Goal: Task Accomplishment & Management: Use online tool/utility

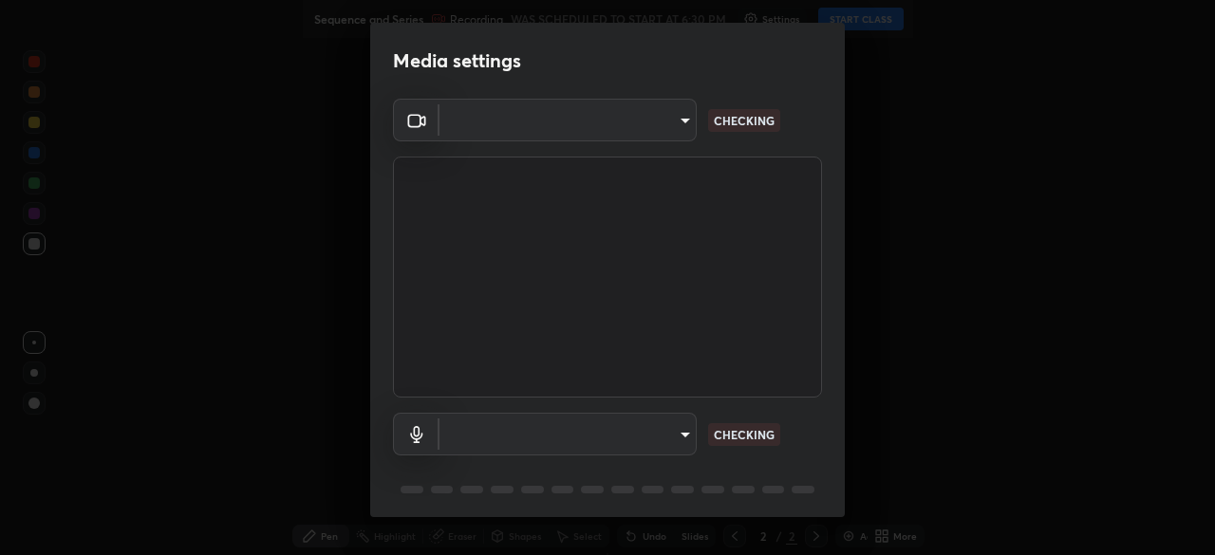
type input "094ffe3f61abc64f3ce73721aab664ef57d10a5fc7d187ad1ef3fa5fd4d2b427"
type input "default"
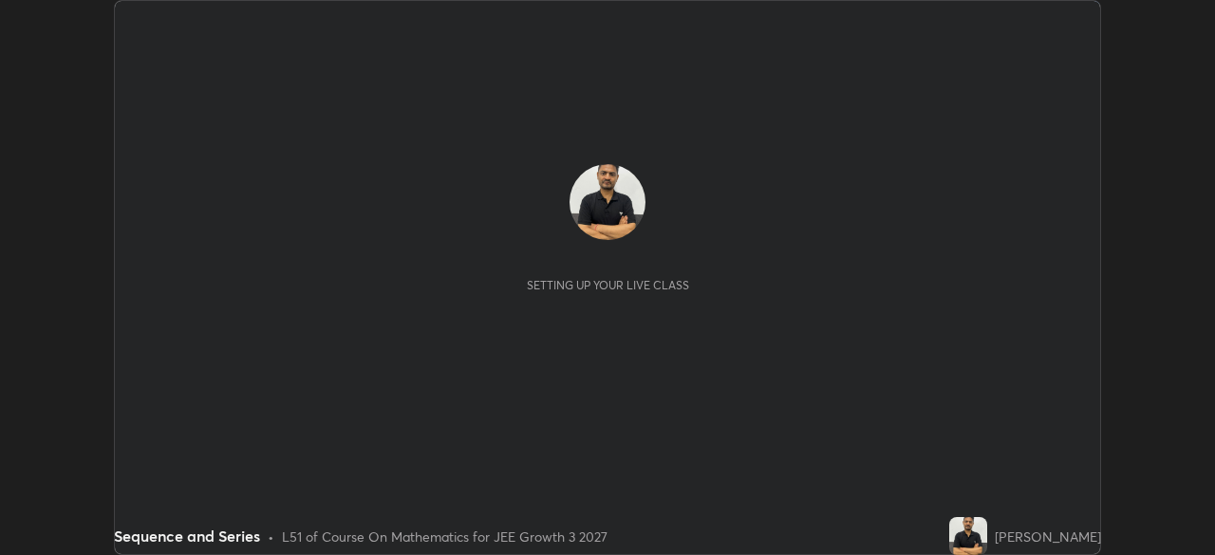
scroll to position [555, 1214]
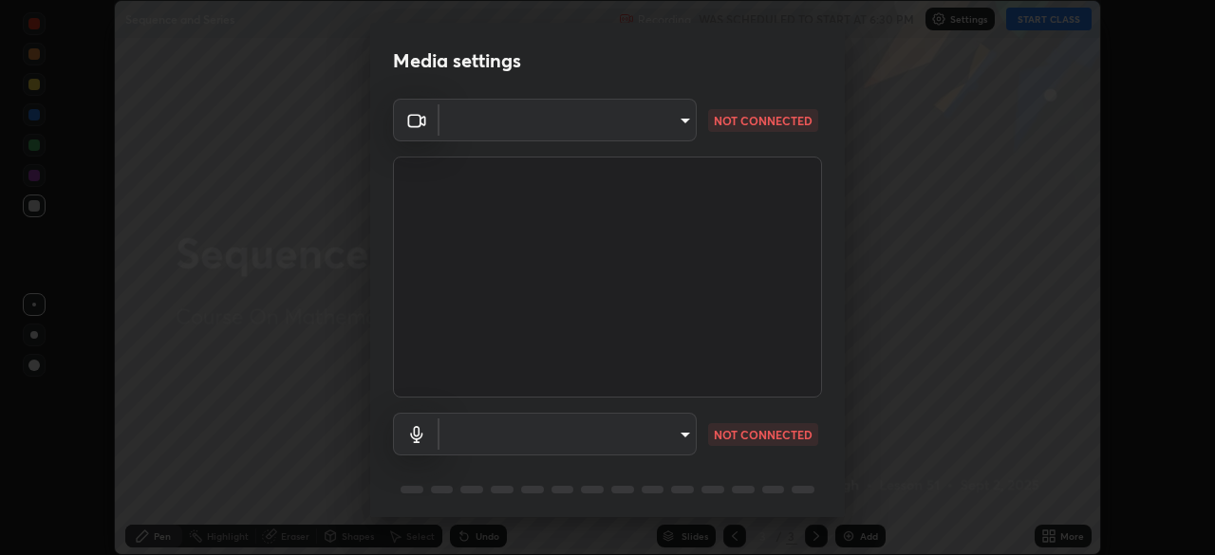
type input "094ffe3f61abc64f3ce73721aab664ef57d10a5fc7d187ad1ef3fa5fd4d2b427"
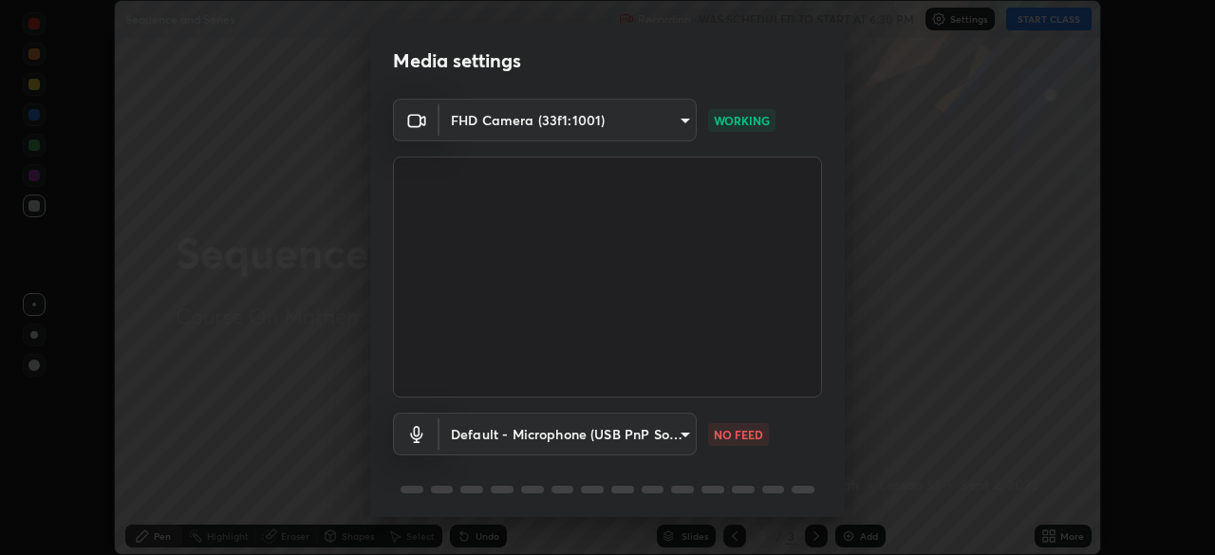
click at [676, 437] on body "Erase all Sequence and Series Recording WAS SCHEDULED TO START AT 6:30 PM Setti…" at bounding box center [607, 277] width 1215 height 555
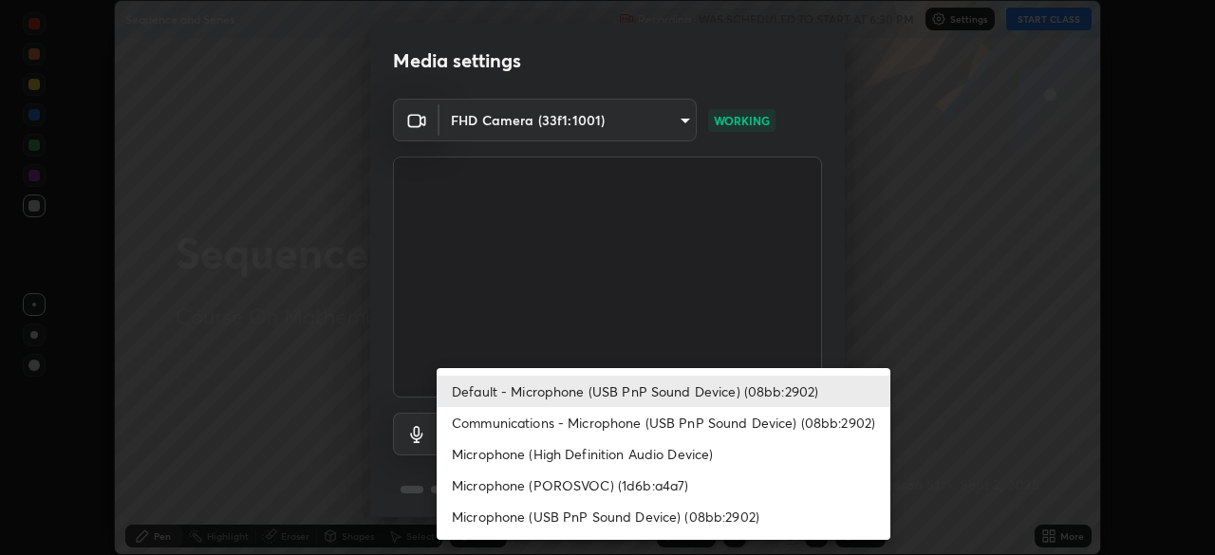
click at [702, 401] on li "Default - Microphone (USB PnP Sound Device) (08bb:2902)" at bounding box center [664, 391] width 454 height 31
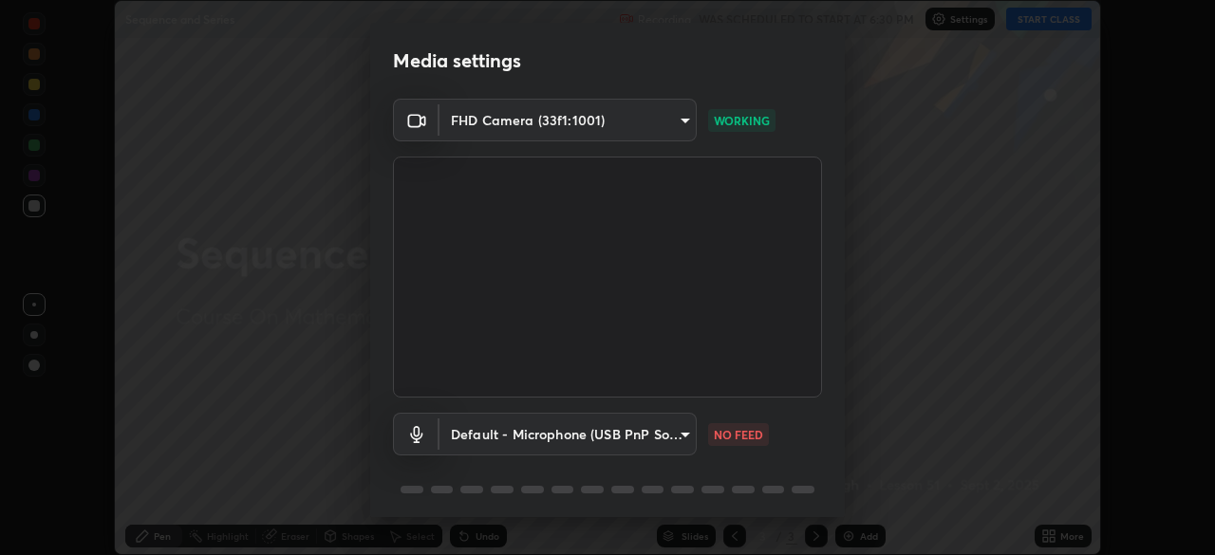
click at [687, 434] on body "Erase all Sequence and Series Recording WAS SCHEDULED TO START AT 6:30 PM Setti…" at bounding box center [607, 277] width 1215 height 555
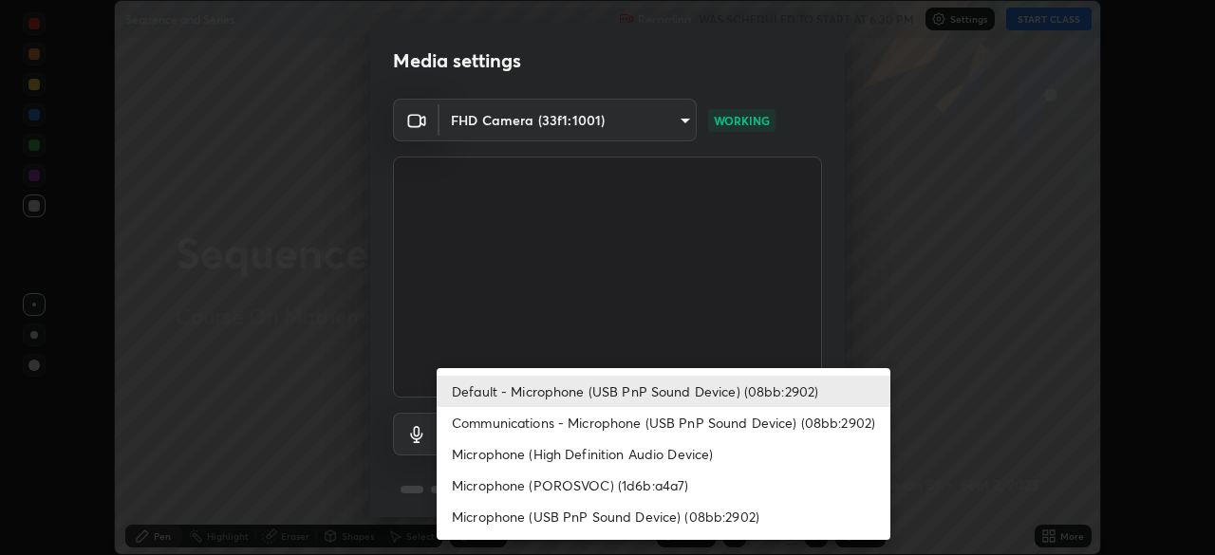
click at [689, 459] on li "Microphone (High Definition Audio Device)" at bounding box center [664, 454] width 454 height 31
type input "72bb8735c7d75abd37b95fec310a227c0cda131eb9f28b34bada7bac9eb0f67e"
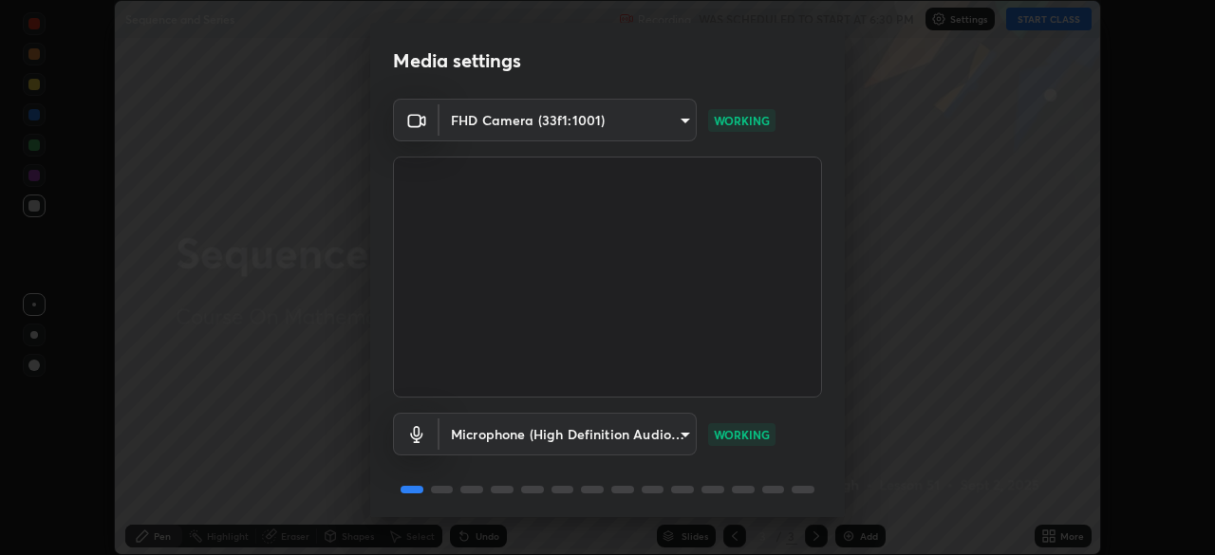
scroll to position [67, 0]
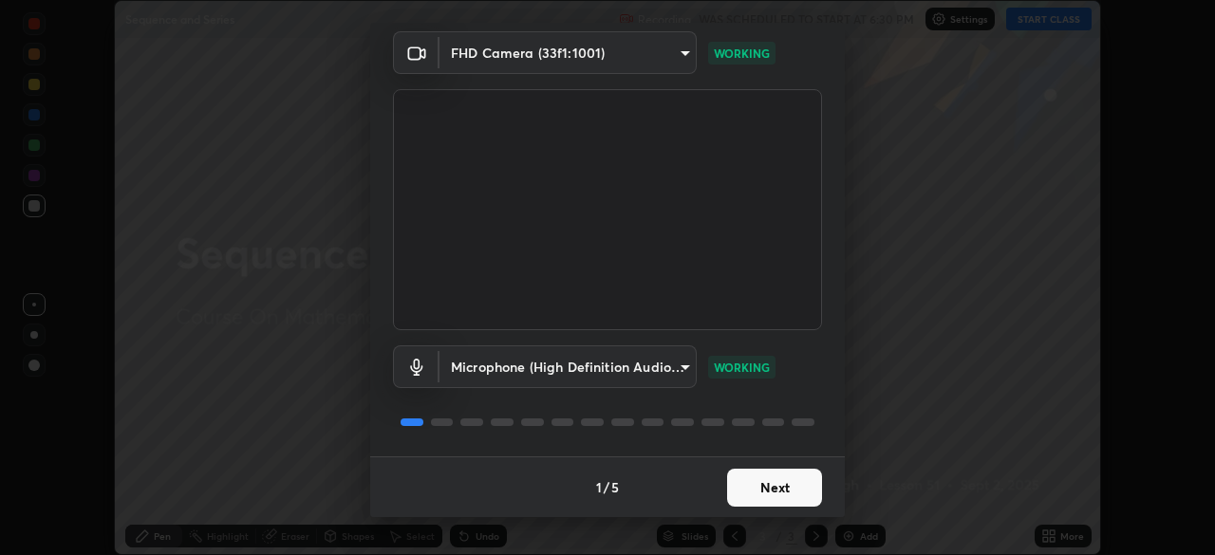
click at [758, 499] on button "Next" at bounding box center [774, 488] width 95 height 38
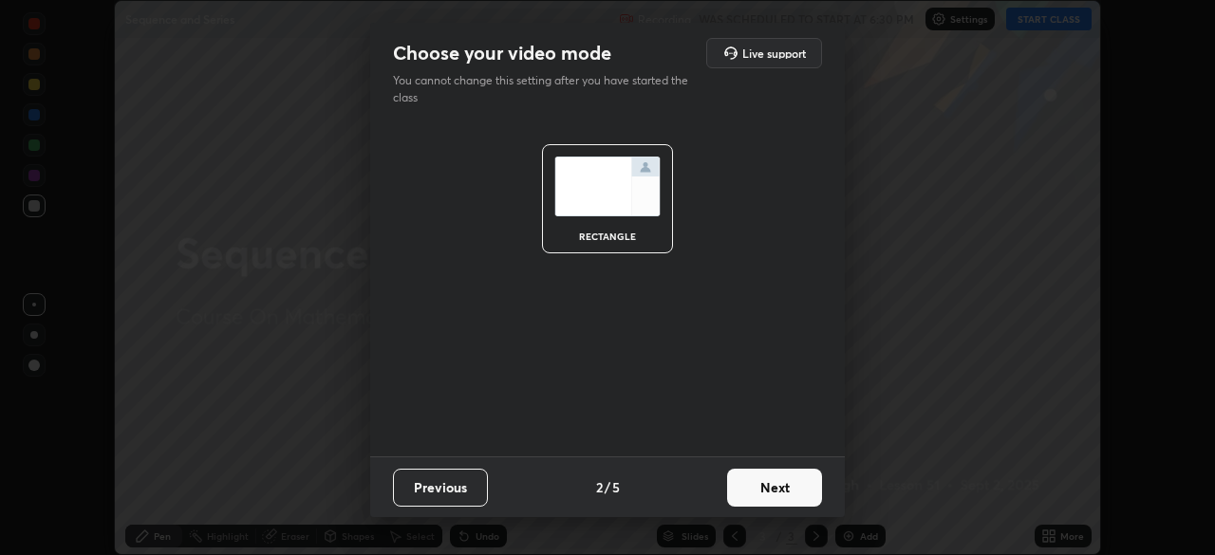
scroll to position [0, 0]
click at [767, 500] on button "Next" at bounding box center [774, 488] width 95 height 38
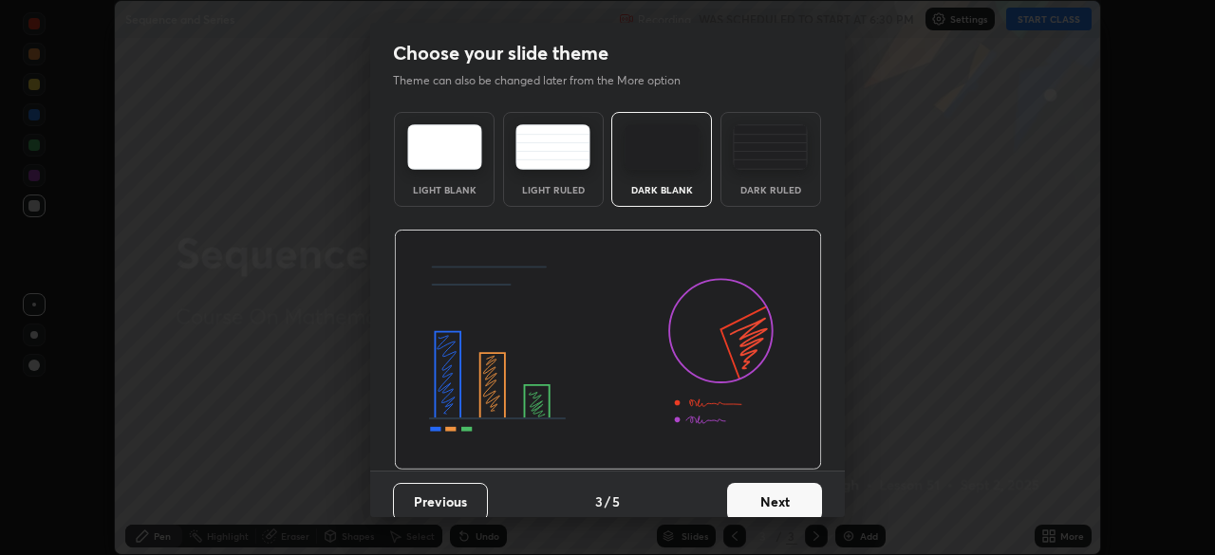
click at [769, 502] on button "Next" at bounding box center [774, 502] width 95 height 38
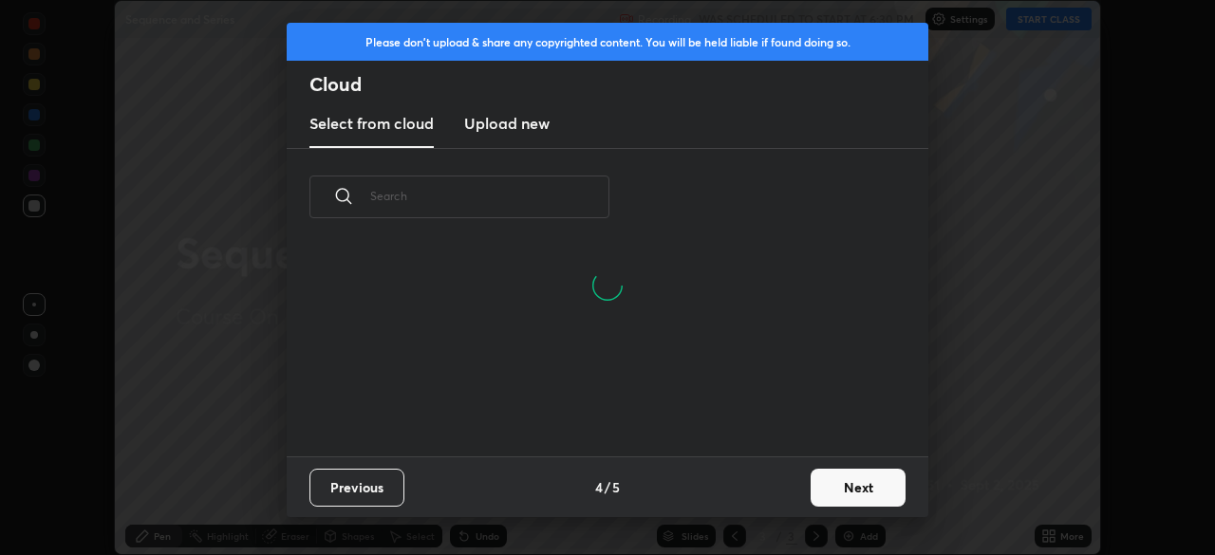
click at [824, 488] on button "Next" at bounding box center [858, 488] width 95 height 38
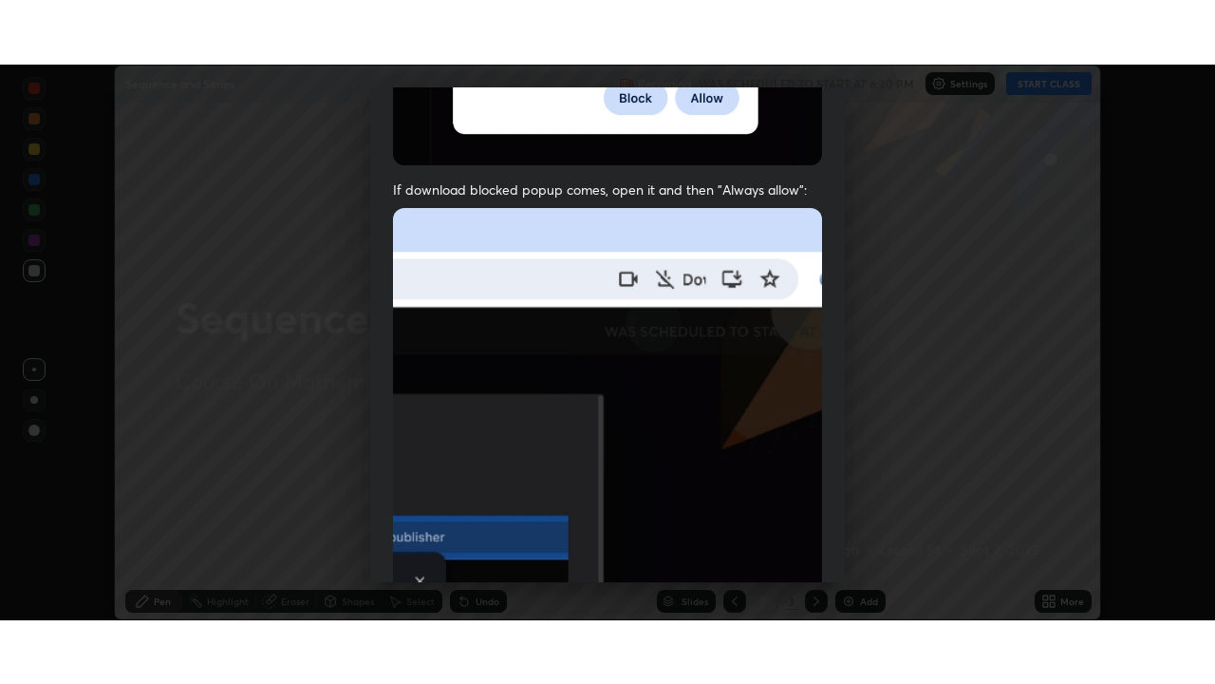
scroll to position [455, 0]
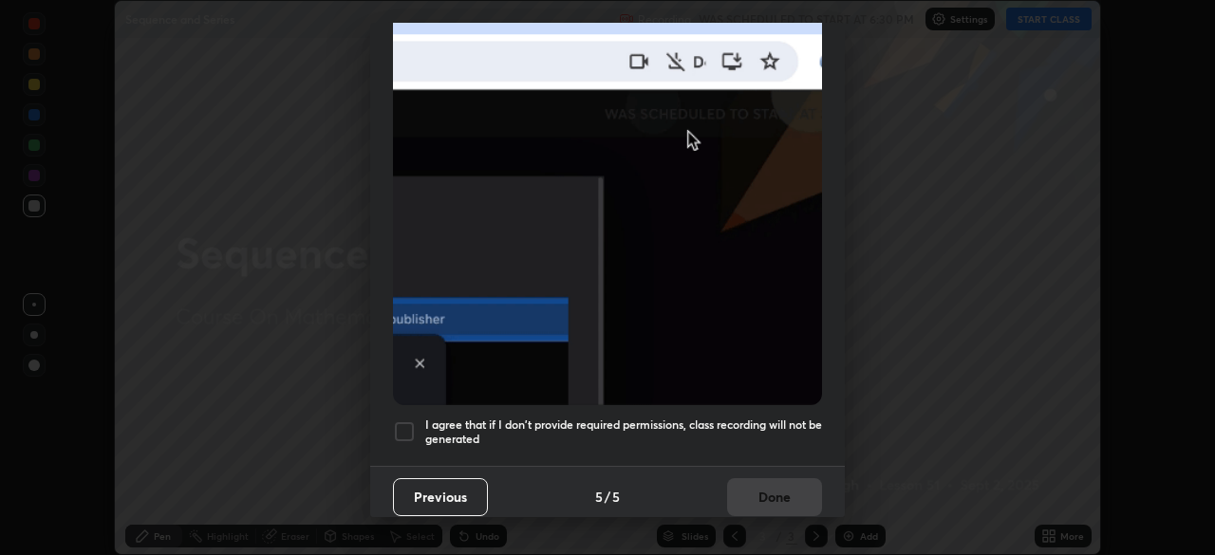
click at [598, 309] on img at bounding box center [607, 198] width 429 height 415
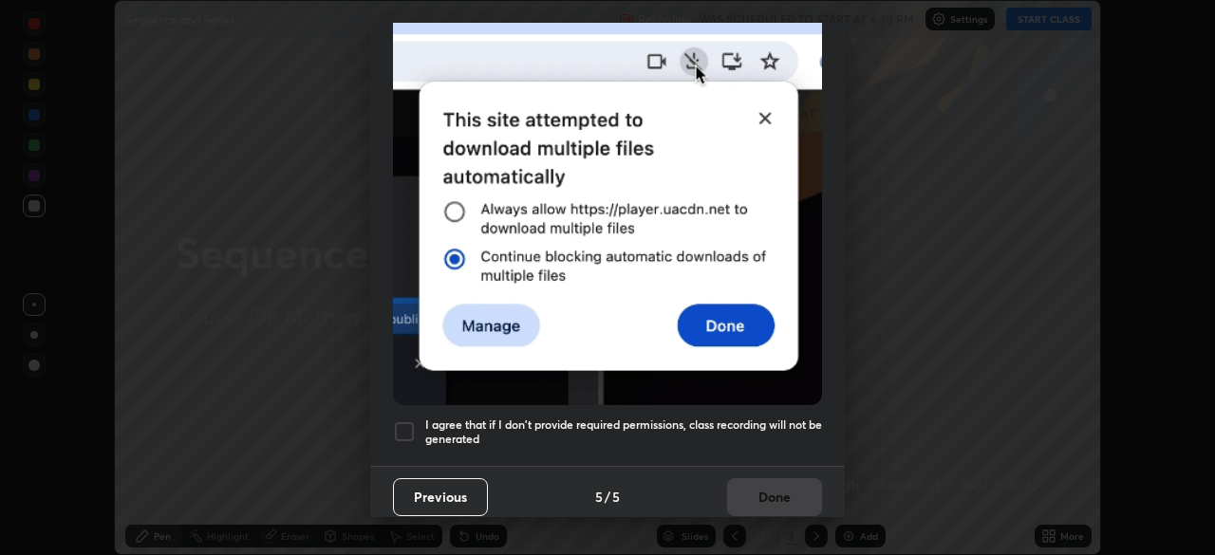
click at [407, 421] on div at bounding box center [404, 432] width 23 height 23
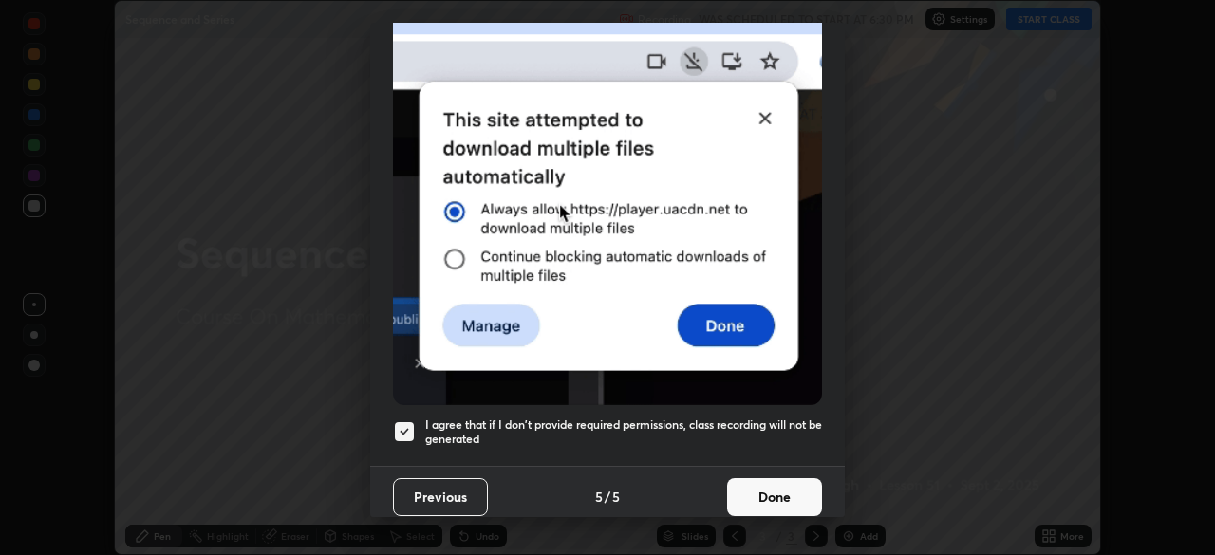
click at [759, 493] on button "Done" at bounding box center [774, 498] width 95 height 38
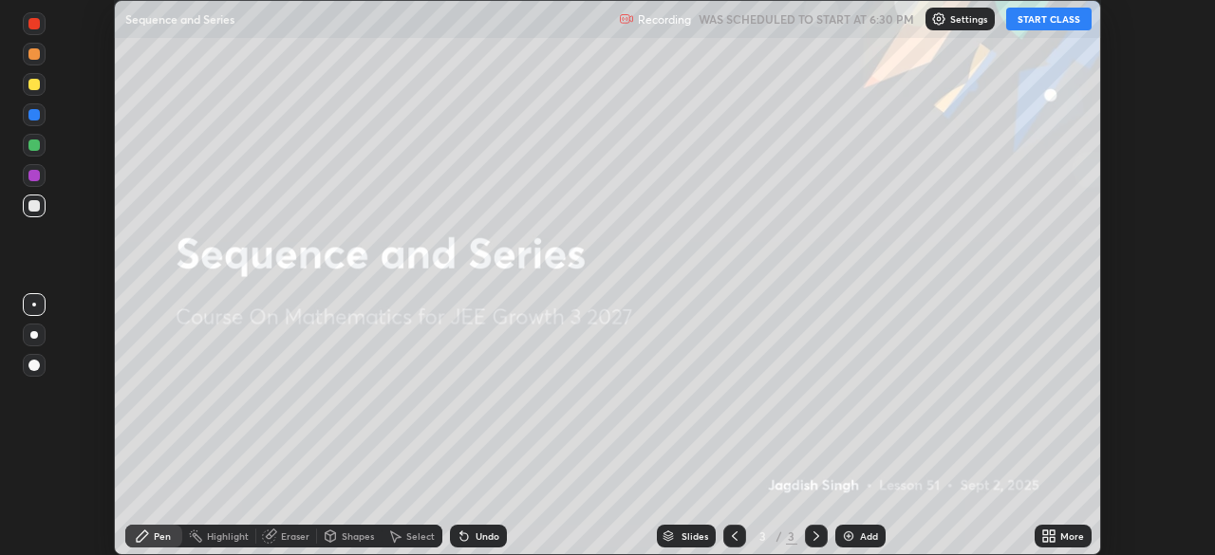
click at [1062, 533] on div "More" at bounding box center [1073, 536] width 24 height 9
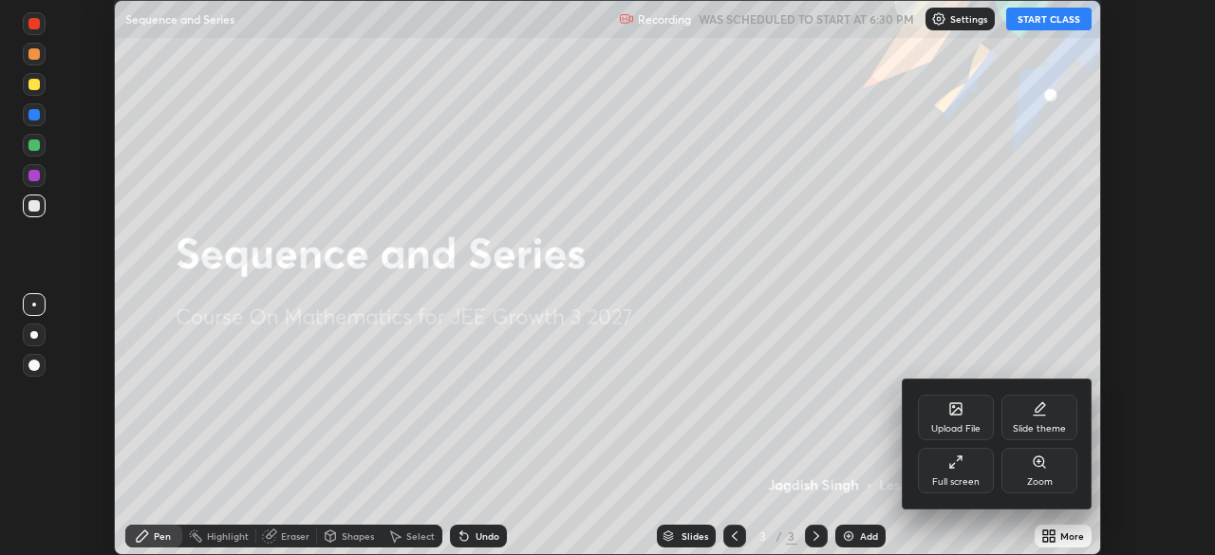
click at [952, 474] on div "Full screen" at bounding box center [956, 471] width 76 height 46
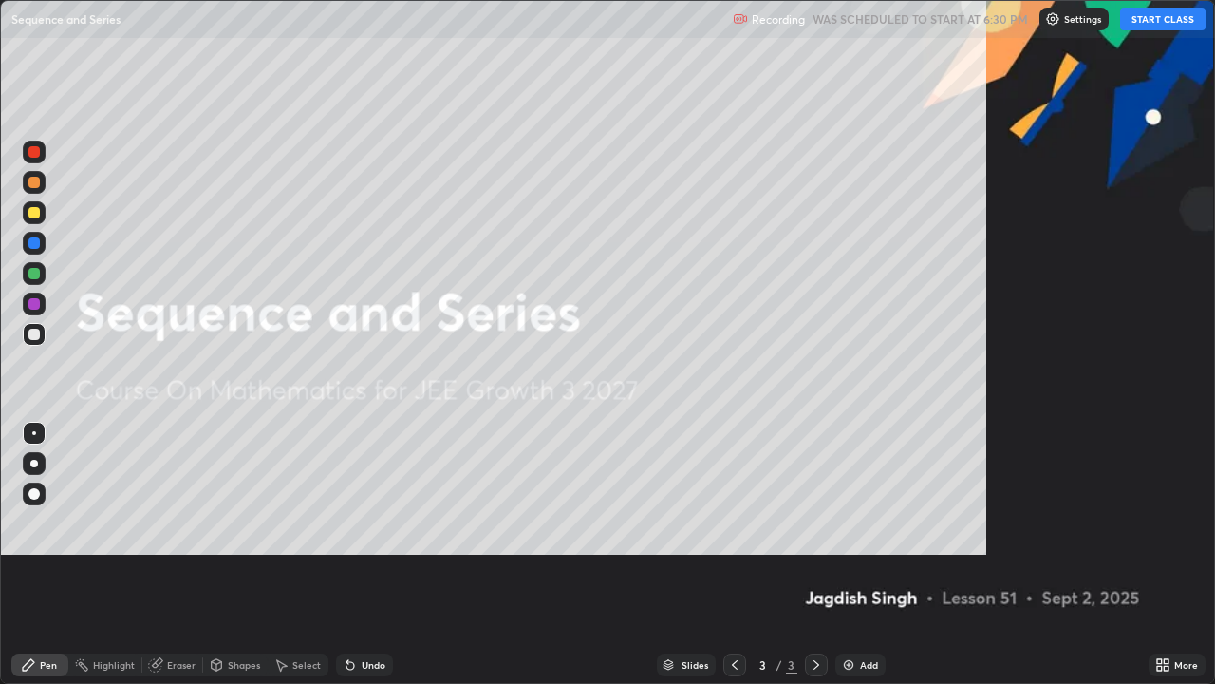
scroll to position [684, 1215]
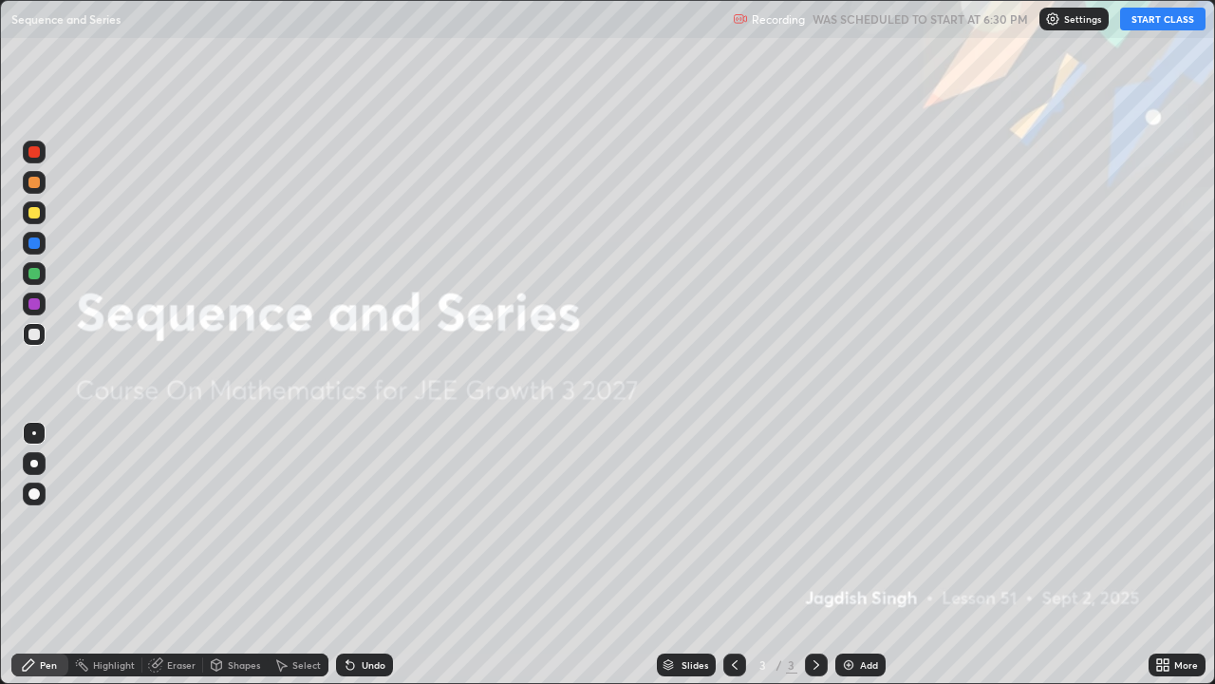
click at [1154, 23] on button "START CLASS" at bounding box center [1162, 19] width 85 height 23
click at [863, 554] on div "Add" at bounding box center [861, 664] width 50 height 23
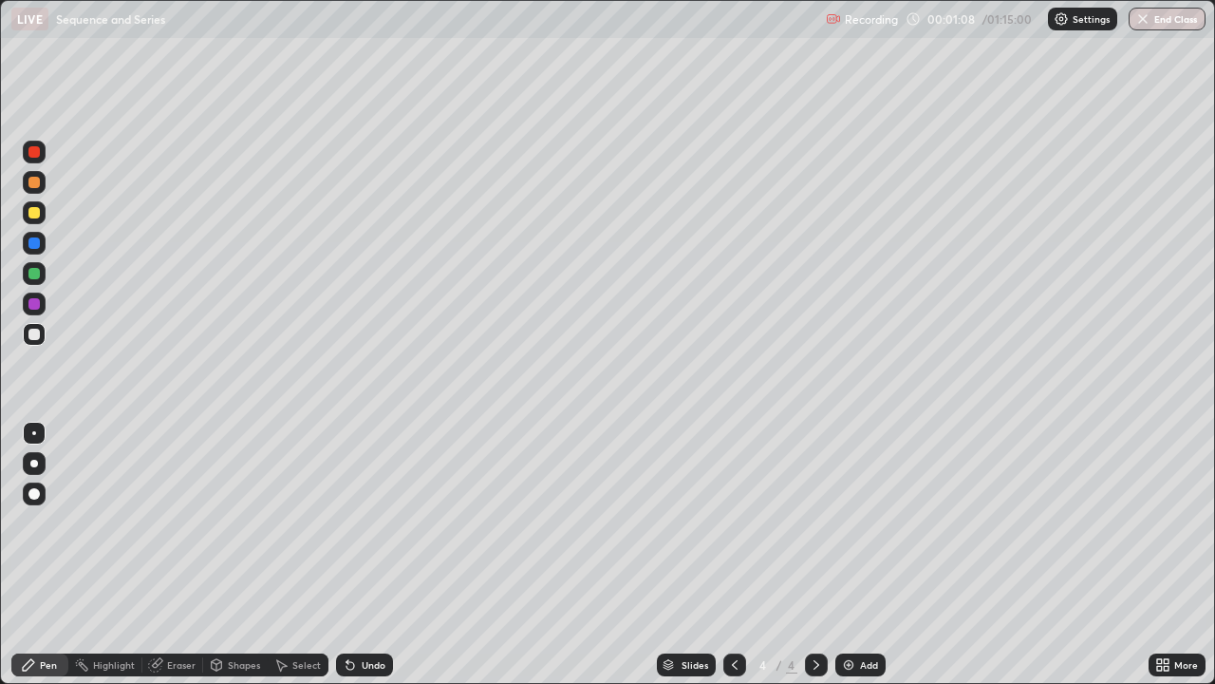
click at [32, 216] on div at bounding box center [33, 212] width 11 height 11
click at [37, 213] on div at bounding box center [33, 212] width 11 height 11
click at [34, 333] on div at bounding box center [33, 334] width 11 height 11
click at [37, 214] on div at bounding box center [33, 212] width 11 height 11
click at [171, 554] on div "Eraser" at bounding box center [172, 664] width 61 height 23
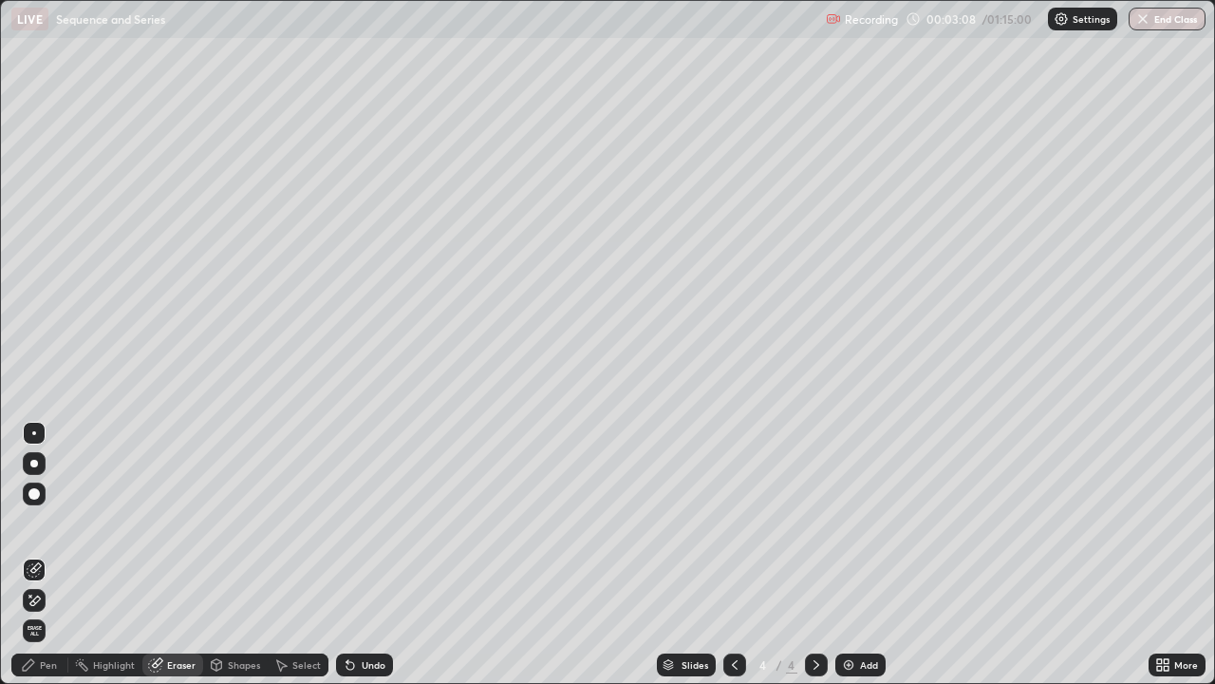
click at [50, 554] on div "Pen" at bounding box center [39, 664] width 57 height 23
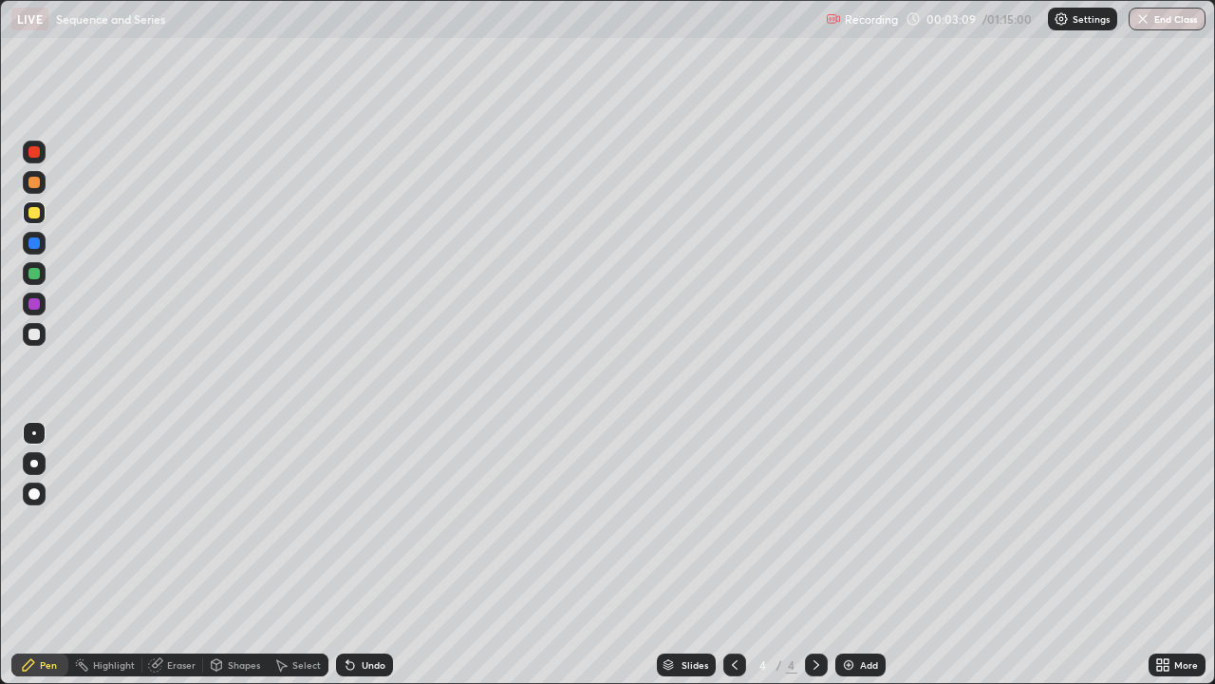
click at [33, 211] on div at bounding box center [33, 212] width 11 height 11
click at [188, 554] on div "Eraser" at bounding box center [181, 664] width 28 height 9
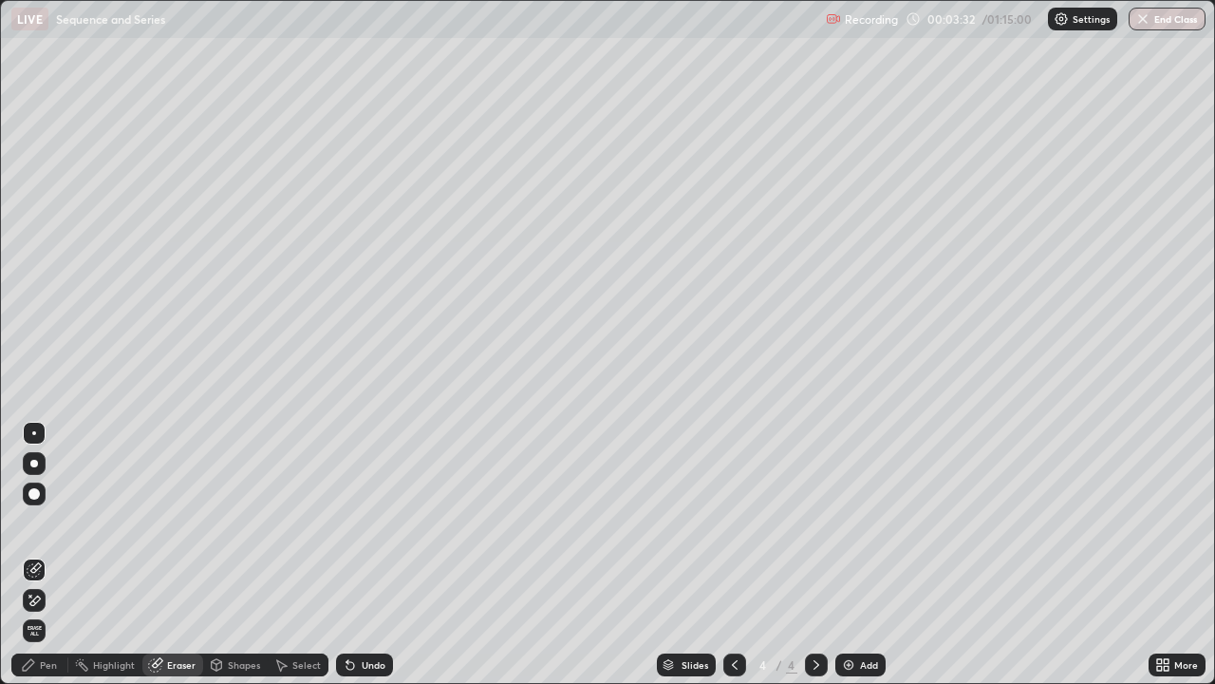
click at [62, 554] on div "Pen" at bounding box center [39, 664] width 57 height 23
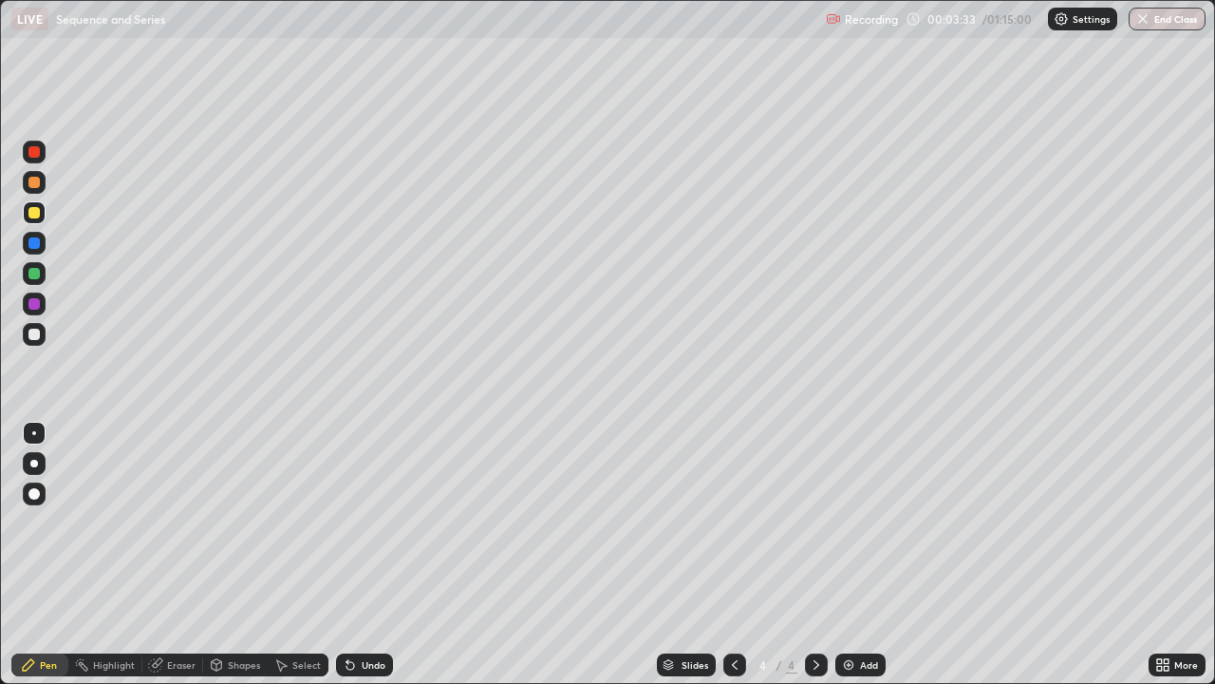
click at [36, 212] on div at bounding box center [33, 212] width 11 height 11
click at [33, 334] on div at bounding box center [33, 334] width 11 height 11
click at [34, 336] on div at bounding box center [33, 334] width 11 height 11
click at [28, 303] on div at bounding box center [33, 303] width 11 height 11
click at [43, 331] on div at bounding box center [34, 334] width 23 height 23
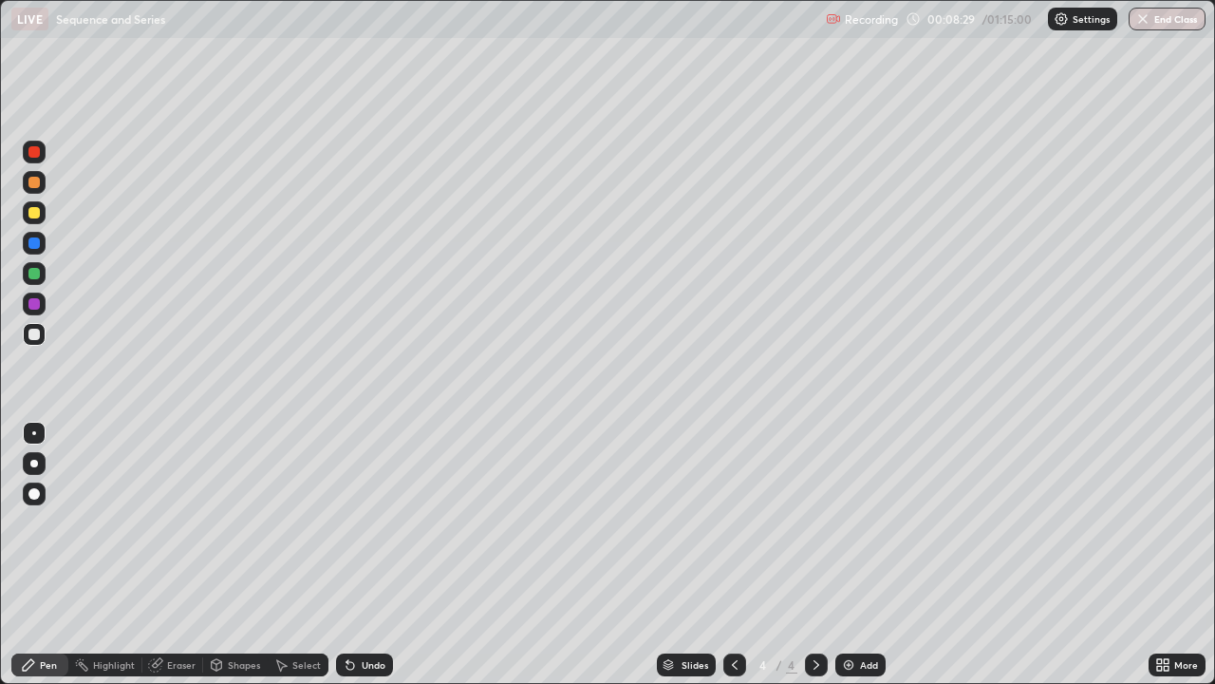
click at [193, 554] on div "Eraser" at bounding box center [181, 664] width 28 height 9
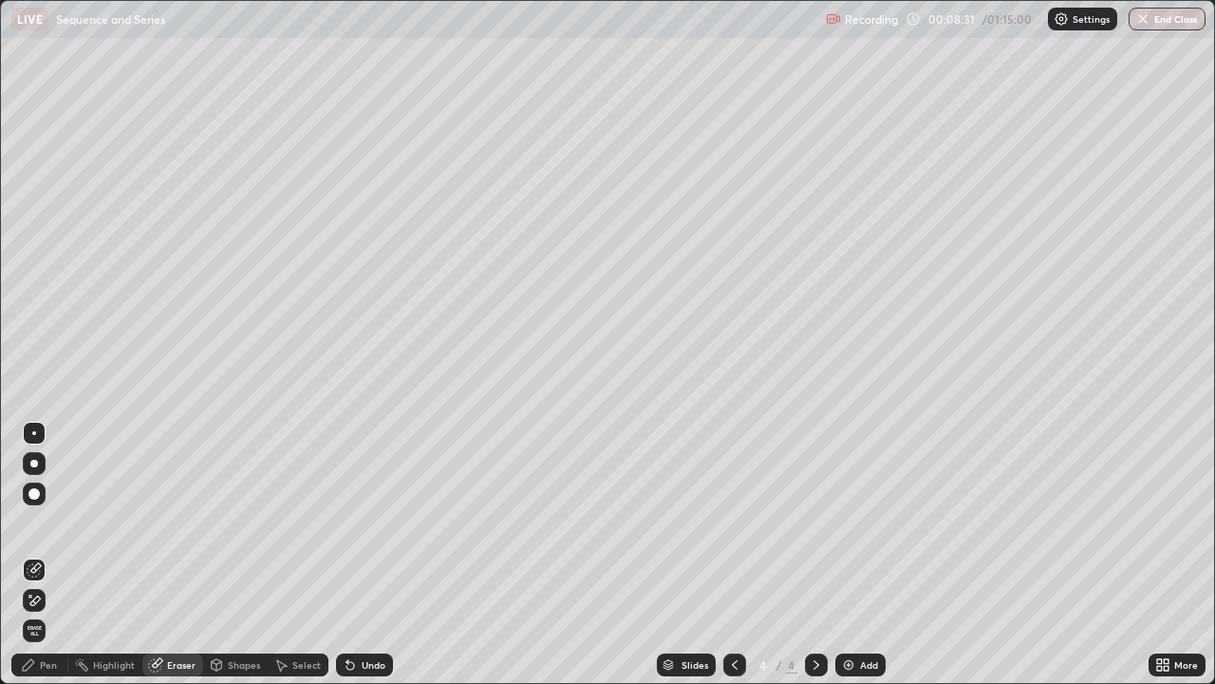
click at [47, 554] on div "Pen" at bounding box center [48, 664] width 17 height 9
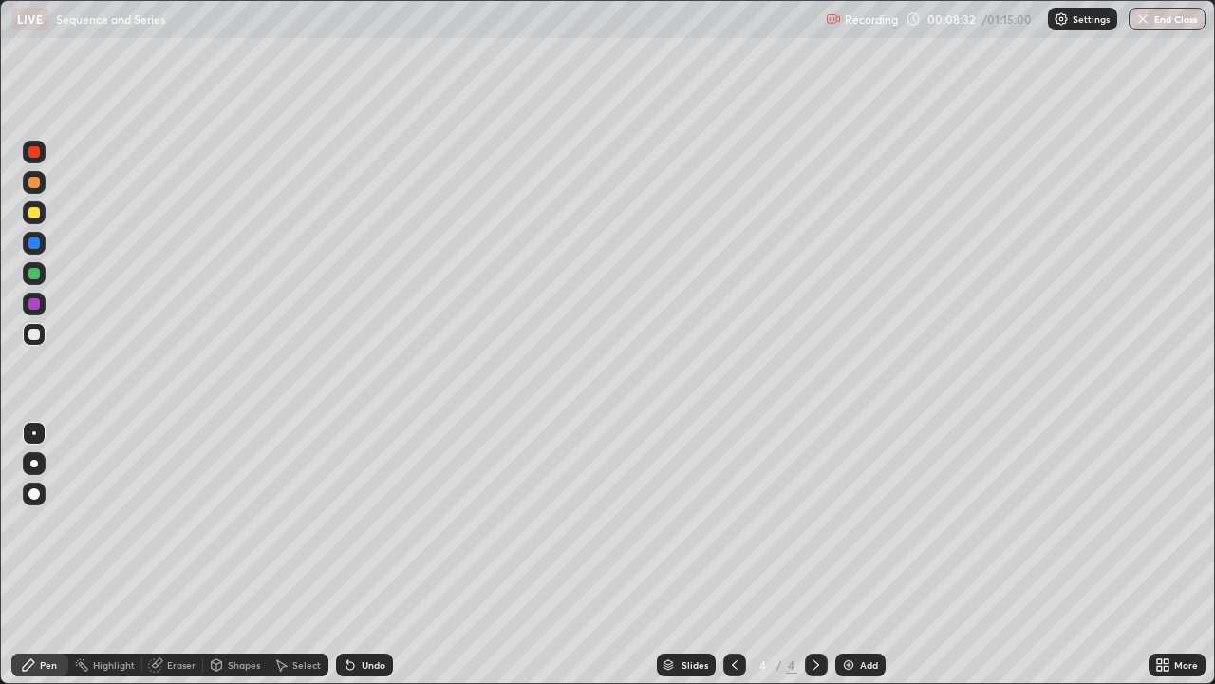
click at [28, 337] on div at bounding box center [33, 334] width 11 height 11
click at [179, 554] on div "Eraser" at bounding box center [181, 664] width 28 height 9
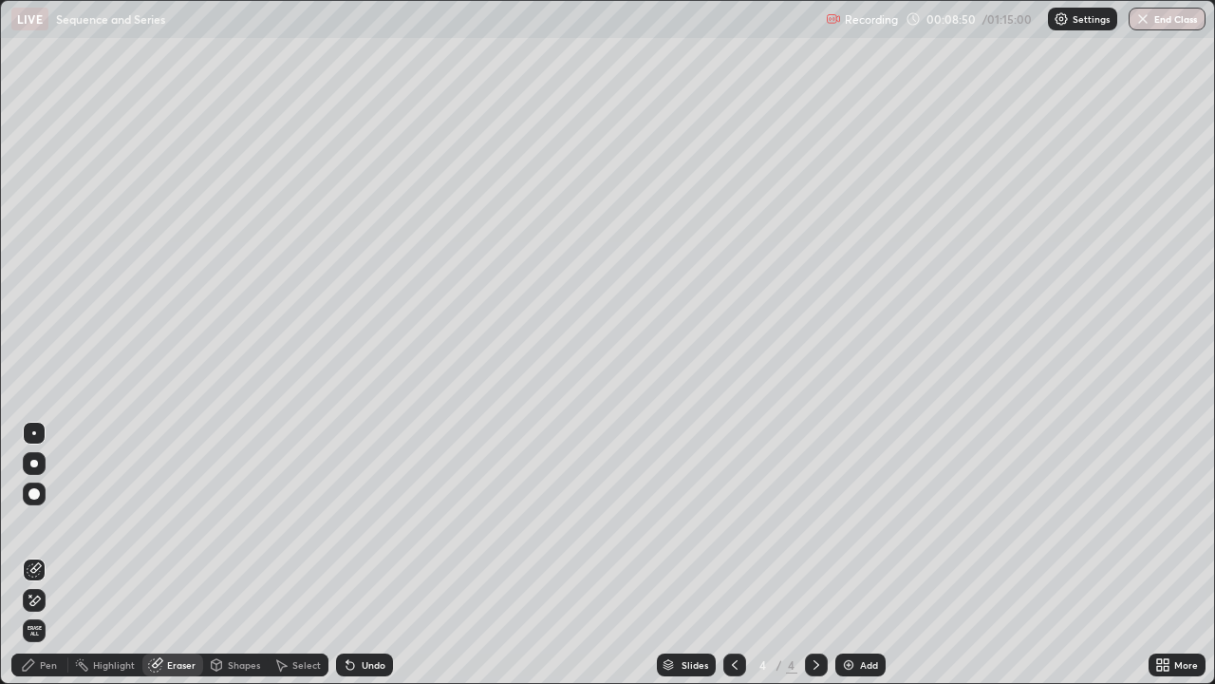
click at [53, 554] on div "Pen" at bounding box center [48, 664] width 17 height 9
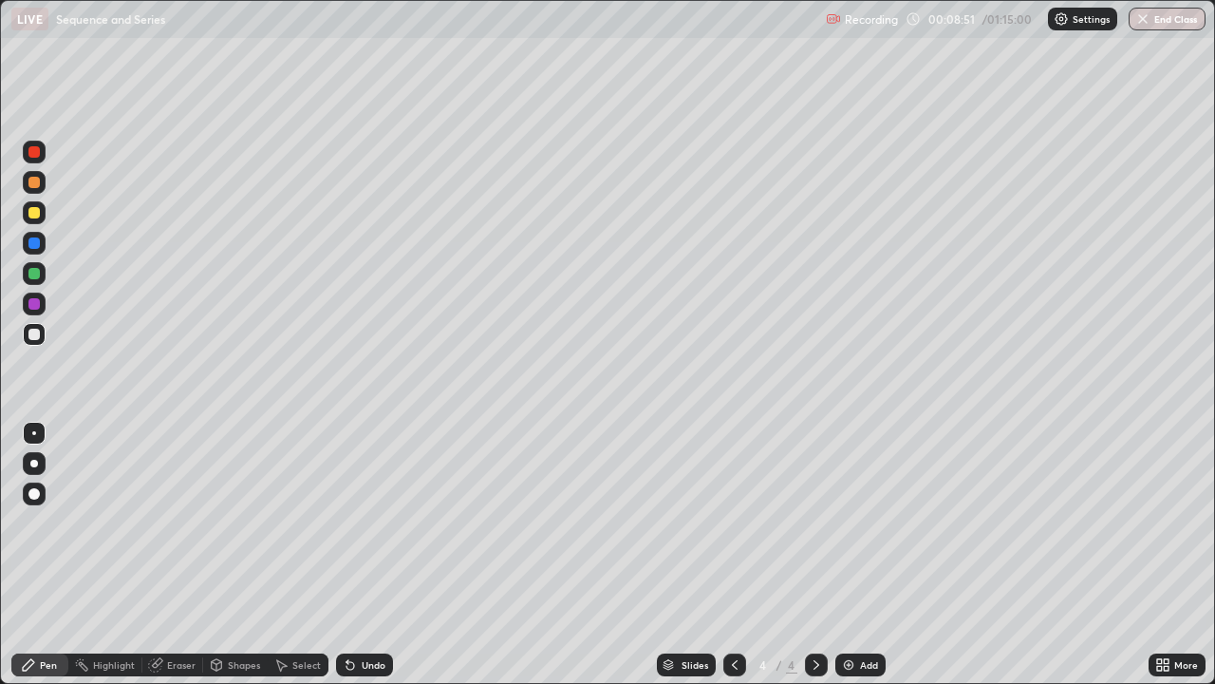
click at [39, 339] on div at bounding box center [34, 334] width 23 height 23
click at [42, 332] on div at bounding box center [34, 334] width 23 height 23
click at [37, 339] on div at bounding box center [33, 334] width 11 height 11
click at [32, 334] on div at bounding box center [33, 334] width 11 height 11
click at [34, 328] on div at bounding box center [34, 334] width 23 height 23
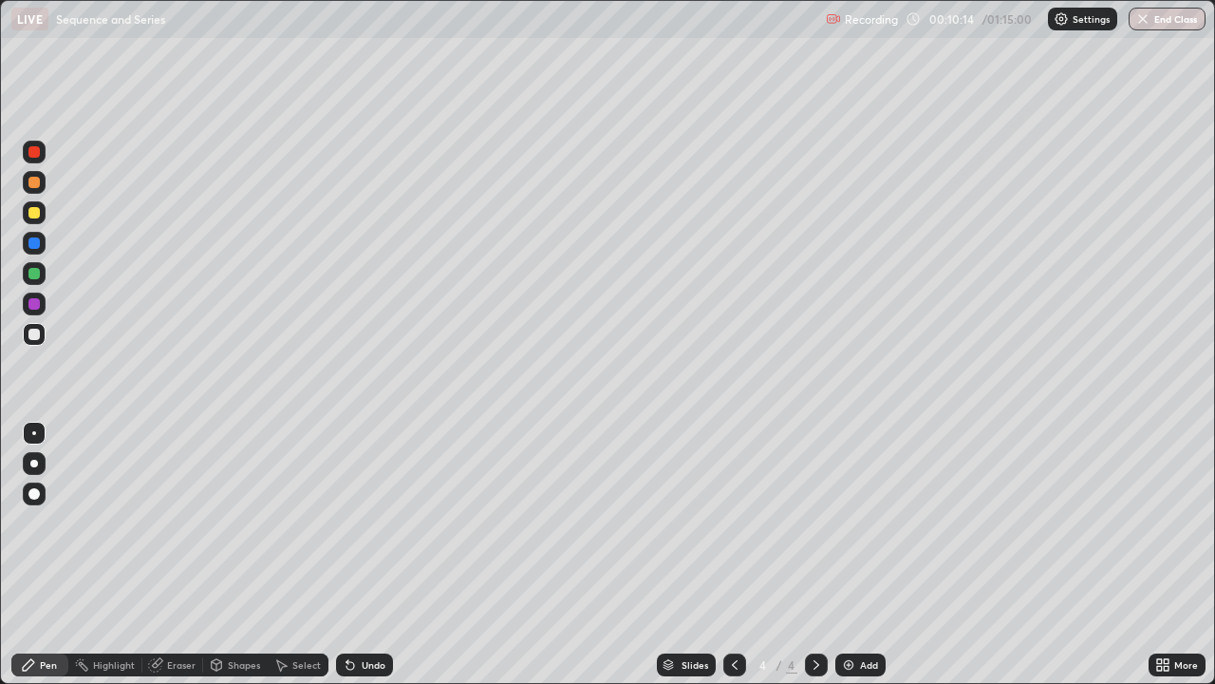
click at [186, 554] on div "Eraser" at bounding box center [181, 664] width 28 height 9
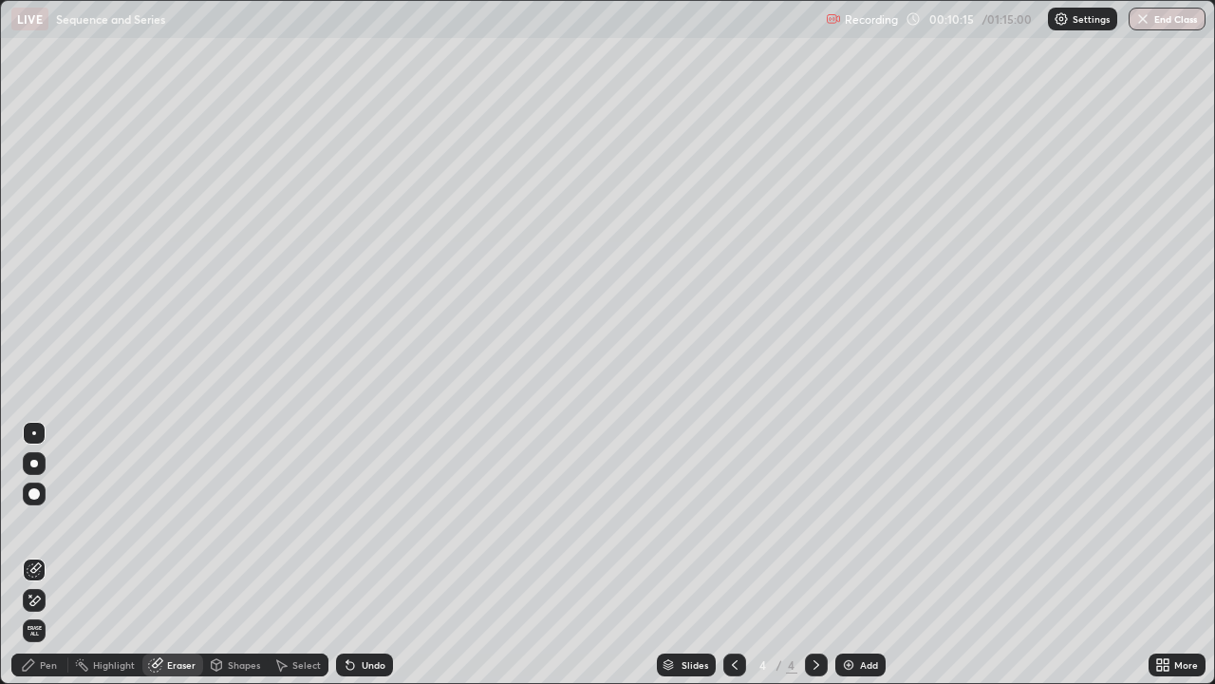
click at [48, 554] on div "Pen" at bounding box center [48, 664] width 17 height 9
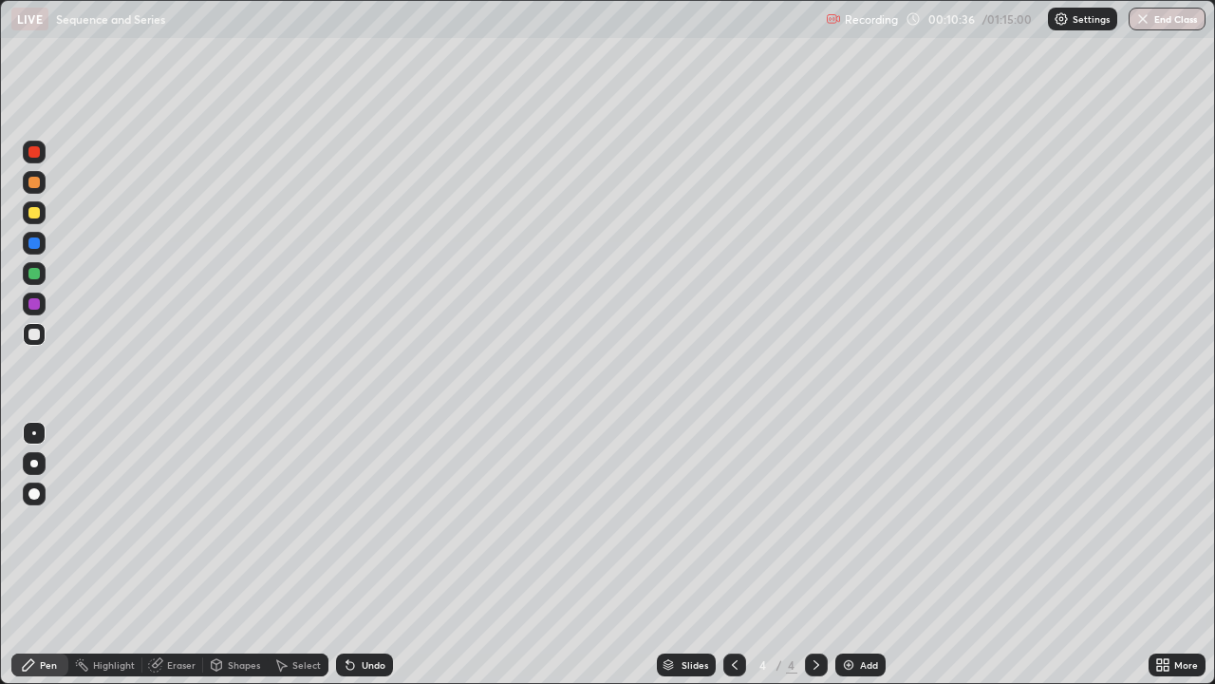
click at [38, 273] on div at bounding box center [33, 273] width 11 height 11
click at [850, 554] on img at bounding box center [848, 664] width 15 height 15
click at [39, 335] on div at bounding box center [33, 334] width 11 height 11
click at [39, 331] on div at bounding box center [33, 334] width 11 height 11
click at [727, 554] on icon at bounding box center [734, 664] width 15 height 15
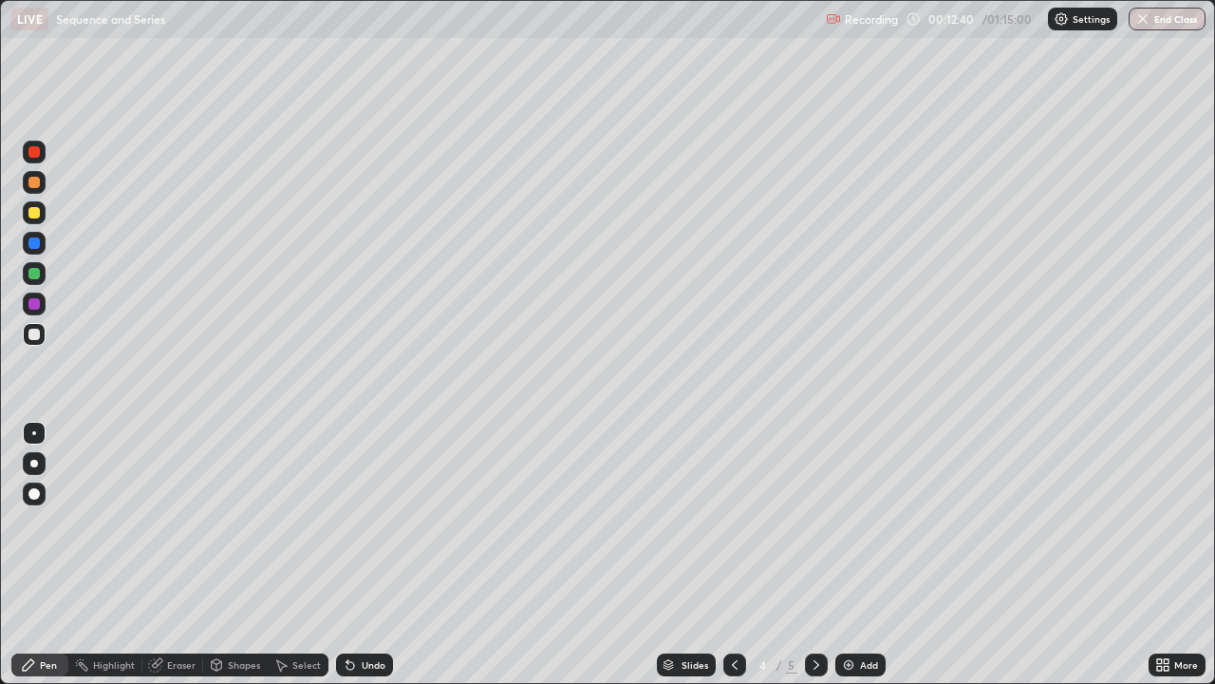
click at [36, 246] on div at bounding box center [33, 242] width 11 height 11
click at [169, 554] on div "Eraser" at bounding box center [172, 664] width 61 height 23
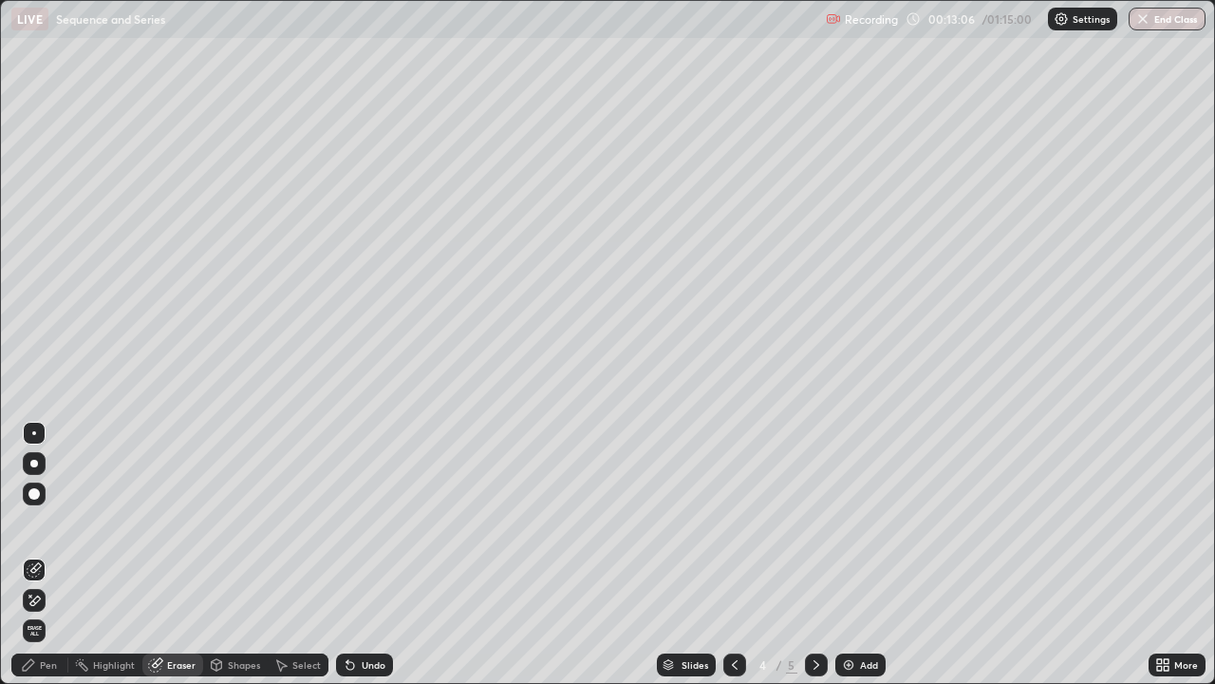
click at [55, 554] on div "Pen" at bounding box center [39, 664] width 57 height 23
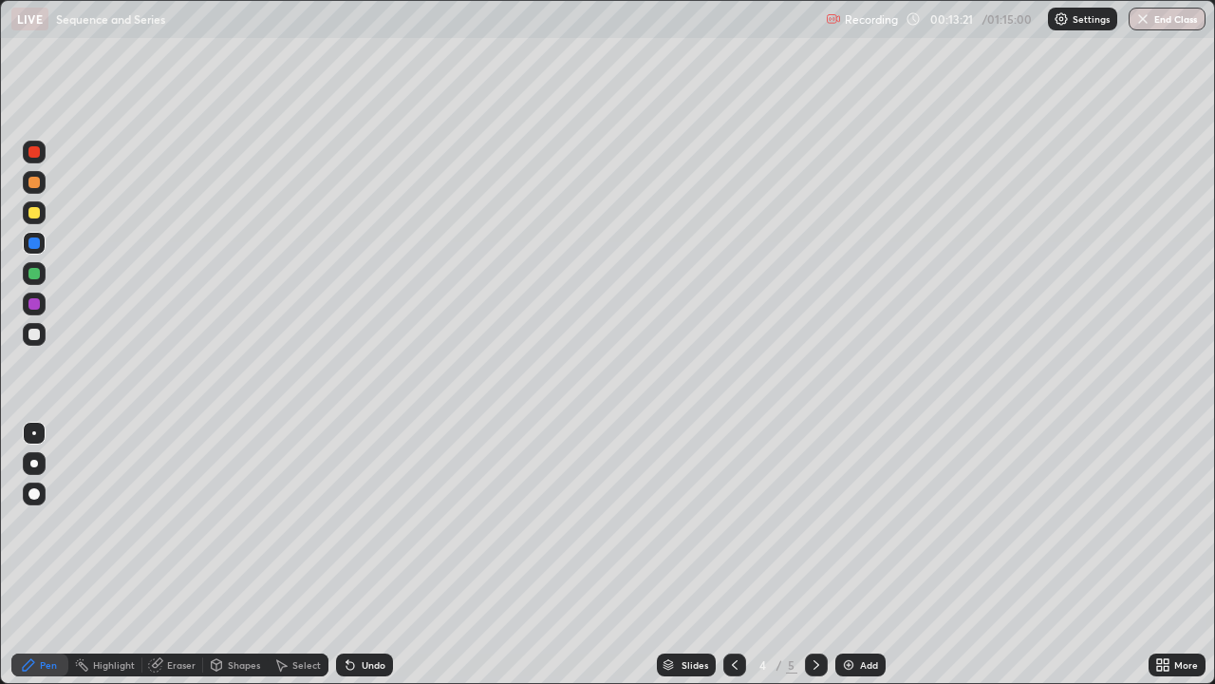
click at [39, 339] on div at bounding box center [34, 334] width 23 height 23
click at [812, 554] on icon at bounding box center [816, 664] width 15 height 15
click at [36, 335] on div at bounding box center [33, 334] width 11 height 11
click at [39, 178] on div at bounding box center [33, 182] width 11 height 11
click at [41, 331] on div at bounding box center [34, 334] width 23 height 23
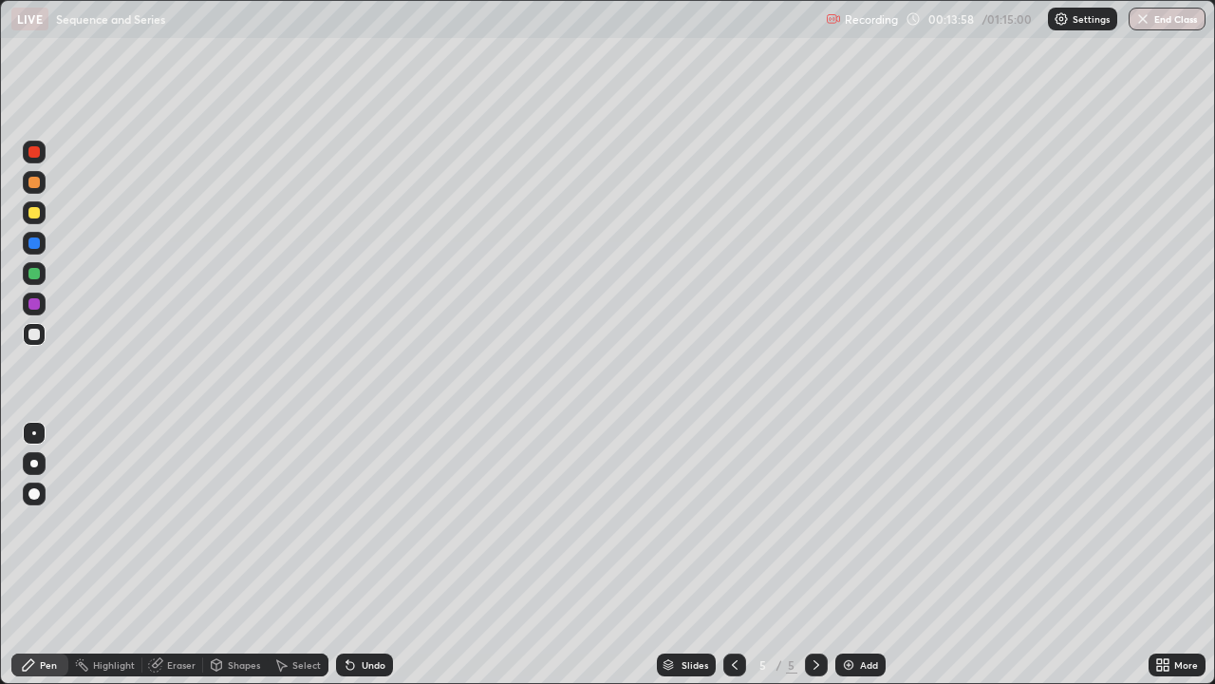
click at [42, 326] on div at bounding box center [34, 334] width 23 height 23
click at [38, 300] on div at bounding box center [33, 303] width 11 height 11
click at [36, 270] on div at bounding box center [33, 273] width 11 height 11
click at [32, 331] on div at bounding box center [33, 334] width 11 height 11
click at [182, 554] on div "Eraser" at bounding box center [181, 664] width 28 height 9
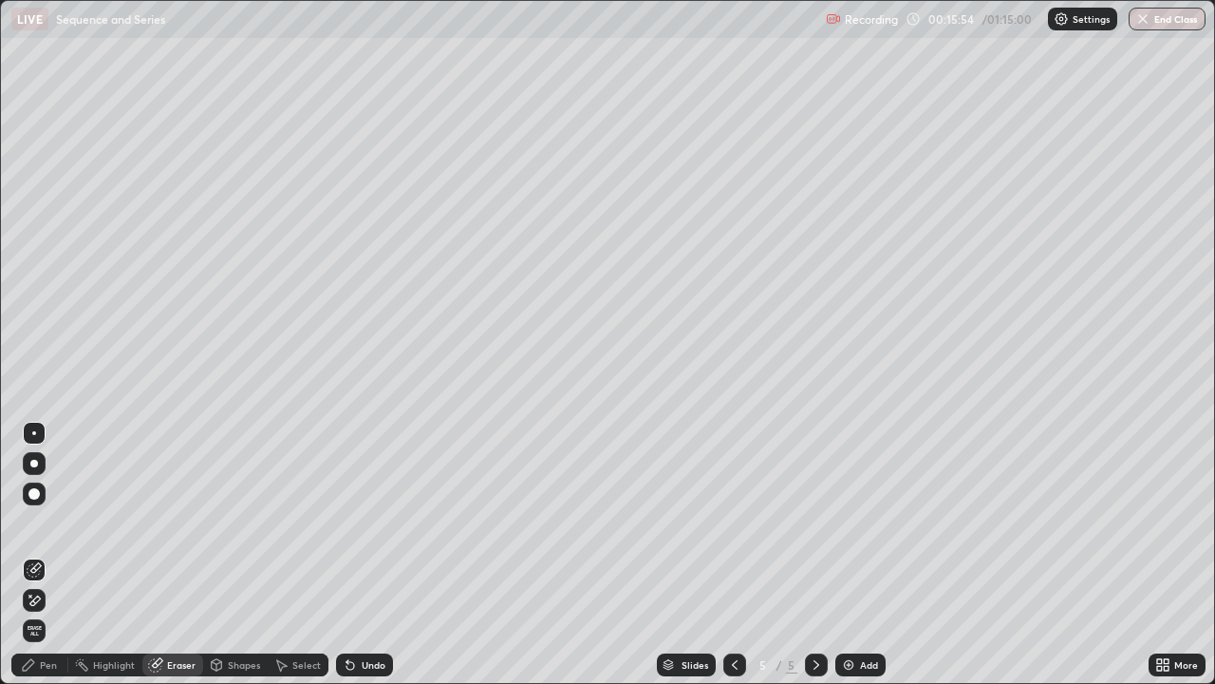
click at [53, 554] on div "Pen" at bounding box center [48, 664] width 17 height 9
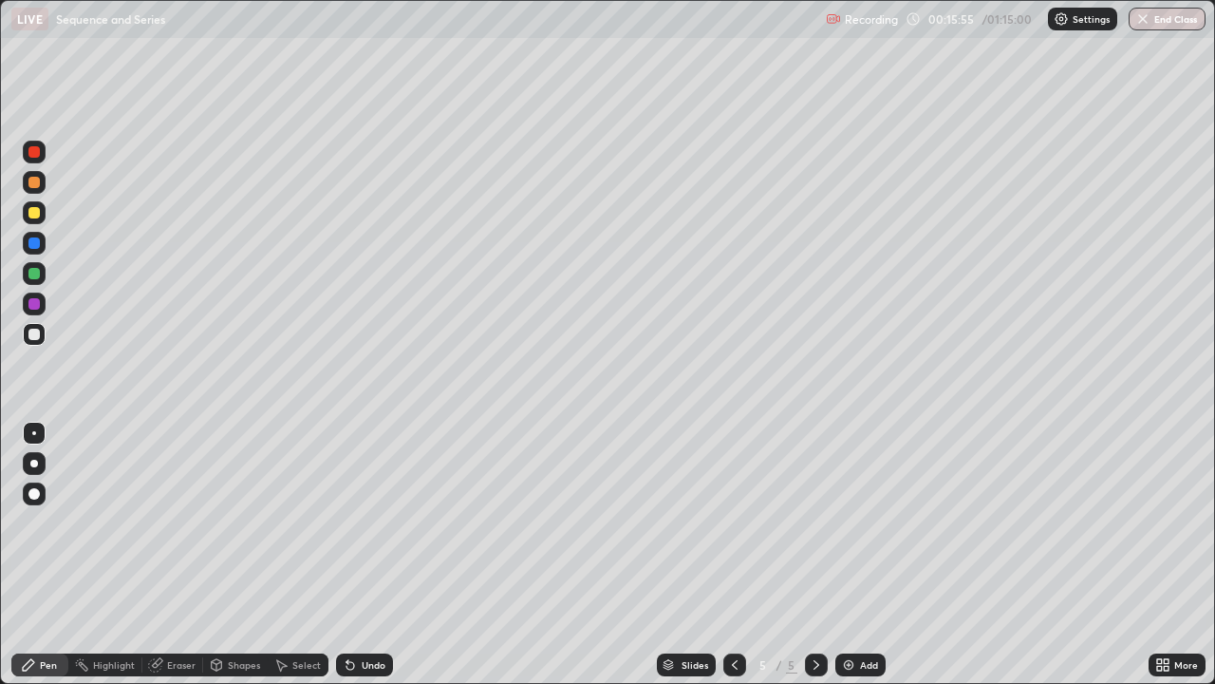
click at [42, 242] on div at bounding box center [34, 243] width 23 height 23
click at [187, 554] on div "Eraser" at bounding box center [181, 664] width 28 height 9
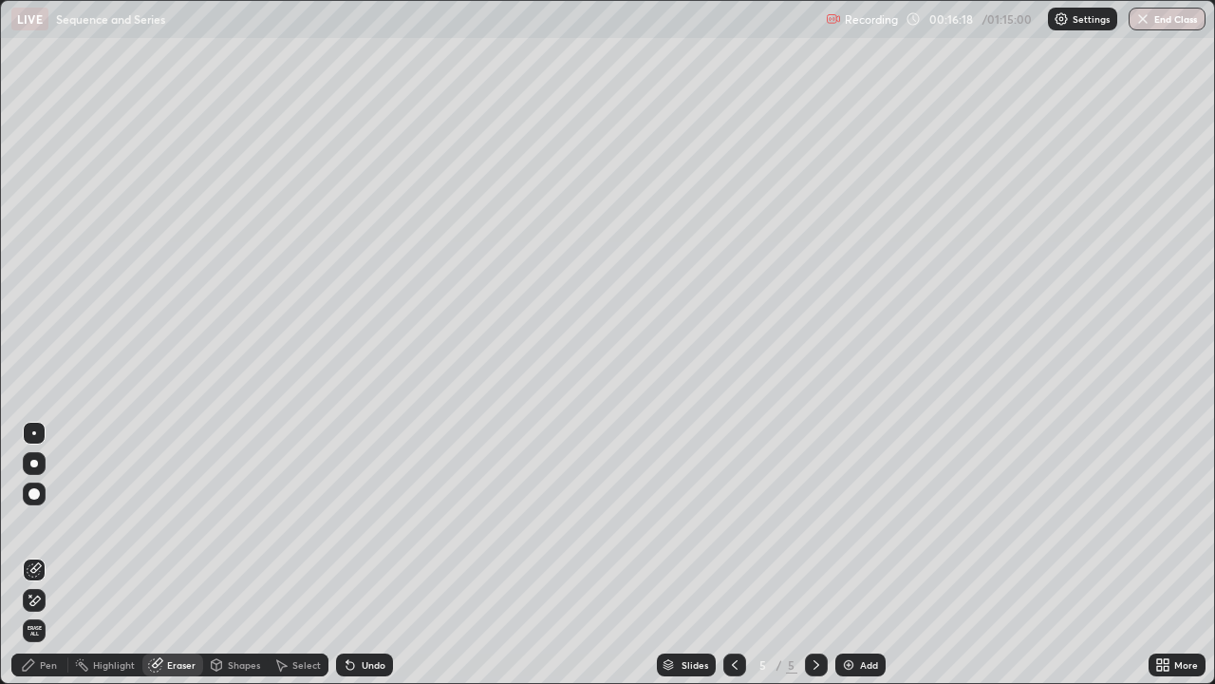
click at [60, 554] on div "Pen" at bounding box center [39, 664] width 57 height 23
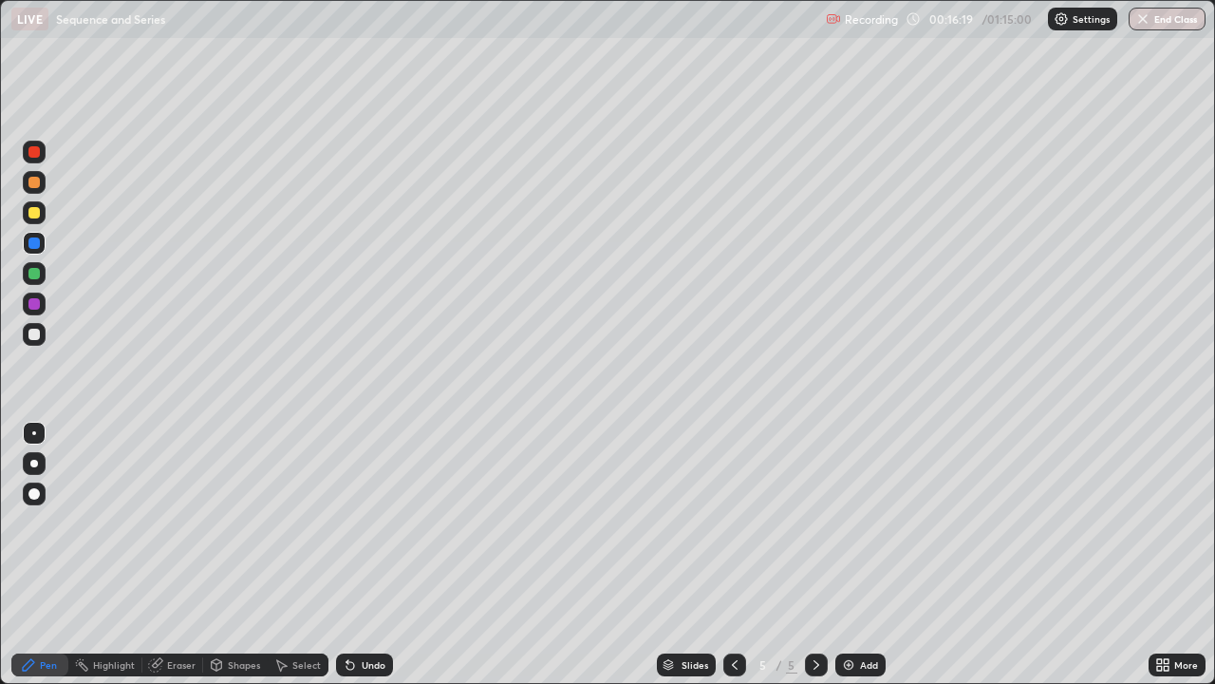
click at [42, 329] on div at bounding box center [34, 334] width 23 height 23
click at [179, 554] on div "Eraser" at bounding box center [181, 664] width 28 height 9
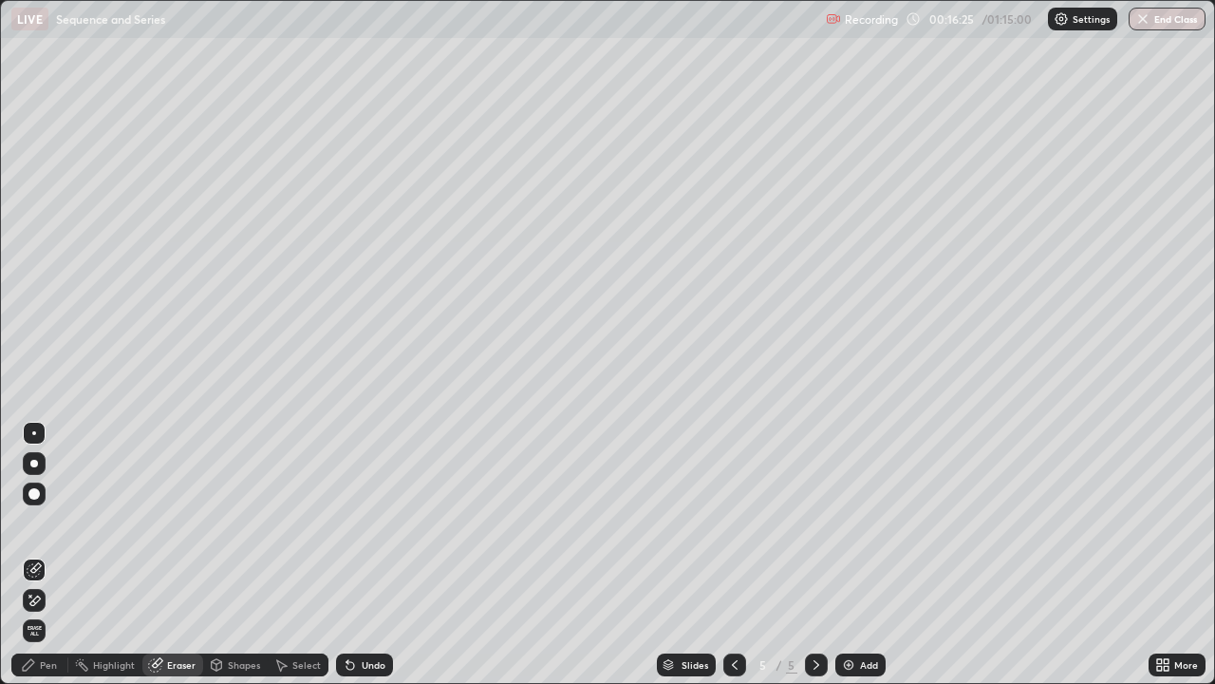
click at [57, 554] on div "Pen" at bounding box center [39, 664] width 57 height 23
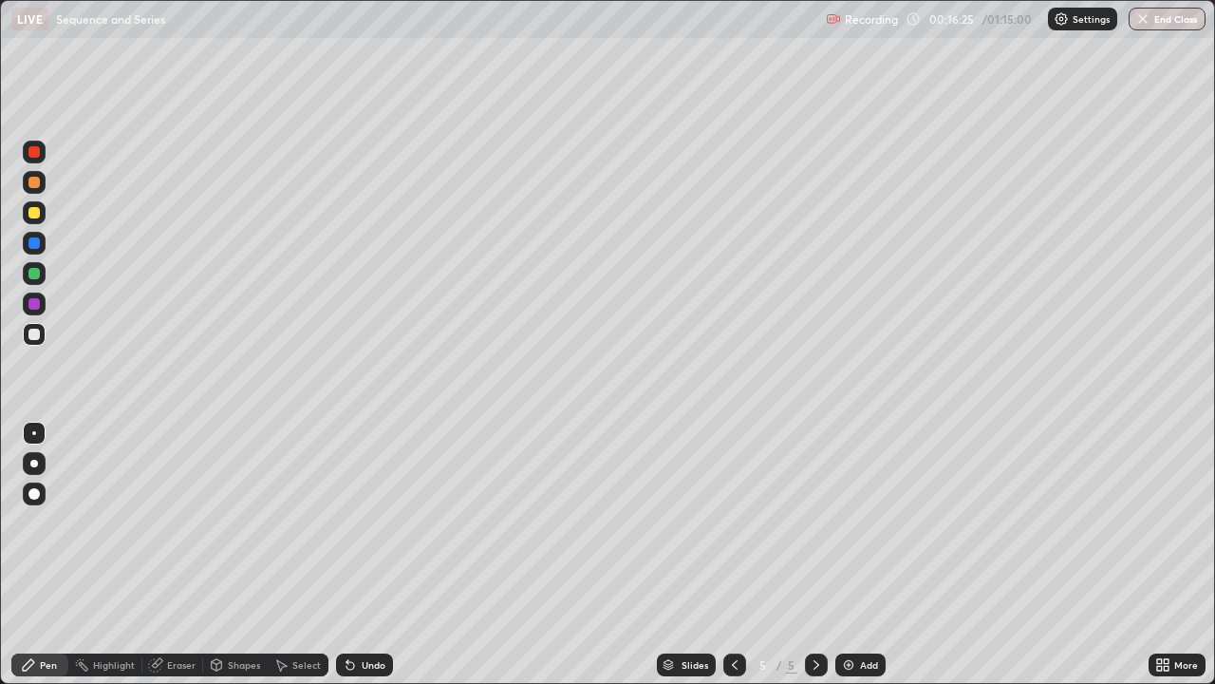
click at [32, 342] on div at bounding box center [34, 334] width 23 height 23
click at [41, 210] on div at bounding box center [34, 212] width 23 height 23
click at [729, 554] on icon at bounding box center [734, 664] width 15 height 15
click at [805, 554] on div at bounding box center [816, 665] width 23 height 38
click at [845, 554] on img at bounding box center [848, 664] width 15 height 15
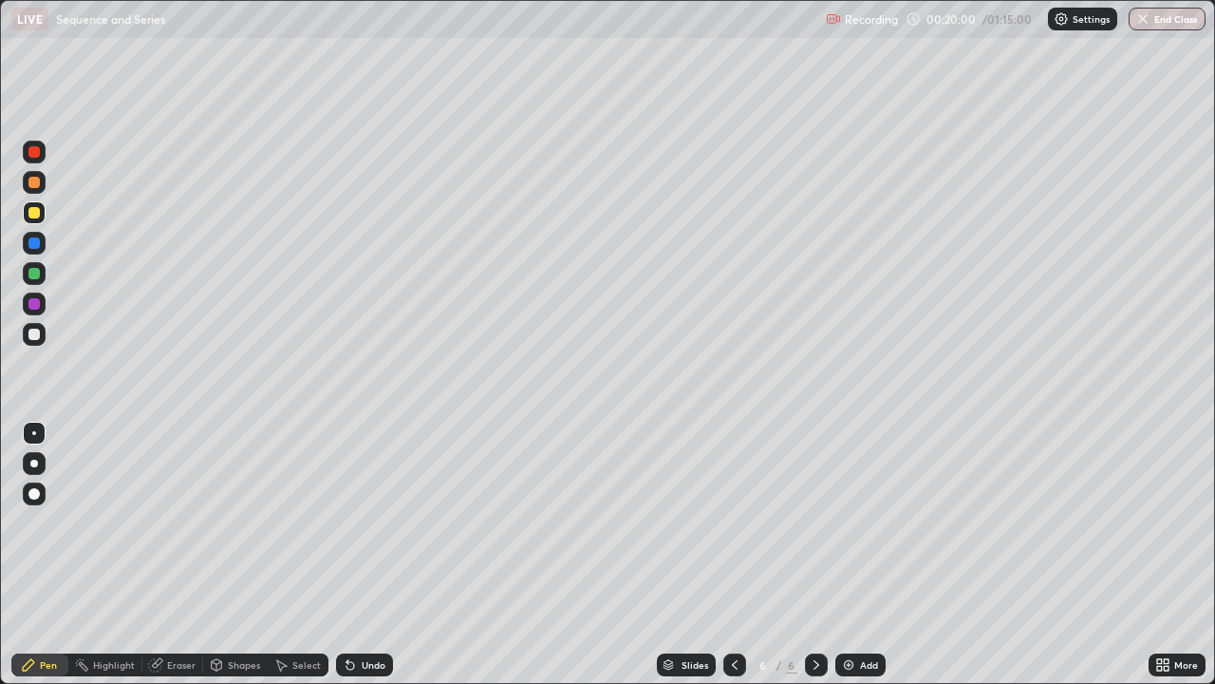
click at [733, 554] on icon at bounding box center [734, 664] width 15 height 15
click at [815, 554] on icon at bounding box center [816, 664] width 15 height 15
click at [35, 335] on div at bounding box center [33, 334] width 11 height 11
click at [37, 185] on div at bounding box center [33, 182] width 11 height 11
click at [35, 334] on div at bounding box center [33, 334] width 11 height 11
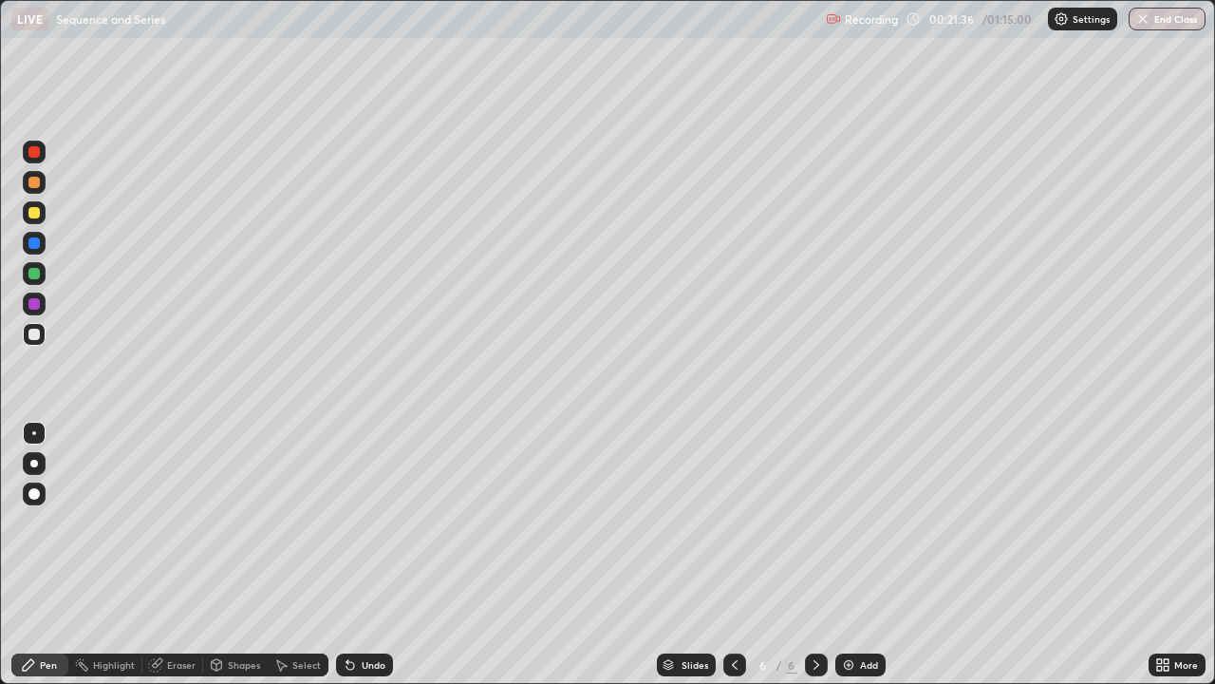
click at [30, 335] on div at bounding box center [33, 334] width 11 height 11
click at [43, 301] on div at bounding box center [34, 303] width 23 height 23
click at [36, 332] on div at bounding box center [33, 334] width 11 height 11
click at [41, 336] on div at bounding box center [34, 334] width 23 height 23
click at [858, 554] on div "Add" at bounding box center [861, 664] width 50 height 23
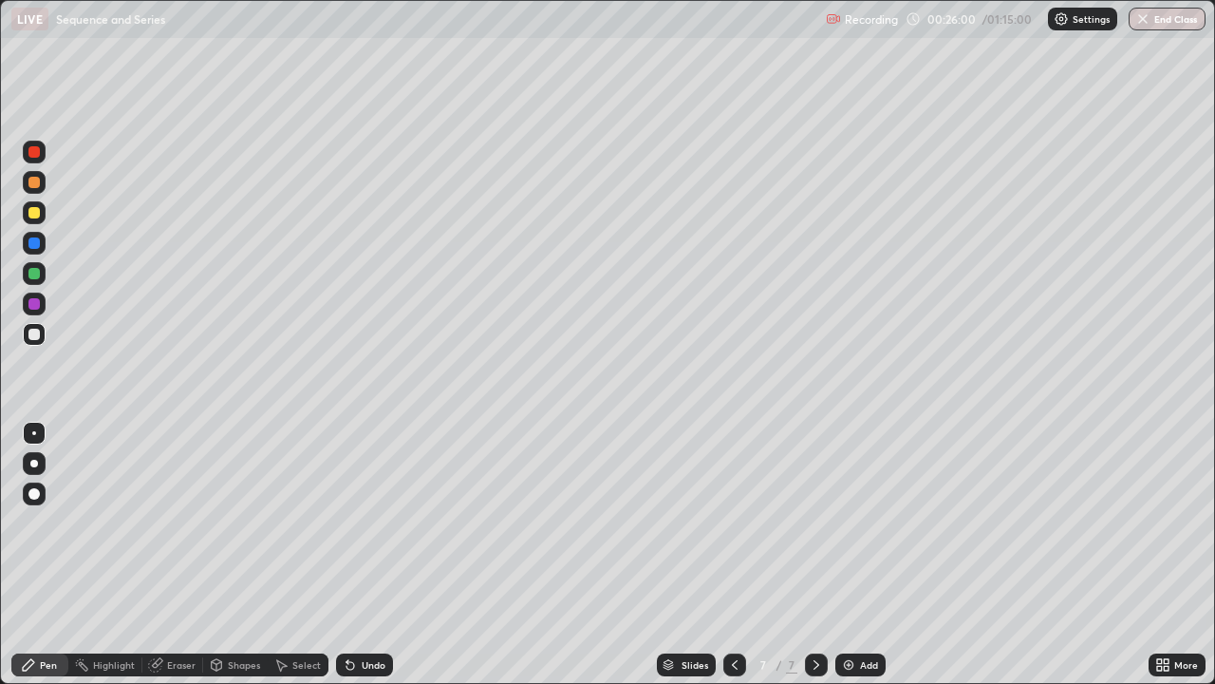
click at [733, 554] on icon at bounding box center [734, 664] width 15 height 15
click at [805, 554] on div at bounding box center [816, 664] width 23 height 23
click at [35, 338] on div at bounding box center [33, 334] width 11 height 11
click at [733, 554] on icon at bounding box center [734, 664] width 15 height 15
click at [815, 554] on icon at bounding box center [816, 664] width 15 height 15
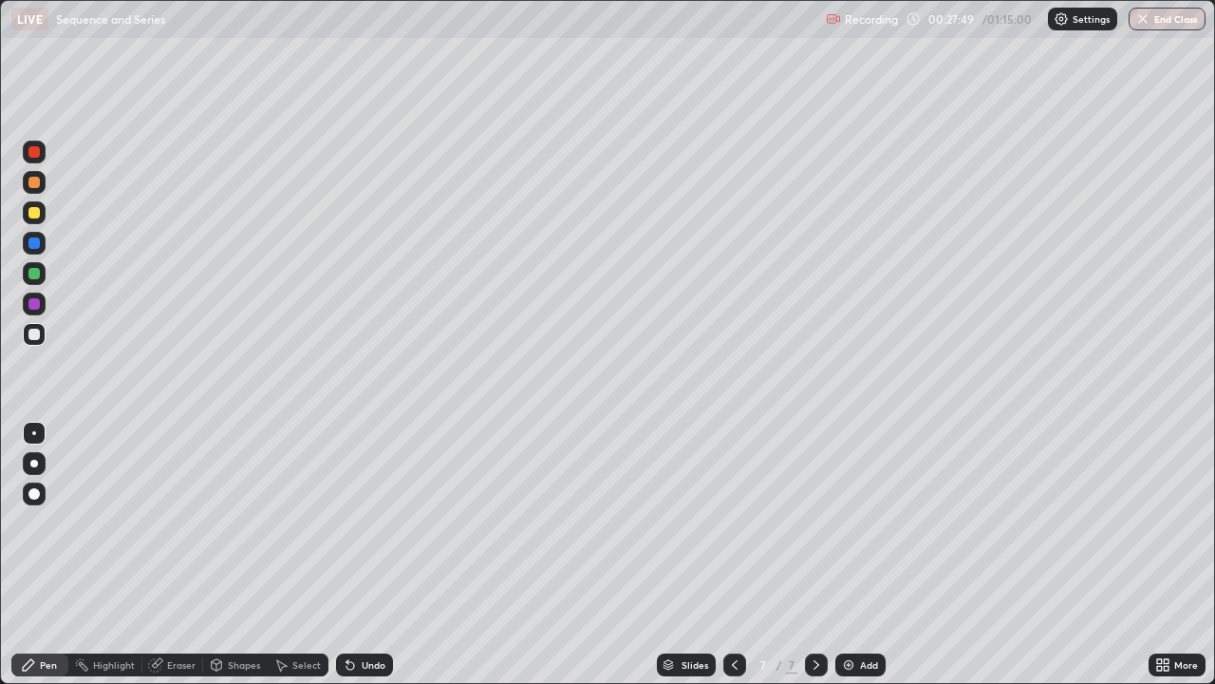
click at [41, 275] on div at bounding box center [34, 273] width 23 height 23
click at [37, 300] on div at bounding box center [33, 303] width 11 height 11
click at [30, 332] on div at bounding box center [33, 334] width 11 height 11
click at [845, 554] on div "Add" at bounding box center [861, 664] width 50 height 23
click at [34, 214] on div at bounding box center [33, 212] width 11 height 11
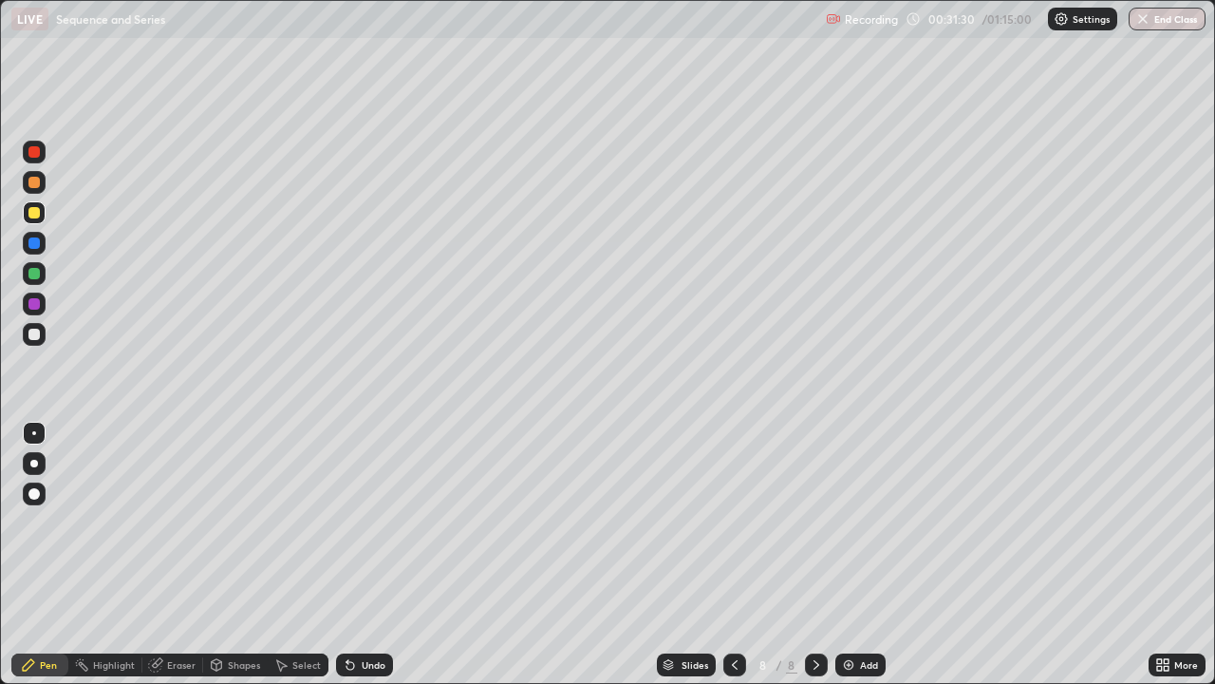
click at [37, 179] on div at bounding box center [33, 182] width 11 height 11
click at [184, 554] on div "Eraser" at bounding box center [172, 664] width 61 height 23
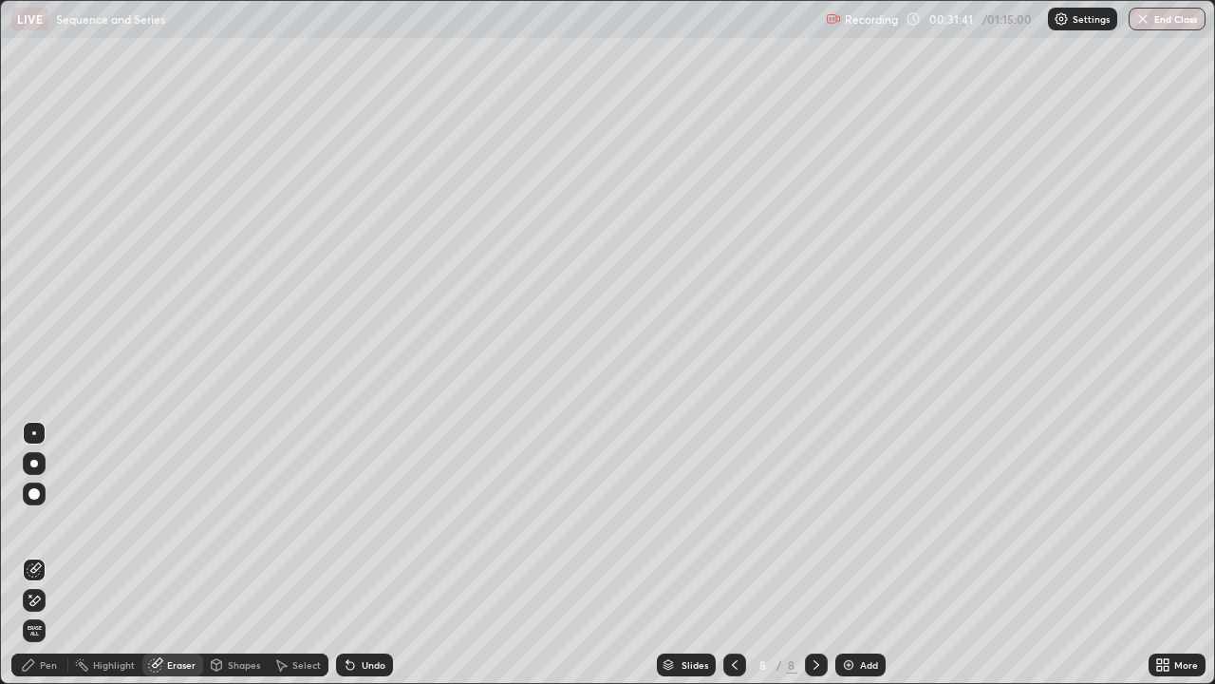
click at [53, 554] on div "Pen" at bounding box center [48, 664] width 17 height 9
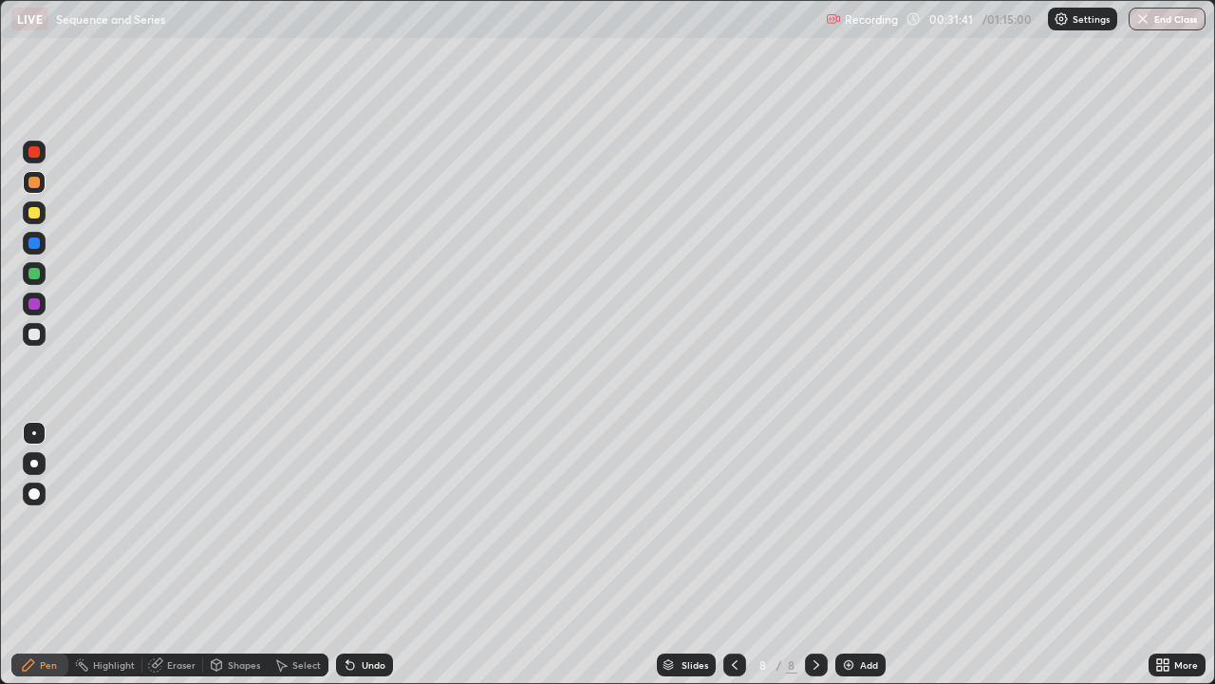
click at [37, 333] on div at bounding box center [33, 334] width 11 height 11
click at [35, 334] on div at bounding box center [33, 334] width 11 height 11
click at [32, 344] on div at bounding box center [34, 334] width 23 height 23
click at [186, 554] on div "Eraser" at bounding box center [172, 664] width 61 height 23
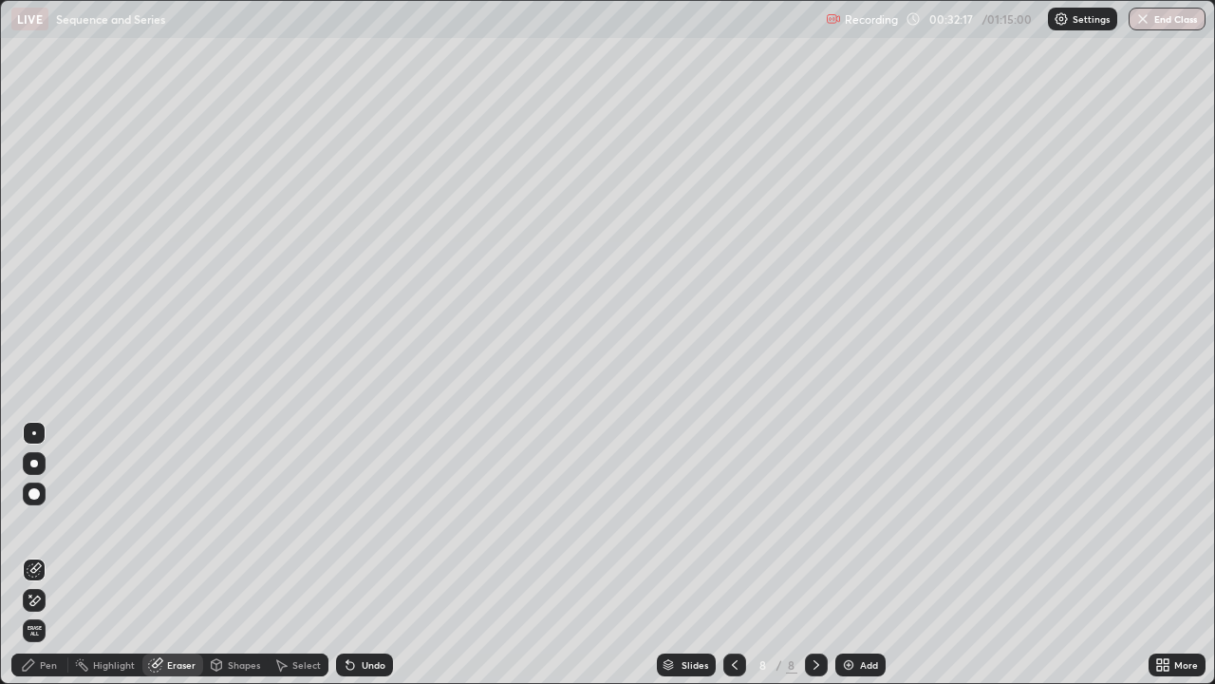
click at [64, 554] on div "Pen" at bounding box center [39, 664] width 57 height 23
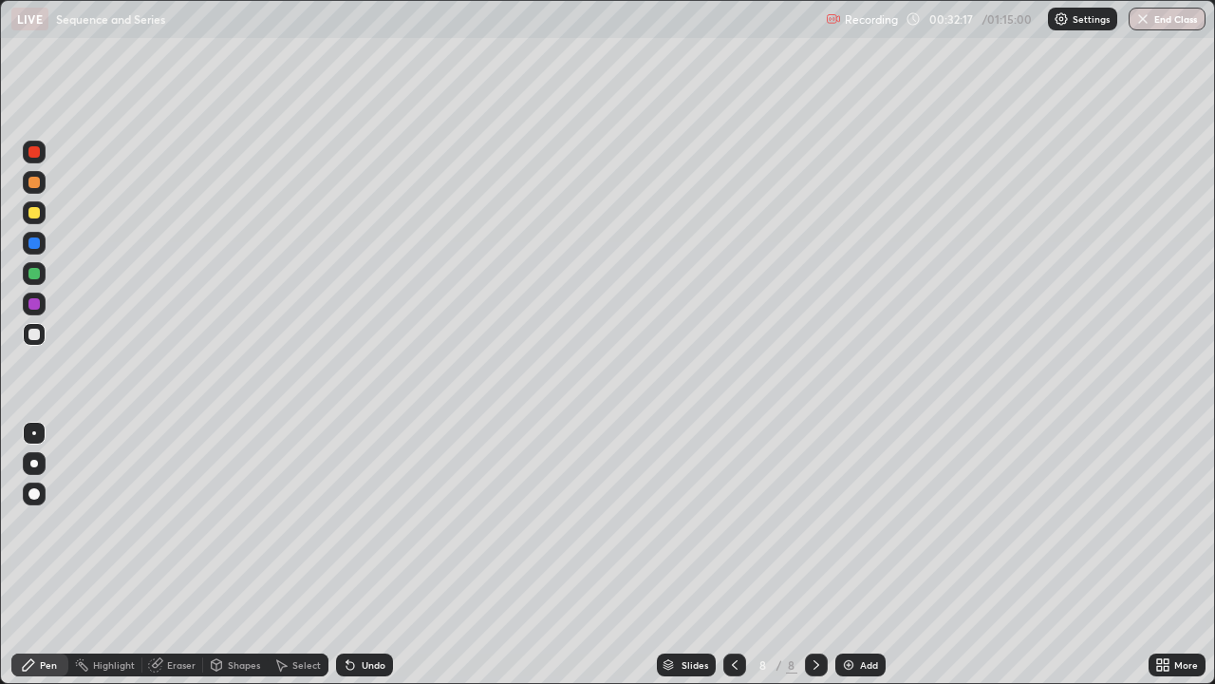
click at [112, 554] on div "Highlight" at bounding box center [105, 664] width 74 height 23
click at [170, 554] on div "Eraser" at bounding box center [181, 664] width 28 height 9
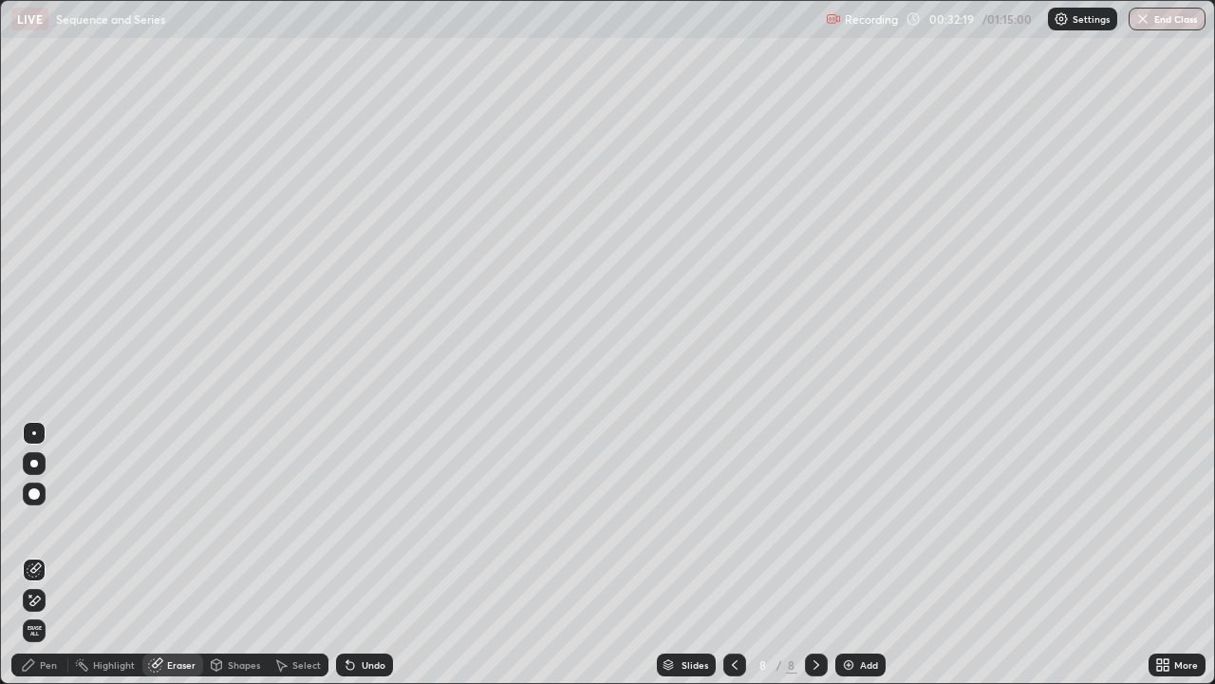
click at [45, 554] on div "Pen" at bounding box center [48, 664] width 17 height 9
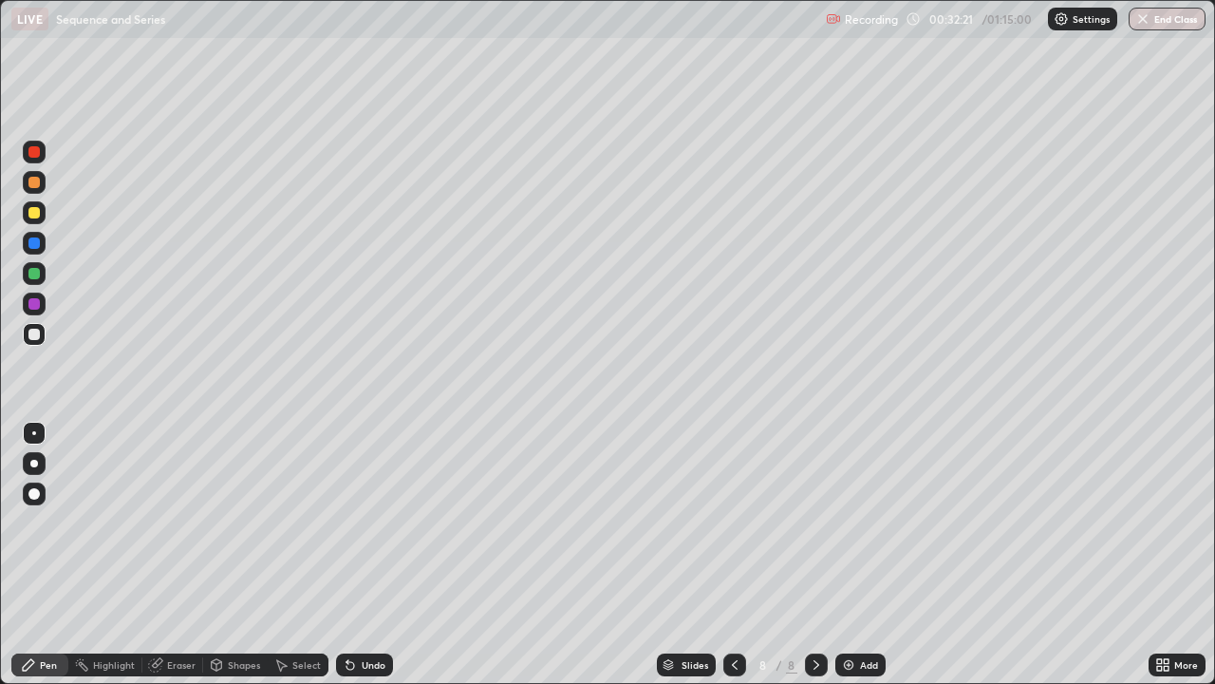
click at [42, 328] on div at bounding box center [34, 334] width 23 height 23
click at [190, 554] on div "Eraser" at bounding box center [172, 664] width 61 height 23
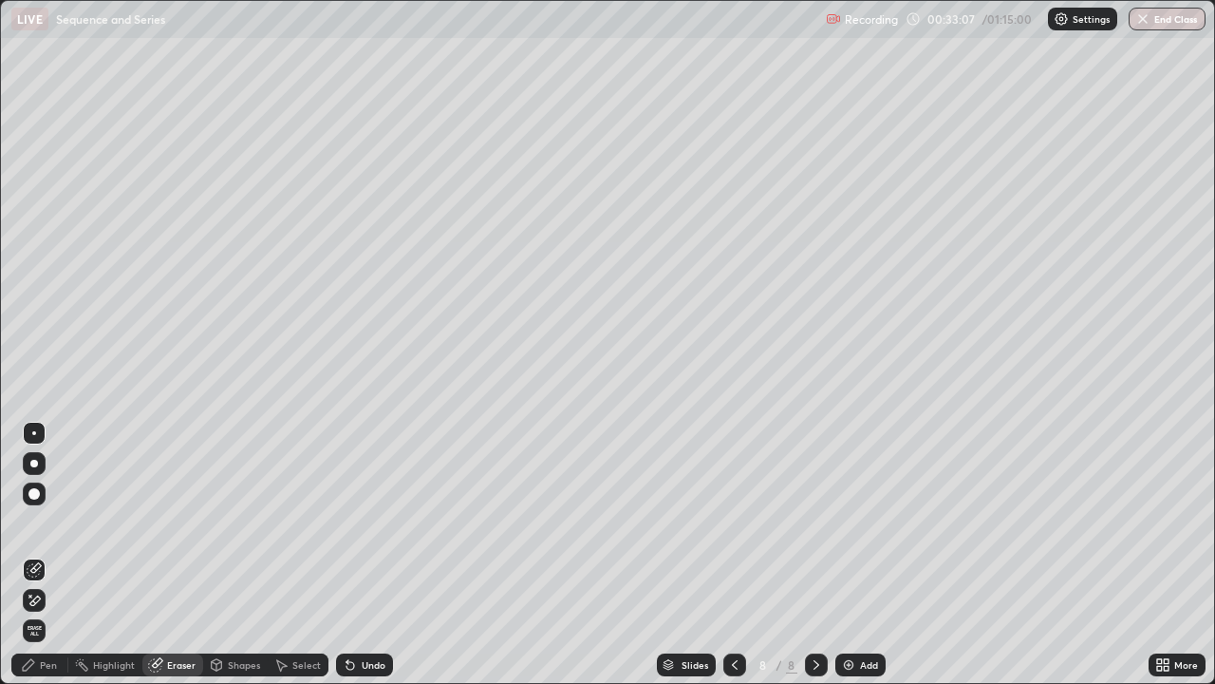
click at [56, 554] on div "Pen" at bounding box center [39, 664] width 57 height 23
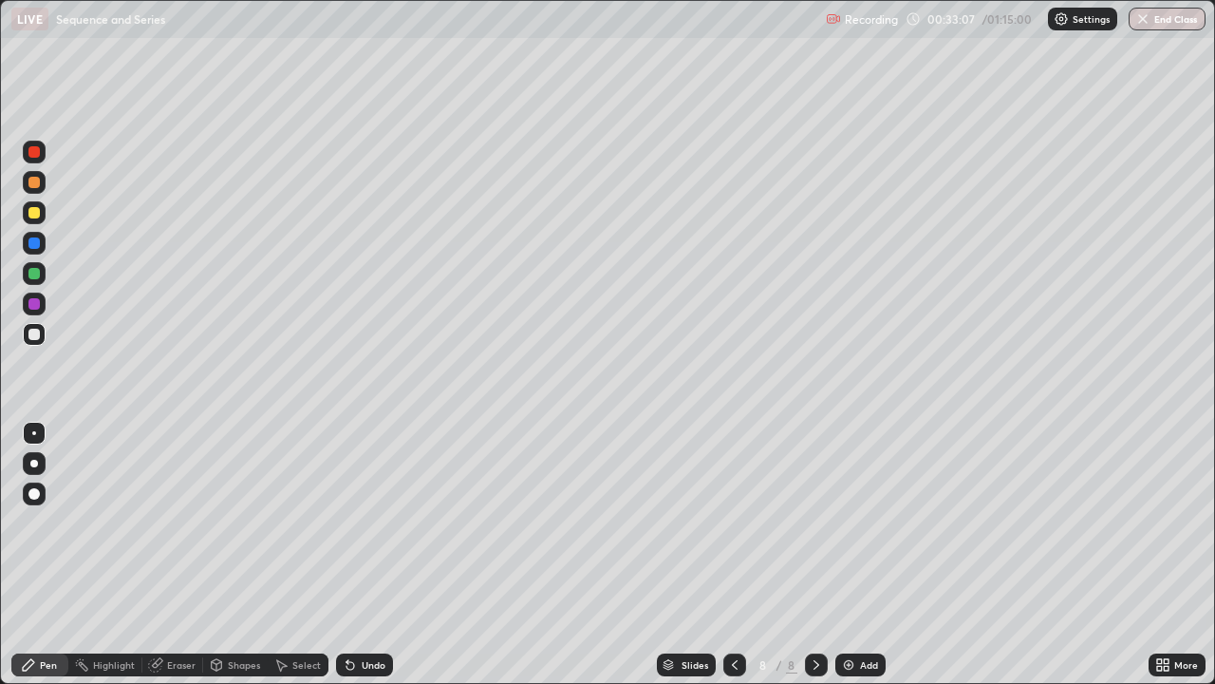
click at [35, 334] on div at bounding box center [33, 334] width 11 height 11
click at [43, 333] on div at bounding box center [34, 334] width 23 height 23
click at [36, 338] on div at bounding box center [33, 334] width 11 height 11
click at [38, 334] on div at bounding box center [33, 334] width 11 height 11
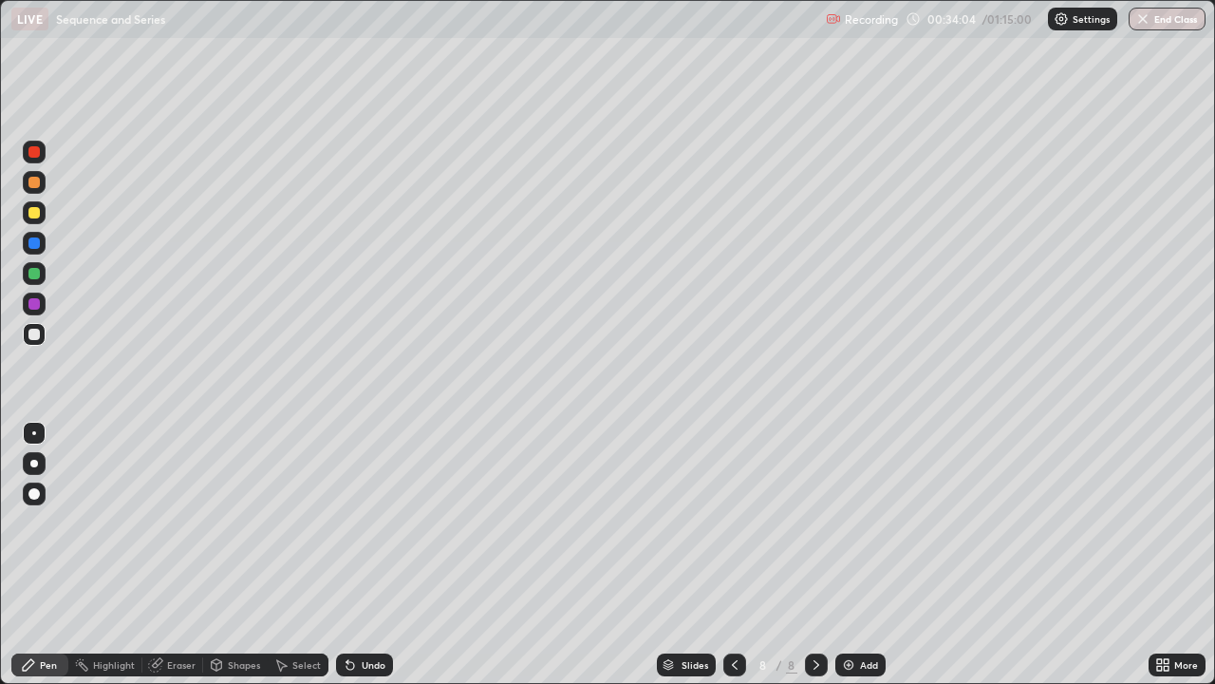
click at [175, 554] on div "Eraser" at bounding box center [181, 664] width 28 height 9
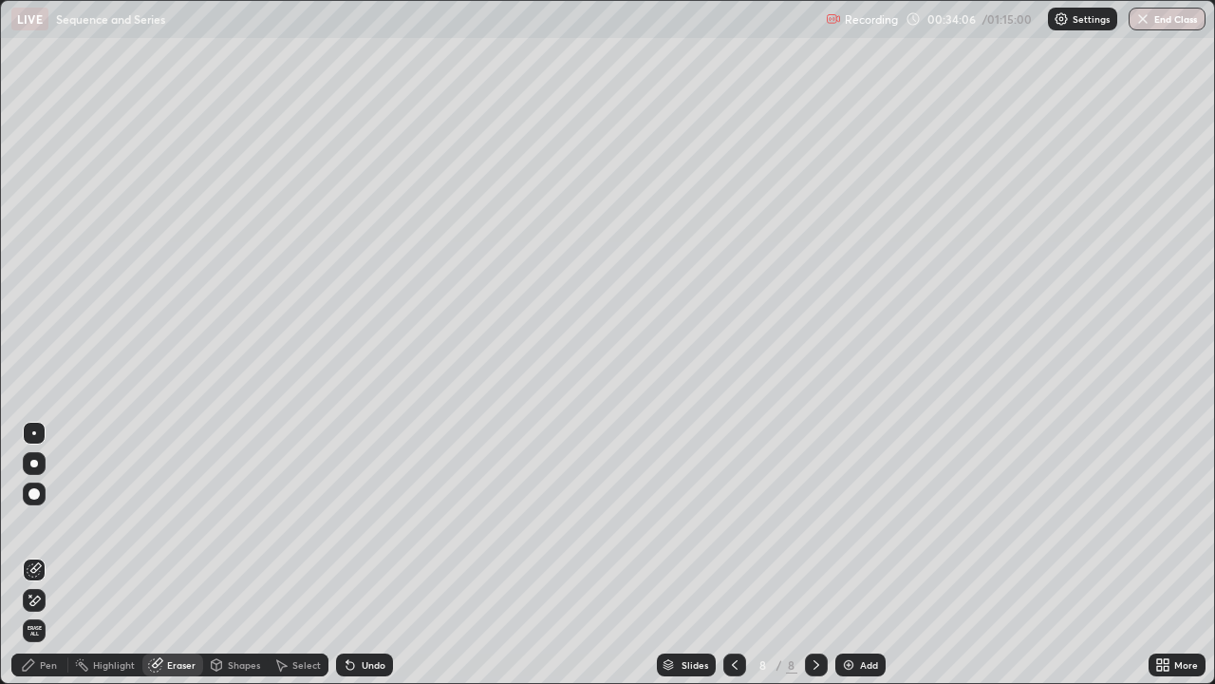
click at [54, 554] on div "Pen" at bounding box center [48, 664] width 17 height 9
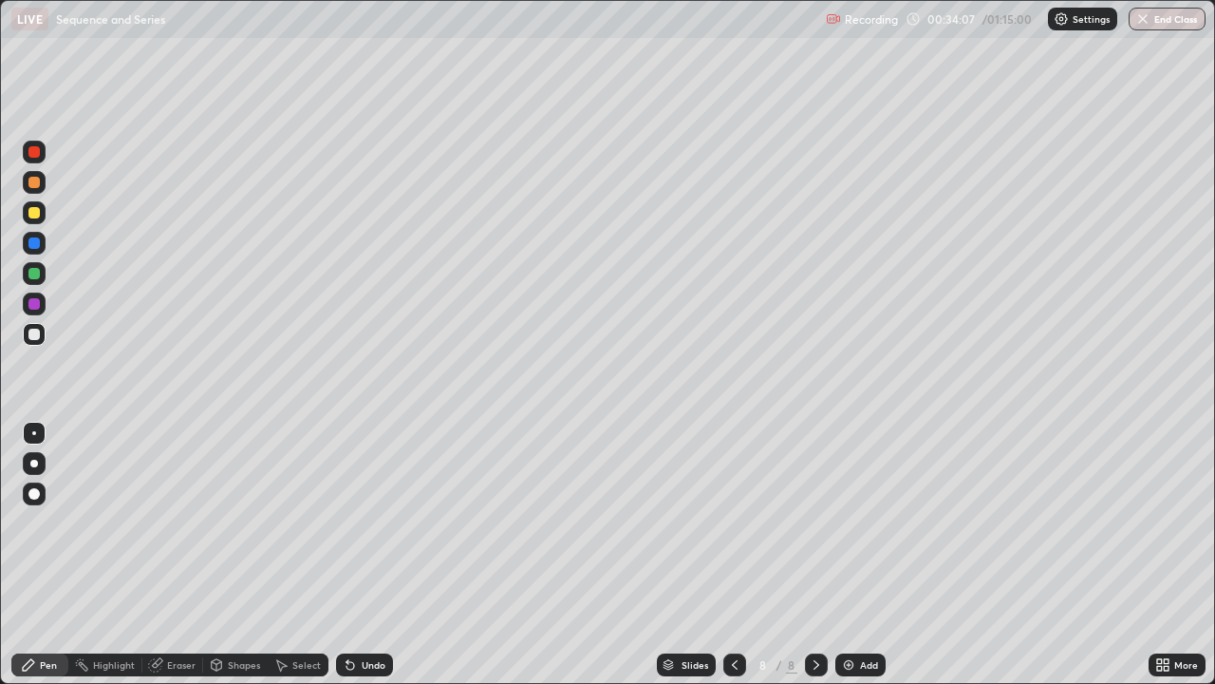
click at [41, 342] on div at bounding box center [34, 334] width 23 height 23
click at [179, 554] on div "Eraser" at bounding box center [181, 664] width 28 height 9
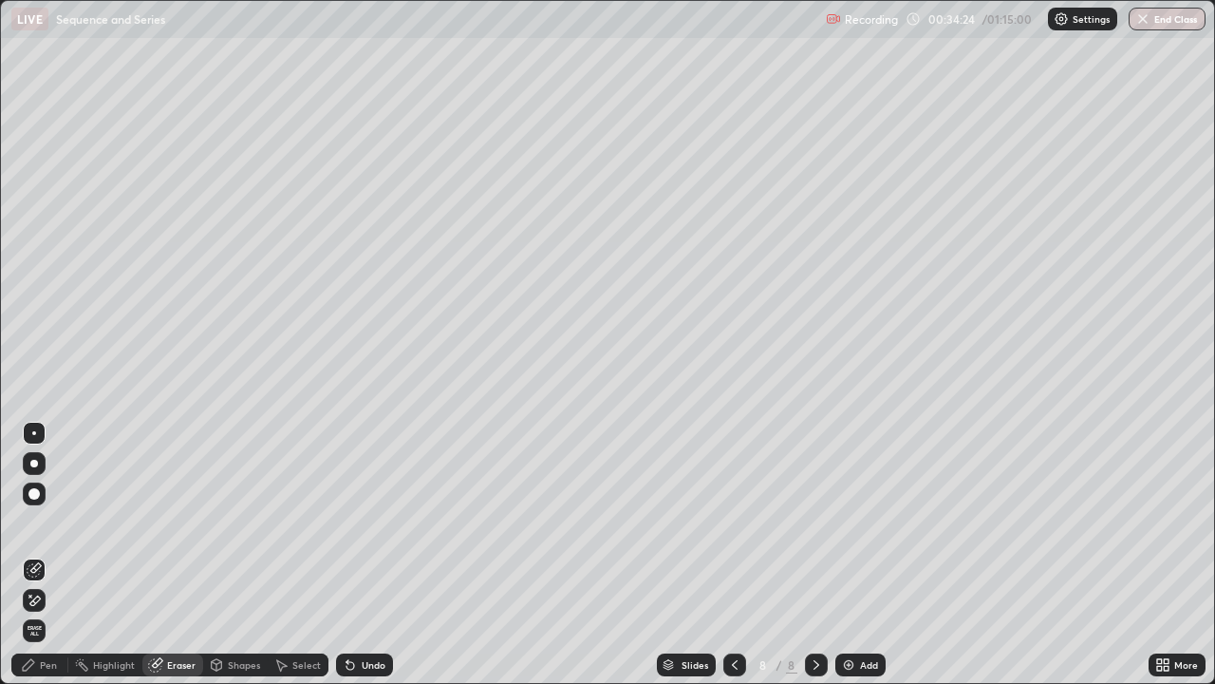
click at [48, 554] on div "Pen" at bounding box center [48, 664] width 17 height 9
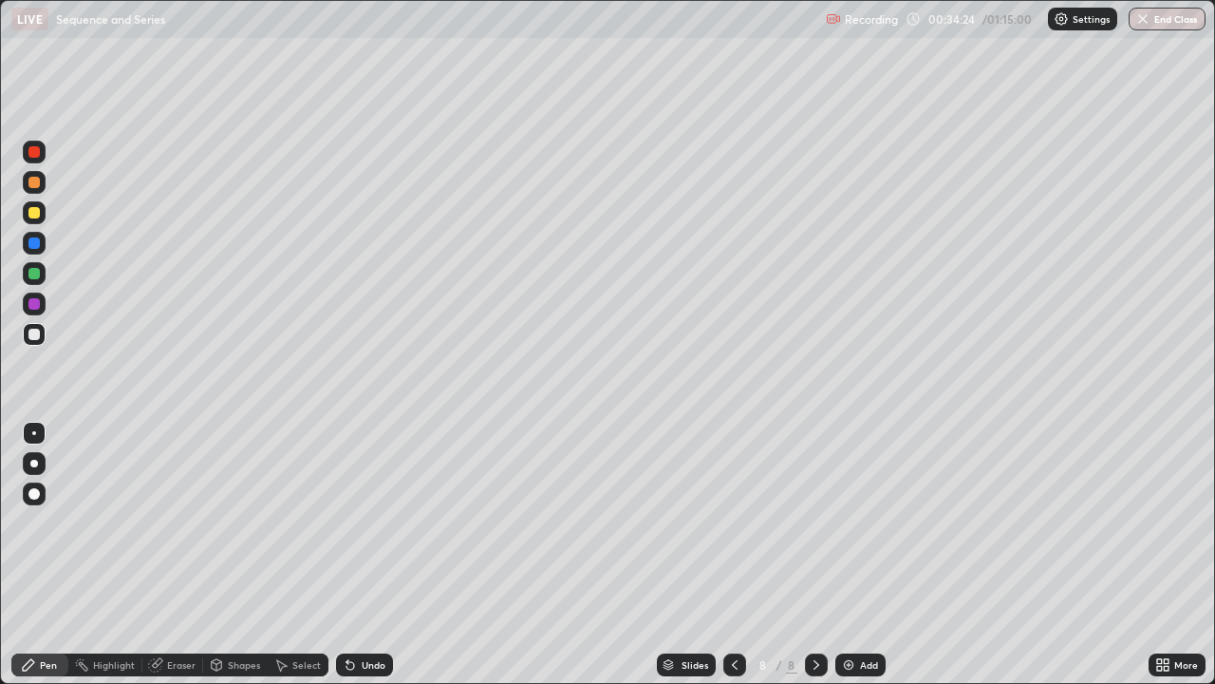
click at [42, 336] on div at bounding box center [34, 334] width 23 height 23
click at [35, 335] on div at bounding box center [33, 334] width 11 height 11
click at [844, 554] on img at bounding box center [848, 664] width 15 height 15
click at [34, 334] on div at bounding box center [33, 334] width 11 height 11
click at [35, 333] on div at bounding box center [33, 334] width 11 height 11
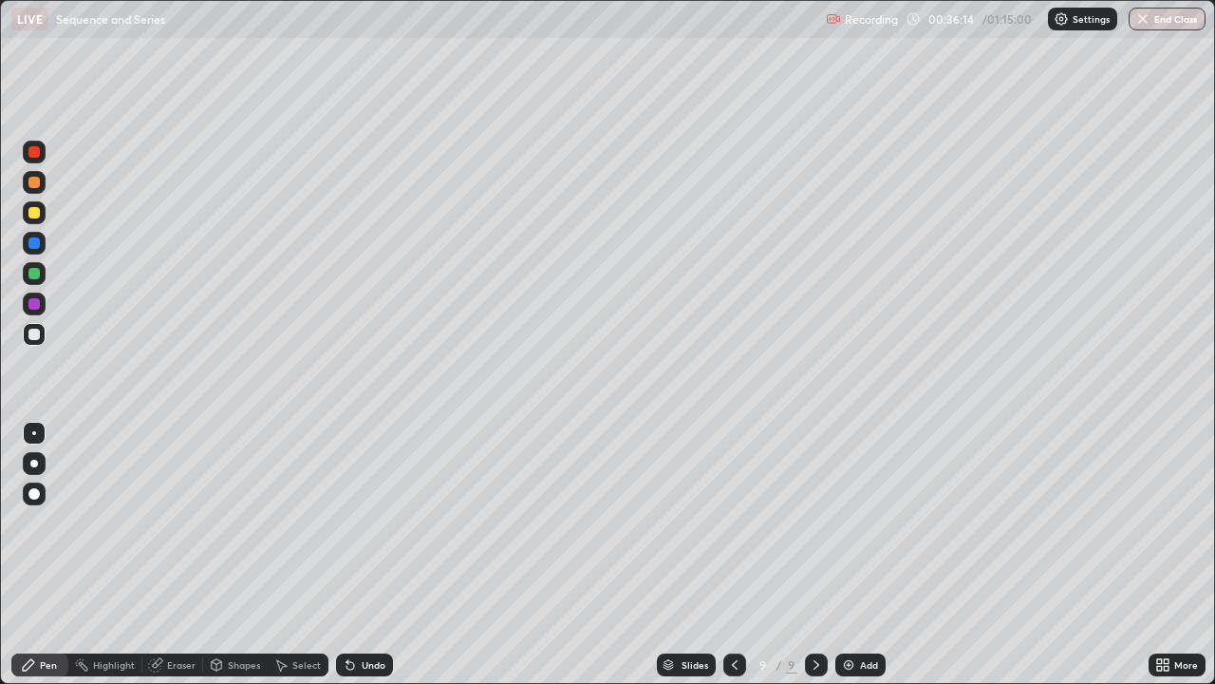
click at [36, 332] on div at bounding box center [33, 334] width 11 height 11
click at [39, 330] on div at bounding box center [33, 334] width 11 height 11
click at [38, 180] on div at bounding box center [33, 182] width 11 height 11
click at [184, 554] on div "Eraser" at bounding box center [181, 664] width 28 height 9
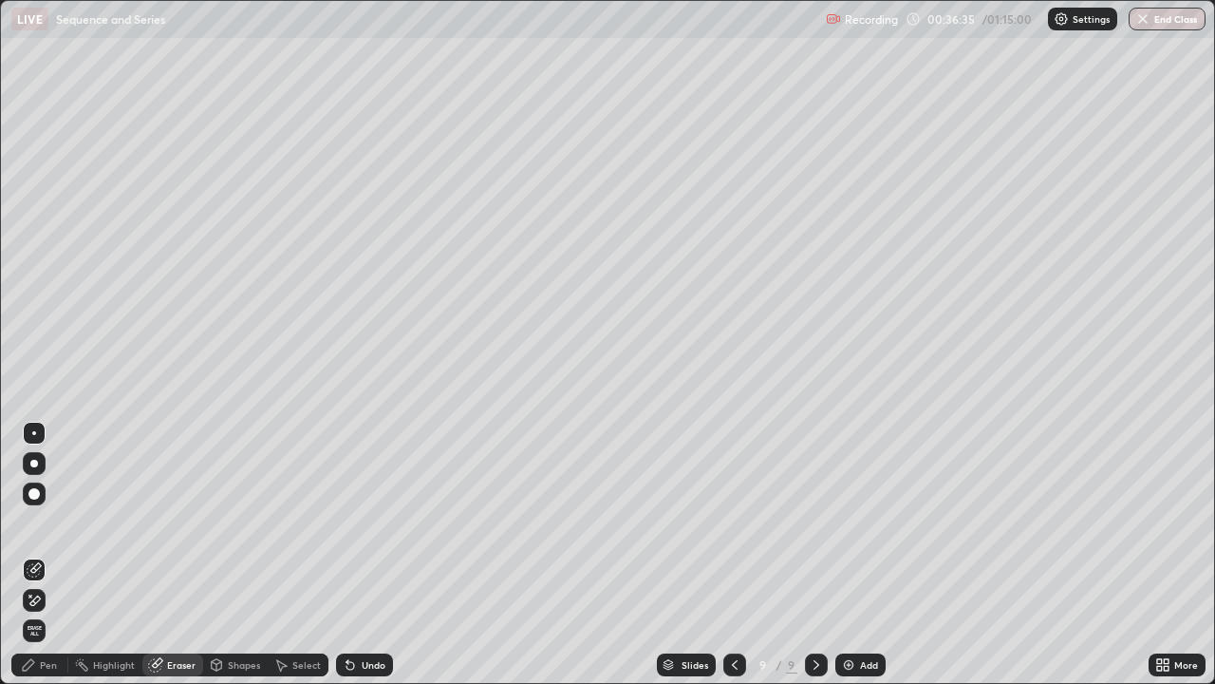
click at [51, 554] on div "Pen" at bounding box center [39, 664] width 57 height 23
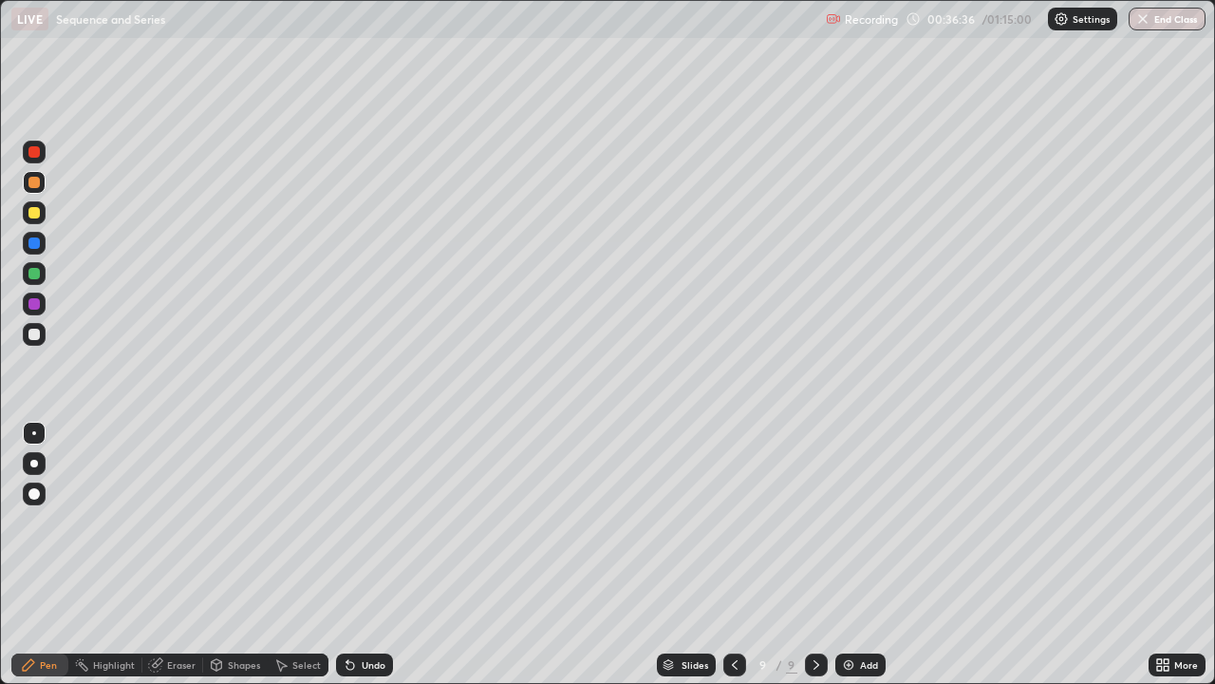
click at [33, 335] on div at bounding box center [33, 334] width 11 height 11
click at [42, 183] on div at bounding box center [34, 182] width 23 height 23
click at [32, 332] on div at bounding box center [33, 334] width 11 height 11
click at [28, 209] on div at bounding box center [34, 212] width 23 height 23
click at [42, 330] on div at bounding box center [34, 334] width 23 height 23
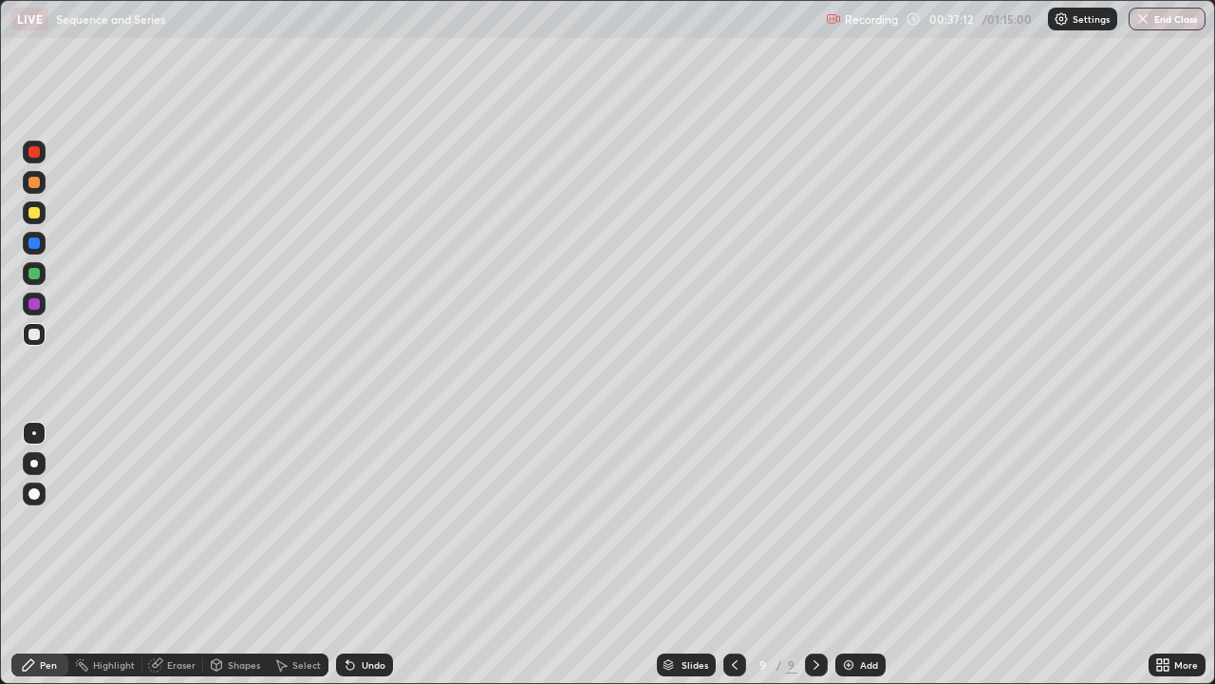
click at [37, 216] on div at bounding box center [33, 212] width 11 height 11
click at [169, 554] on div "Eraser" at bounding box center [181, 664] width 28 height 9
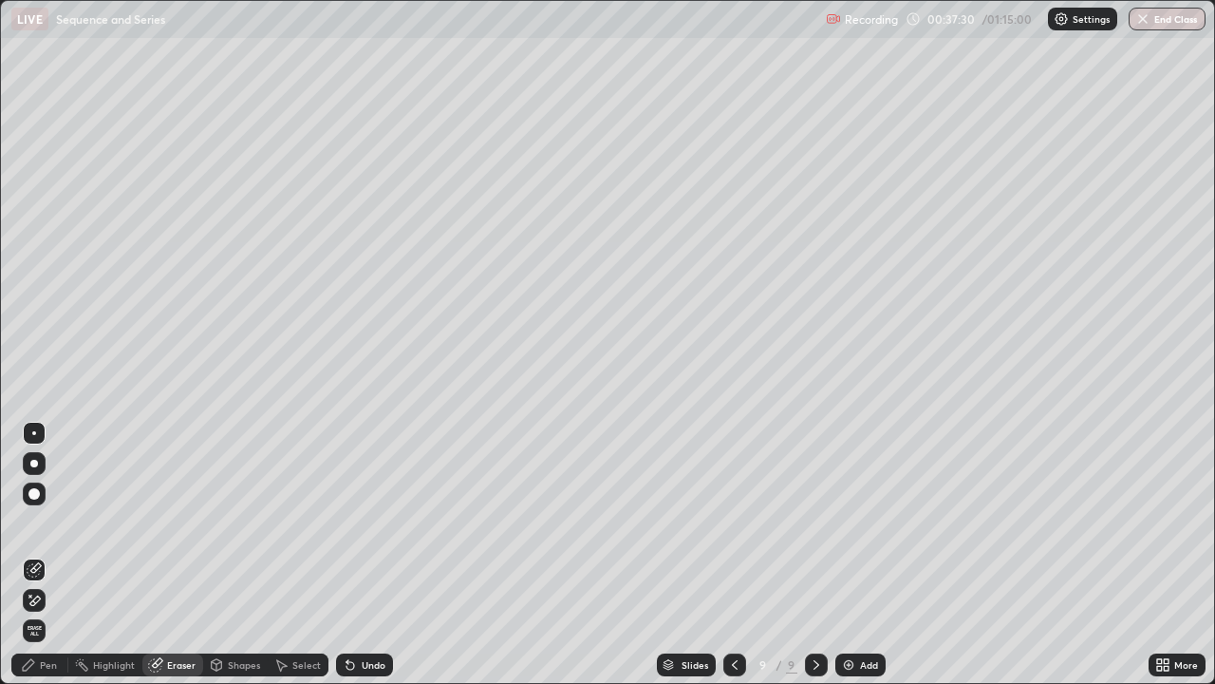
click at [62, 554] on div "Pen" at bounding box center [39, 664] width 57 height 23
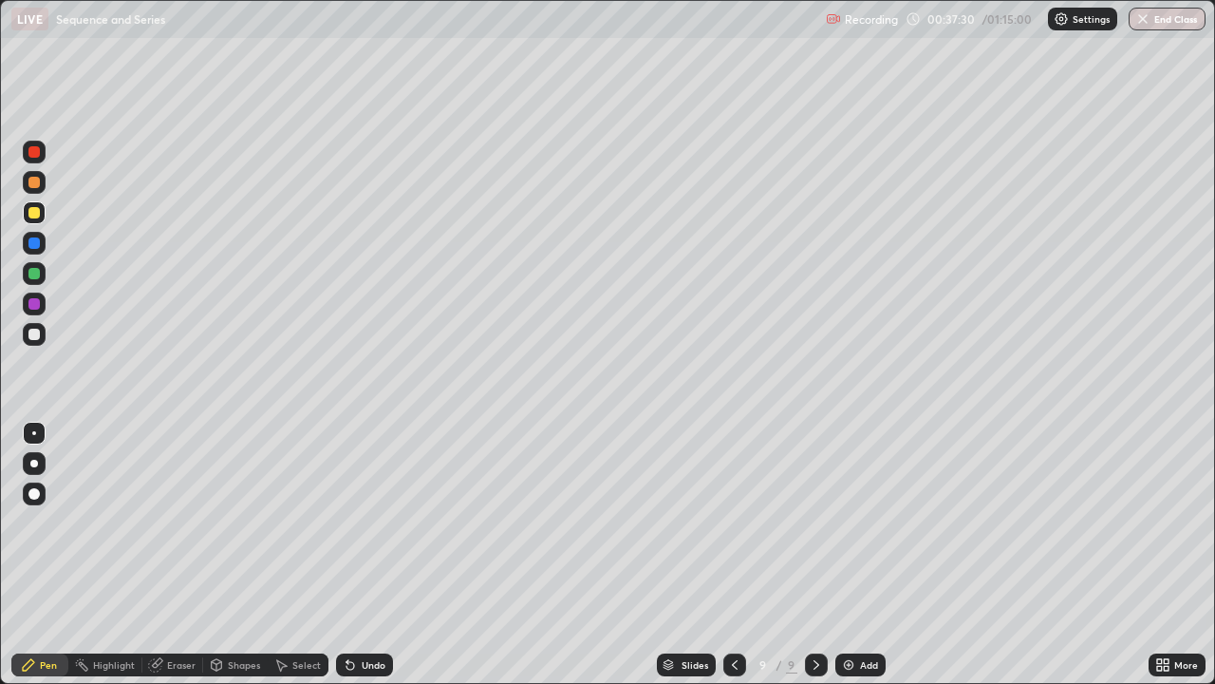
click at [35, 330] on div at bounding box center [33, 334] width 11 height 11
click at [43, 341] on div at bounding box center [34, 334] width 23 height 23
click at [43, 338] on div at bounding box center [34, 334] width 23 height 23
click at [1105, 408] on button "Undo" at bounding box center [1124, 418] width 55 height 23
click at [36, 336] on div at bounding box center [33, 334] width 11 height 11
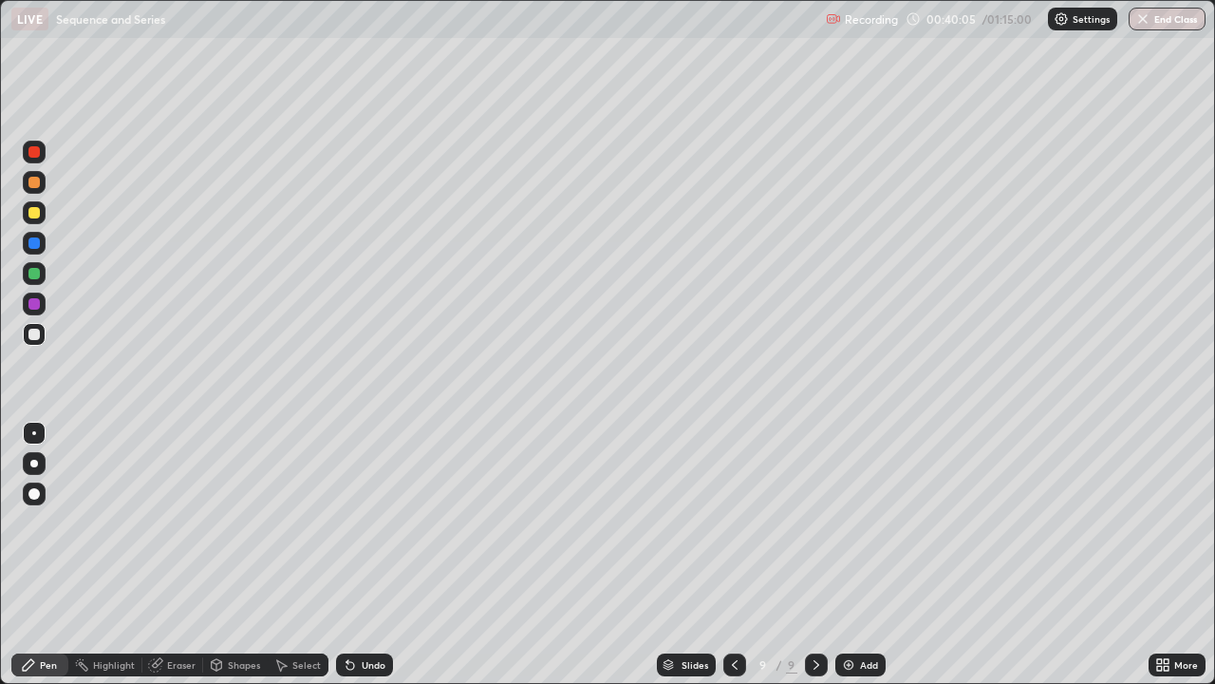
click at [36, 205] on div at bounding box center [34, 212] width 23 height 23
click at [35, 180] on div at bounding box center [33, 182] width 11 height 11
click at [39, 269] on div at bounding box center [34, 273] width 23 height 23
click at [32, 339] on div at bounding box center [33, 334] width 11 height 11
click at [41, 244] on div at bounding box center [34, 243] width 23 height 23
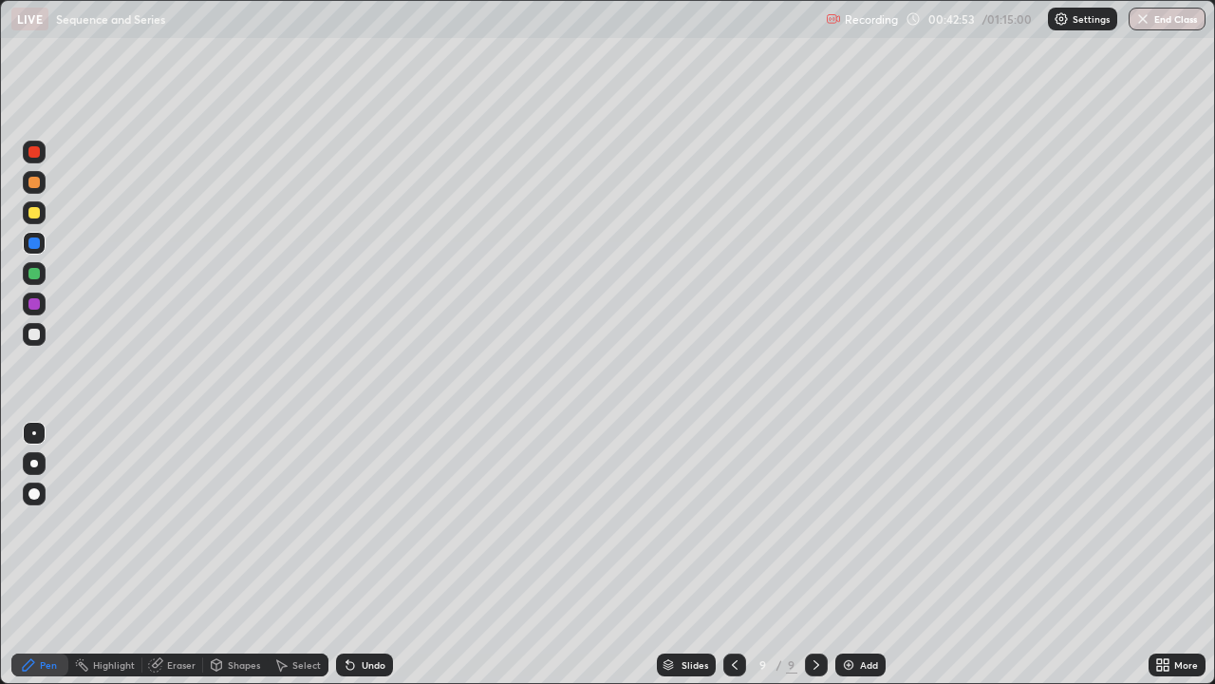
click at [33, 338] on div at bounding box center [33, 334] width 11 height 11
click at [851, 554] on img at bounding box center [848, 664] width 15 height 15
click at [39, 335] on div at bounding box center [33, 334] width 11 height 11
click at [45, 212] on div at bounding box center [34, 212] width 23 height 23
click at [44, 332] on div at bounding box center [34, 334] width 23 height 23
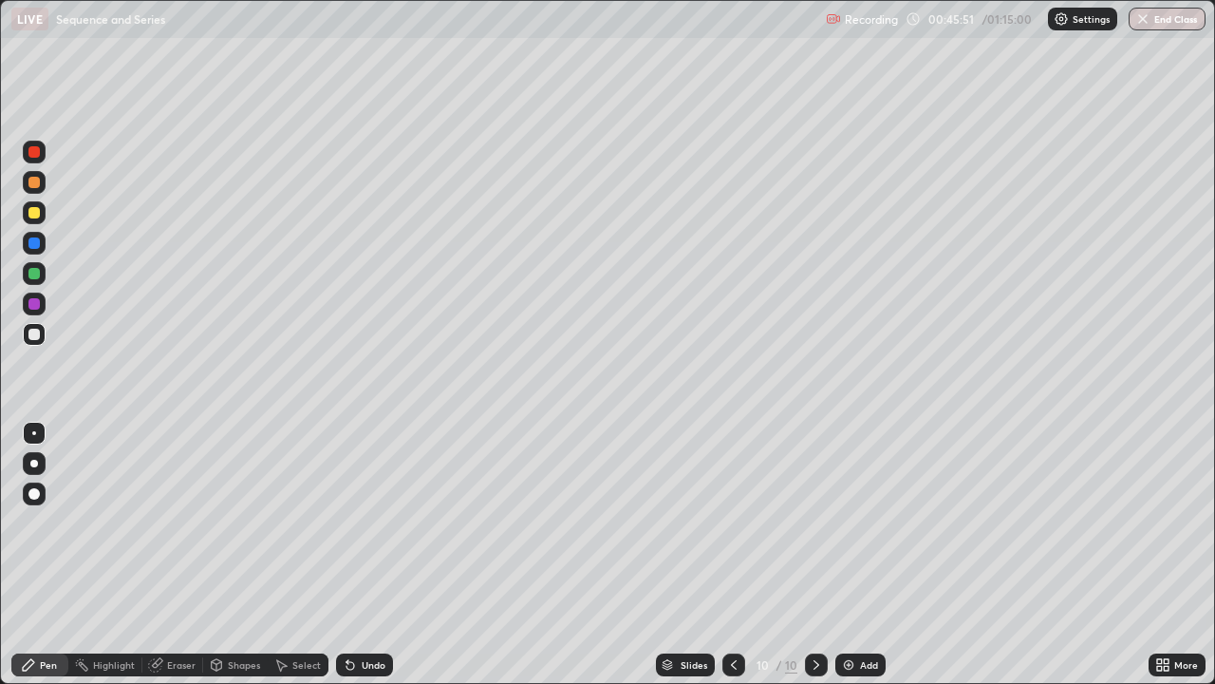
click at [186, 554] on div "Eraser" at bounding box center [181, 664] width 28 height 9
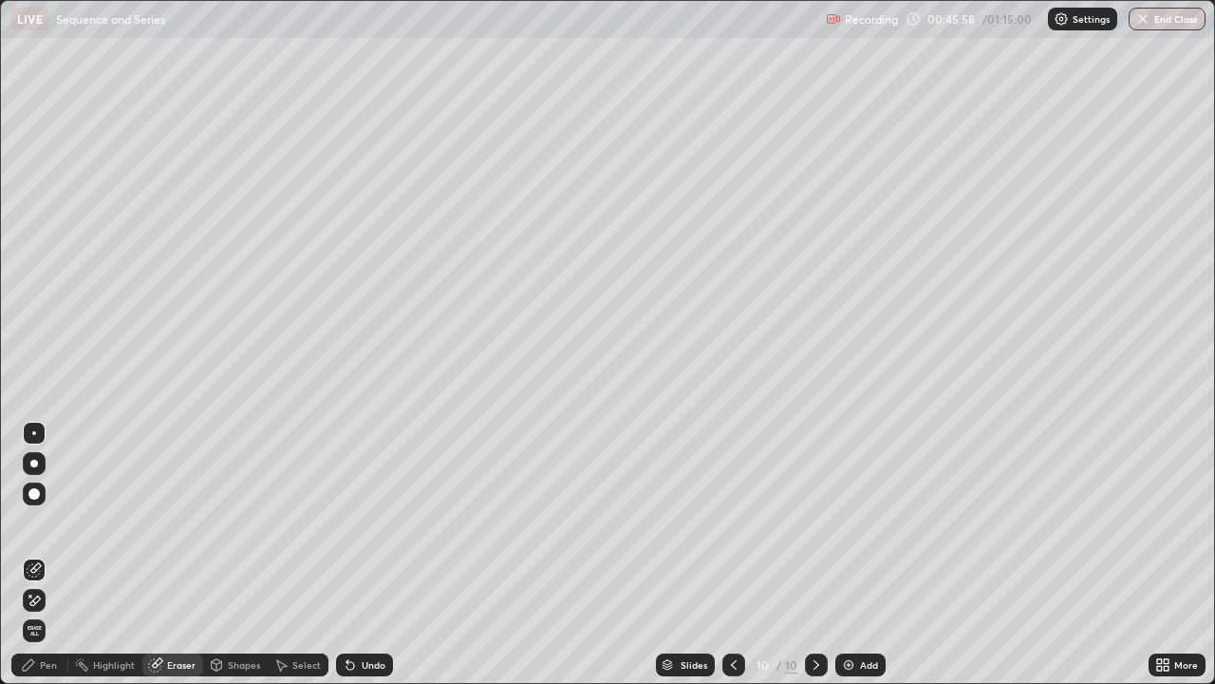
click at [49, 554] on div "Pen" at bounding box center [48, 664] width 17 height 9
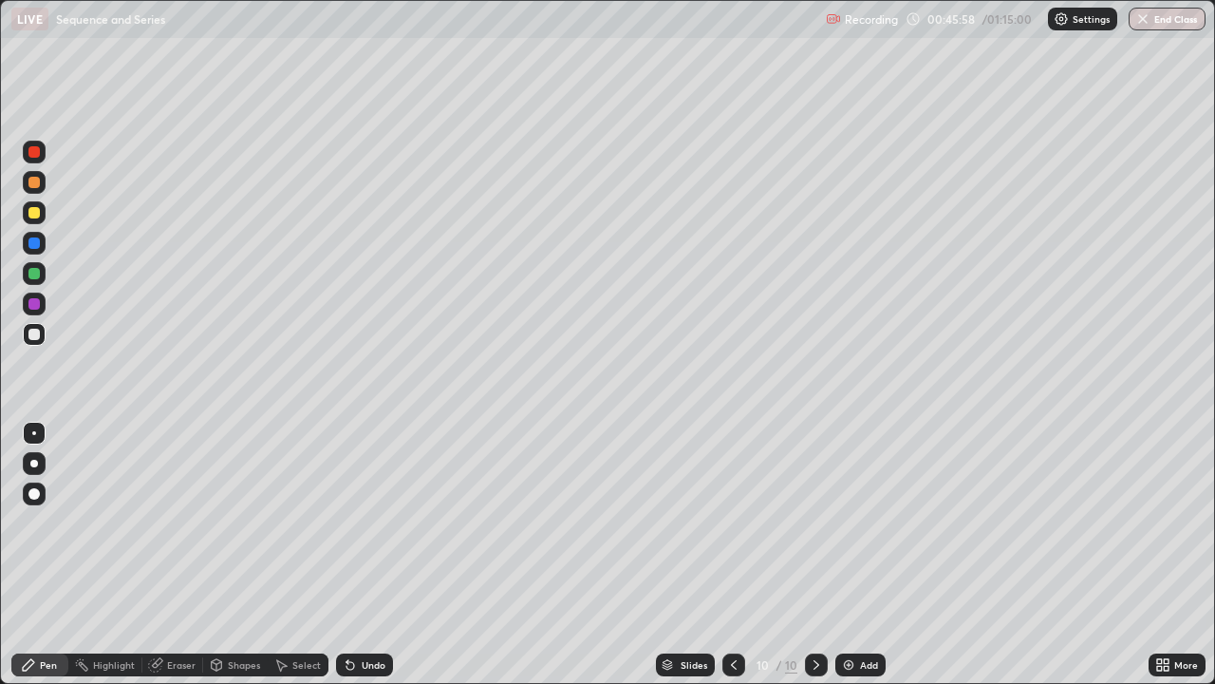
click at [34, 335] on div at bounding box center [33, 334] width 11 height 11
click at [33, 339] on div at bounding box center [33, 334] width 11 height 11
click at [180, 554] on div "Eraser" at bounding box center [172, 664] width 61 height 23
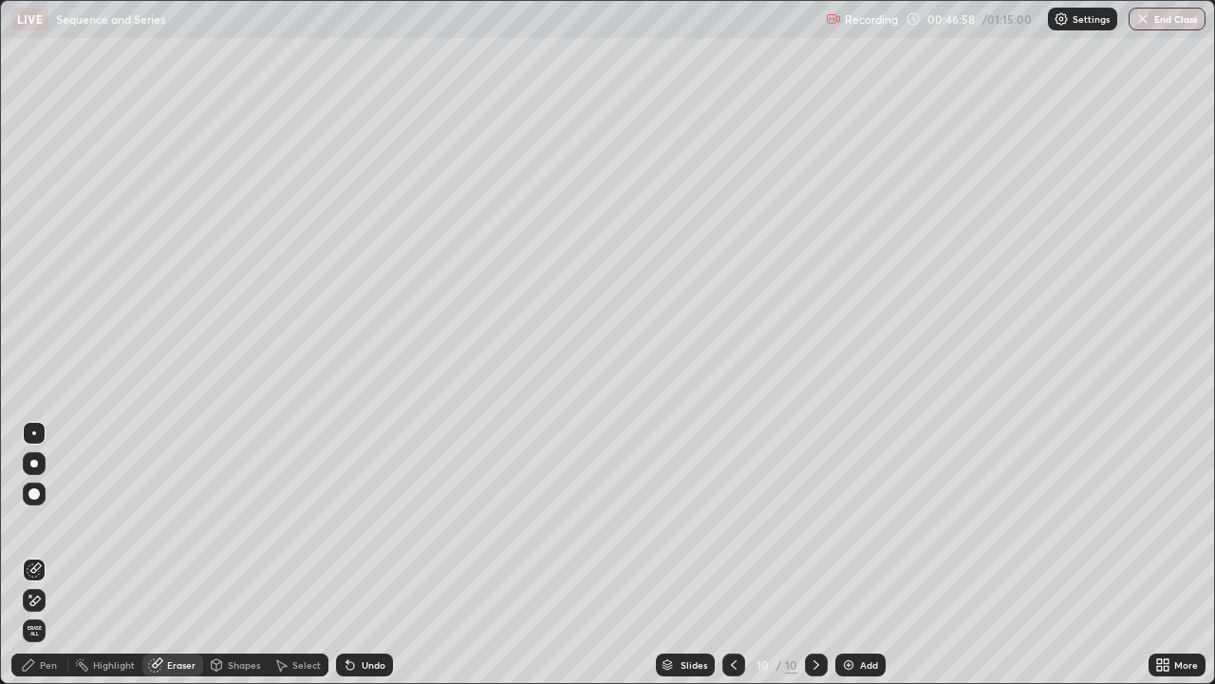
click at [54, 554] on div "Pen" at bounding box center [48, 664] width 17 height 9
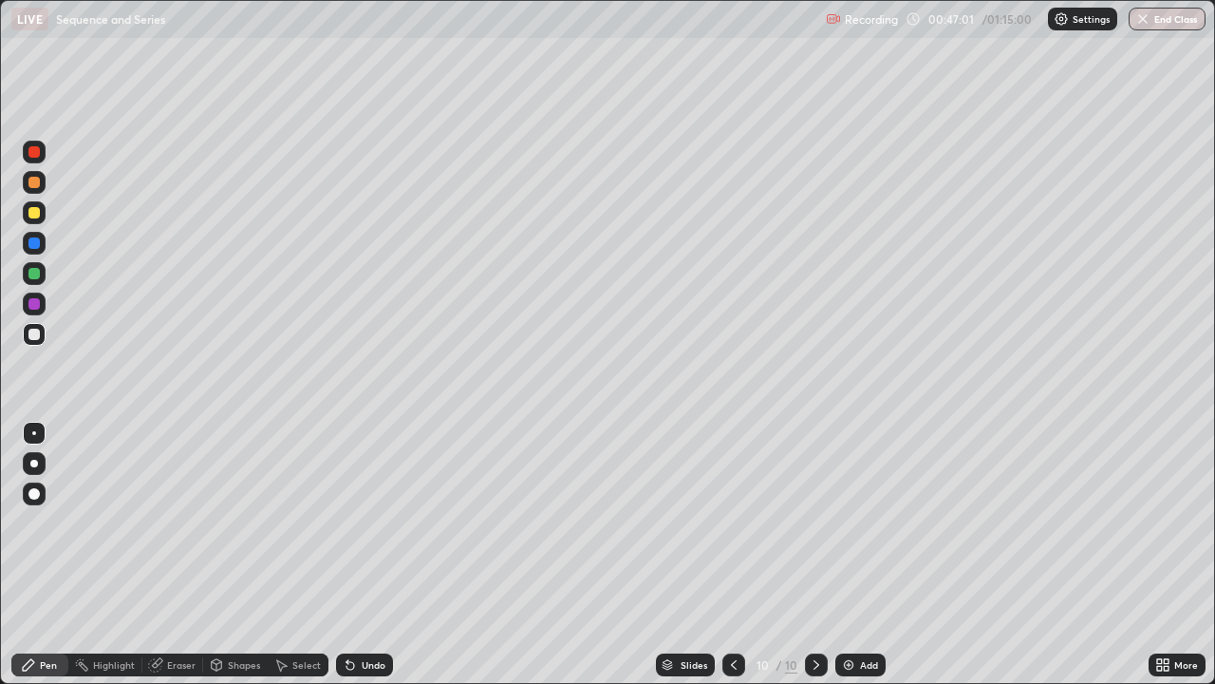
click at [41, 281] on div at bounding box center [34, 273] width 23 height 23
click at [35, 334] on div at bounding box center [33, 334] width 11 height 11
click at [32, 338] on div at bounding box center [33, 334] width 11 height 11
click at [174, 554] on div "Eraser" at bounding box center [181, 664] width 28 height 9
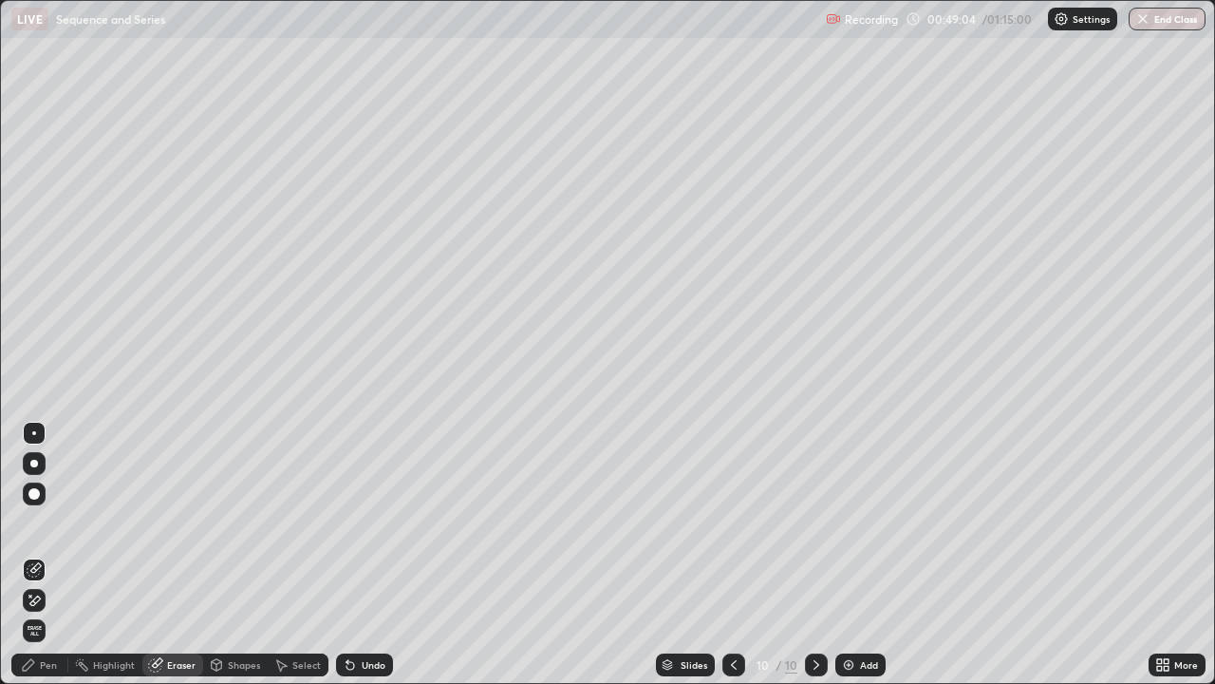
click at [56, 554] on div "Pen" at bounding box center [48, 664] width 17 height 9
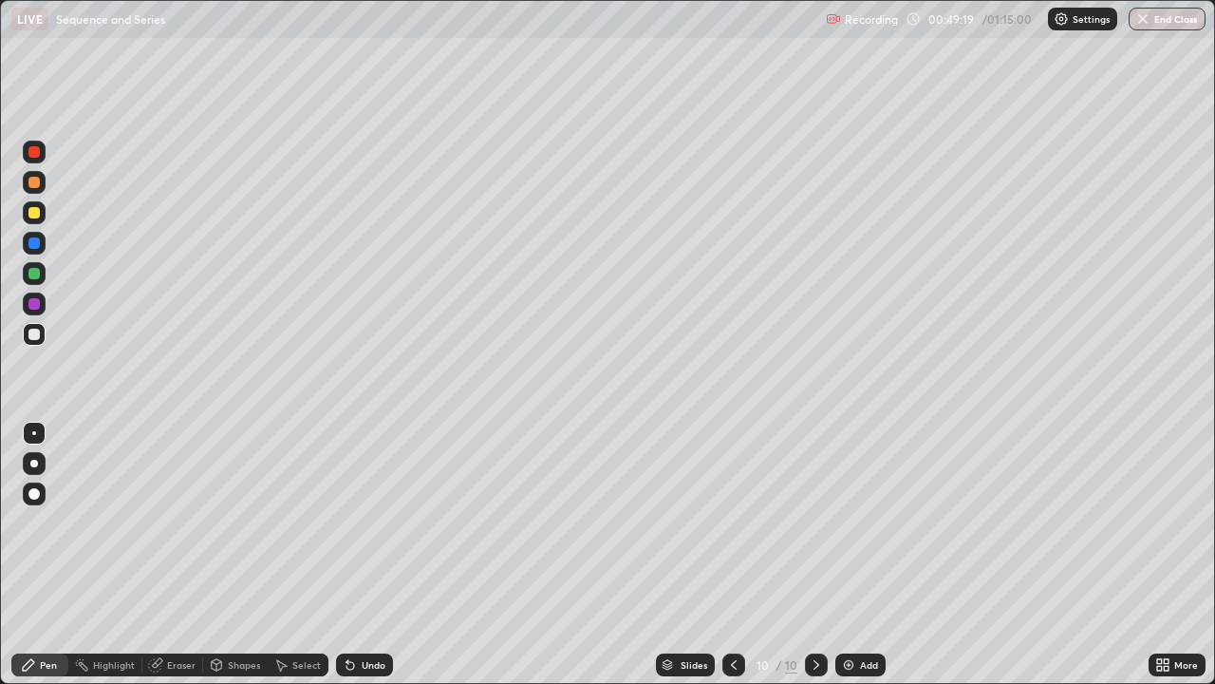
click at [190, 554] on div "Eraser" at bounding box center [181, 664] width 28 height 9
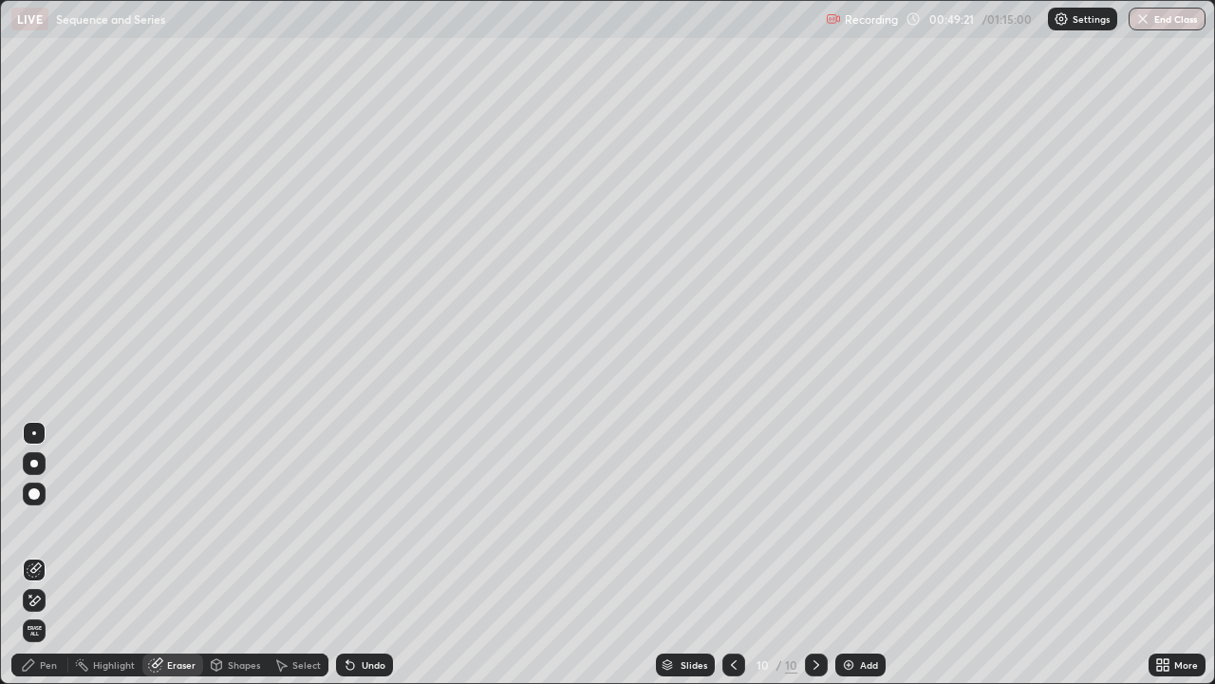
click at [48, 554] on div "Pen" at bounding box center [39, 664] width 57 height 23
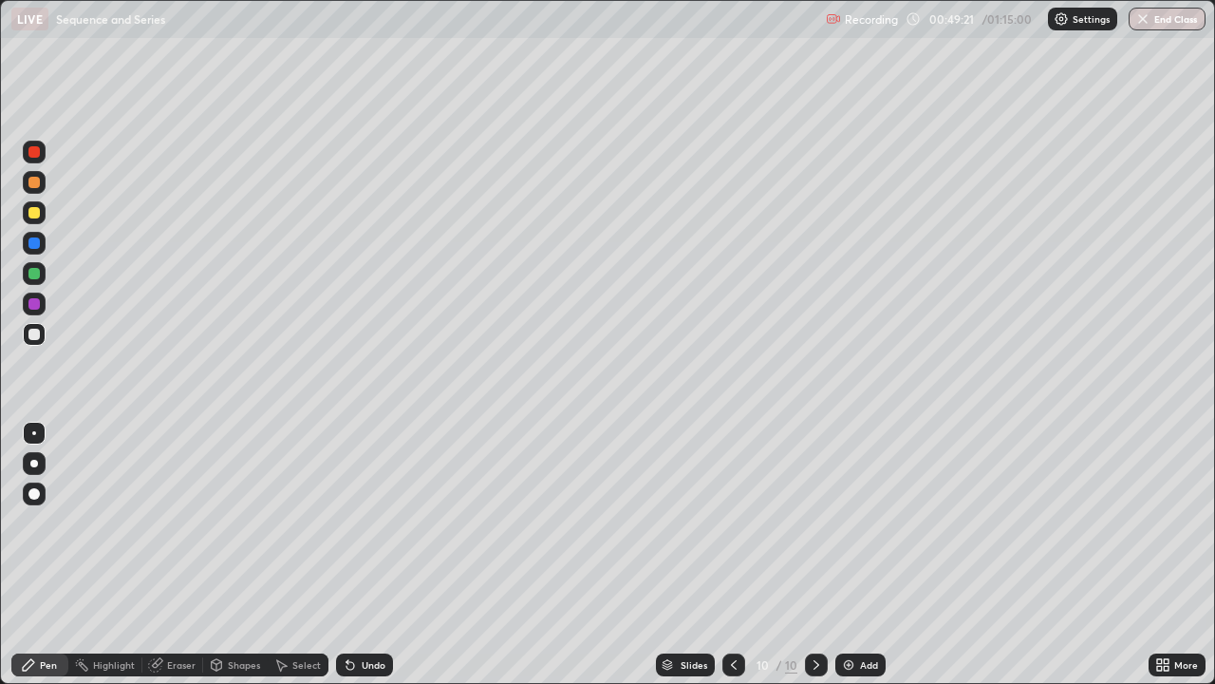
click at [32, 273] on div at bounding box center [33, 273] width 11 height 11
click at [38, 334] on div at bounding box center [33, 334] width 11 height 11
click at [870, 554] on div "Add" at bounding box center [861, 664] width 50 height 23
click at [39, 334] on div at bounding box center [33, 334] width 11 height 11
click at [37, 273] on div at bounding box center [33, 273] width 11 height 11
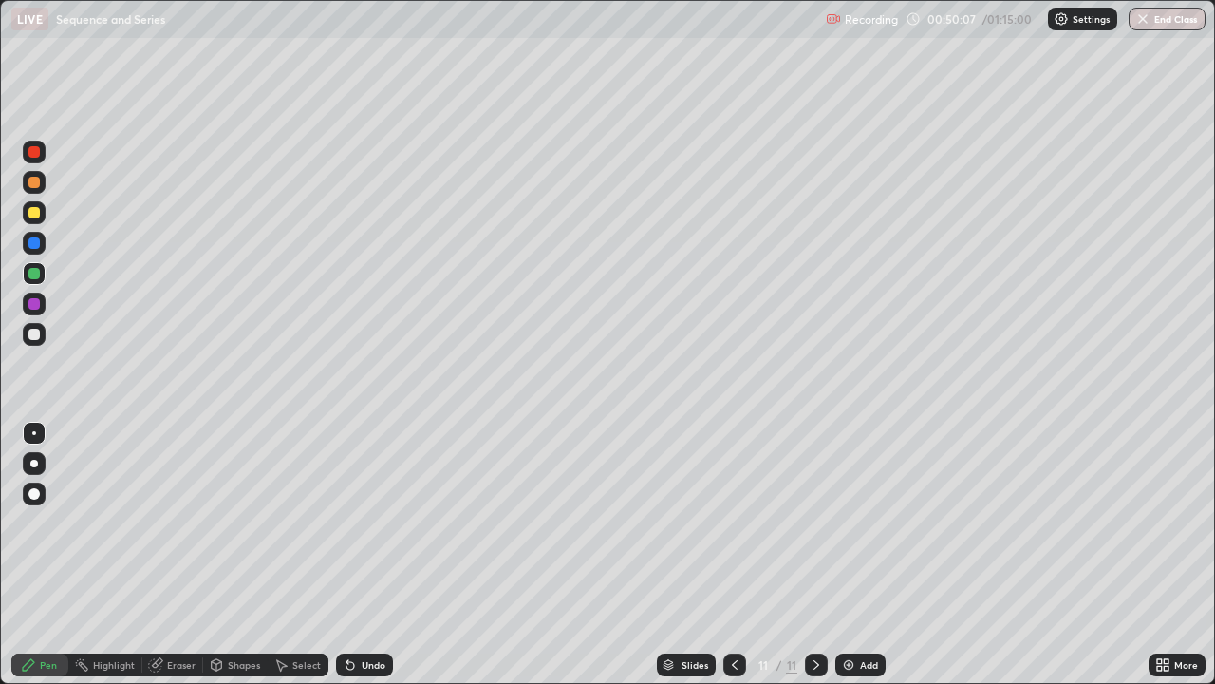
click at [724, 554] on div at bounding box center [735, 664] width 23 height 23
click at [814, 554] on icon at bounding box center [816, 664] width 15 height 15
click at [35, 334] on div at bounding box center [33, 334] width 11 height 11
click at [35, 273] on div at bounding box center [33, 273] width 11 height 11
click at [35, 334] on div at bounding box center [33, 334] width 11 height 11
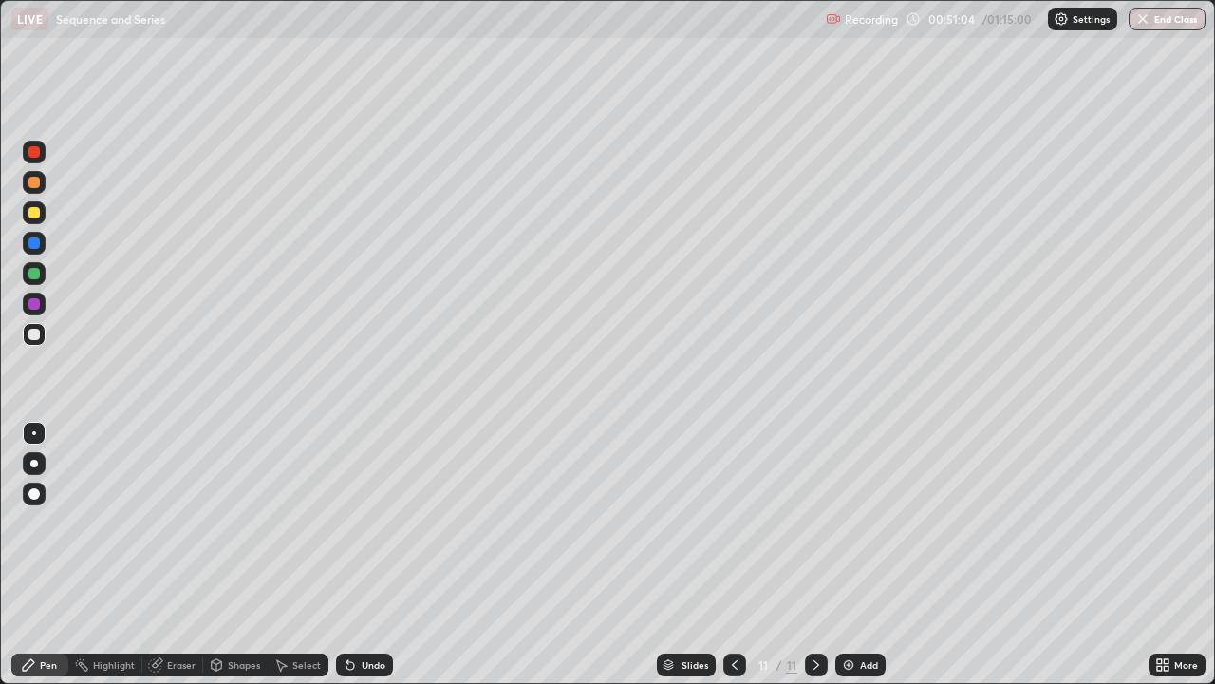
click at [176, 554] on div "Eraser" at bounding box center [181, 664] width 28 height 9
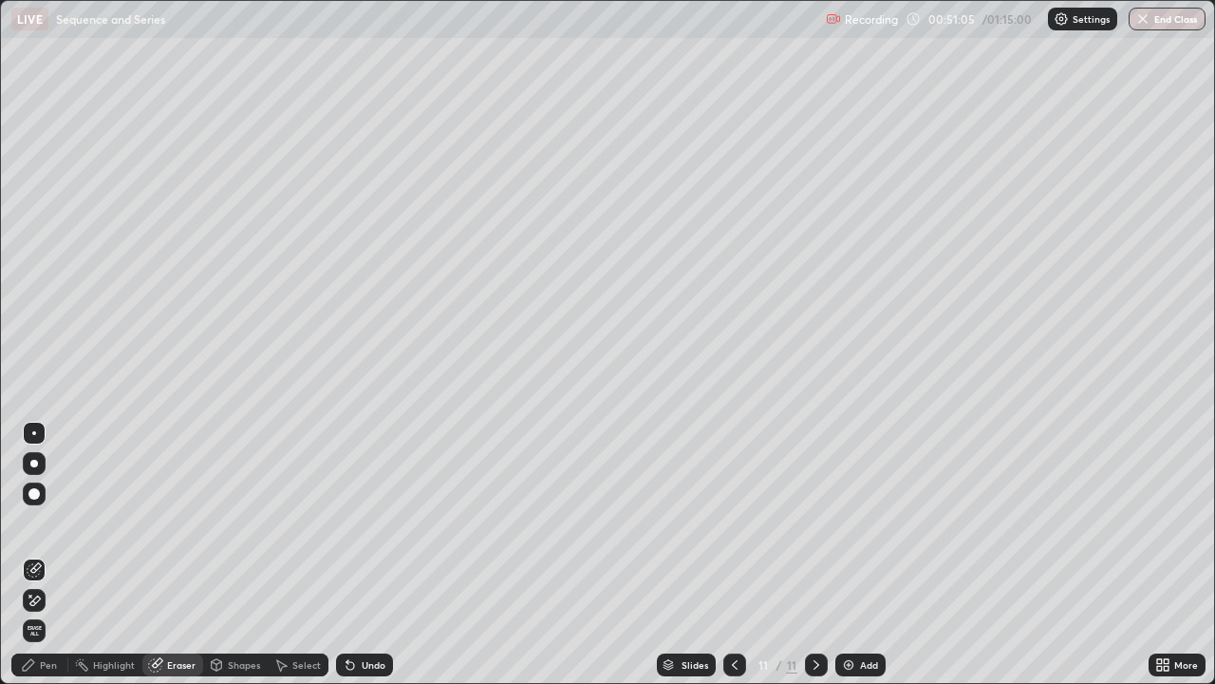
click at [56, 554] on div "Pen" at bounding box center [39, 664] width 57 height 23
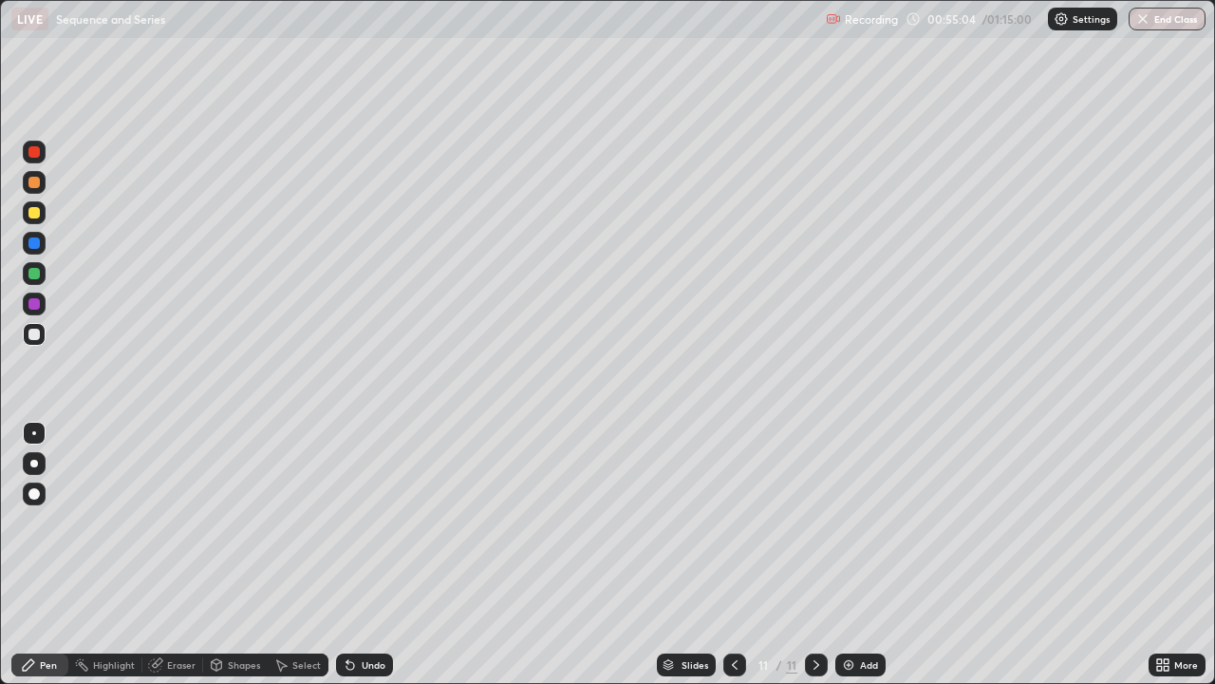
click at [847, 554] on div "Add" at bounding box center [861, 664] width 50 height 23
click at [37, 332] on div at bounding box center [33, 334] width 11 height 11
click at [38, 213] on div at bounding box center [33, 212] width 11 height 11
click at [34, 335] on div at bounding box center [33, 334] width 11 height 11
click at [37, 273] on div at bounding box center [33, 273] width 11 height 11
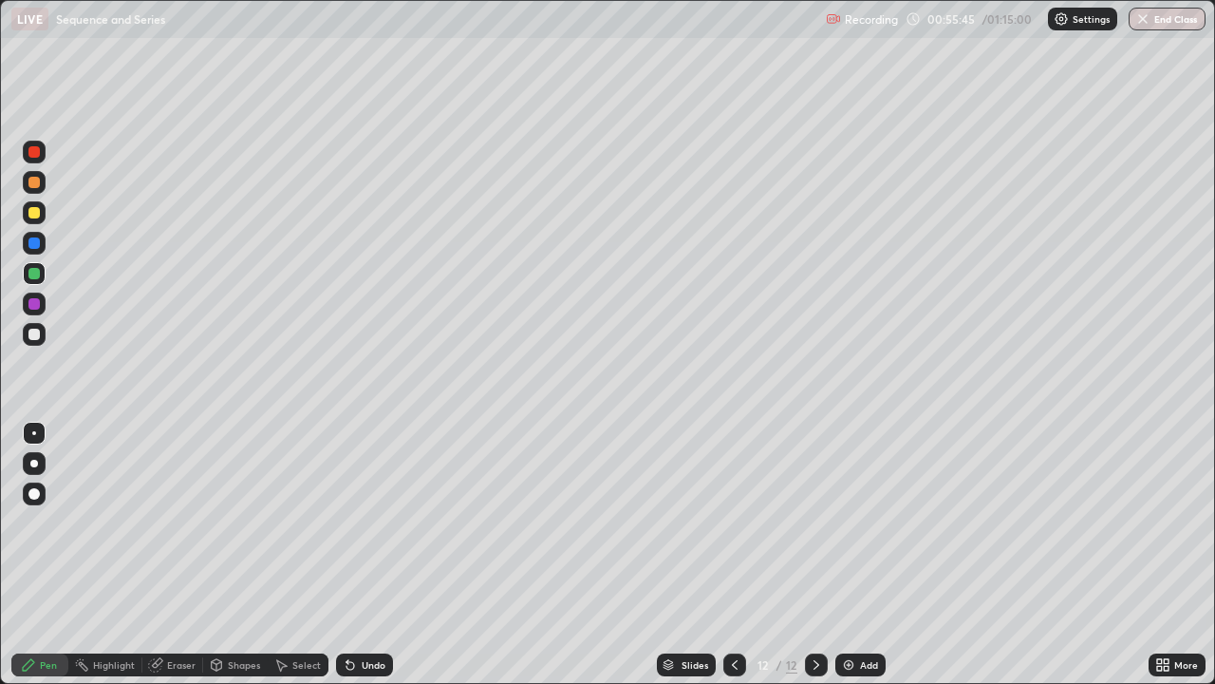
click at [35, 333] on div at bounding box center [33, 334] width 11 height 11
click at [42, 332] on div at bounding box center [34, 334] width 23 height 23
click at [37, 299] on div at bounding box center [33, 303] width 11 height 11
click at [35, 333] on div at bounding box center [33, 334] width 11 height 11
click at [30, 329] on div at bounding box center [33, 334] width 11 height 11
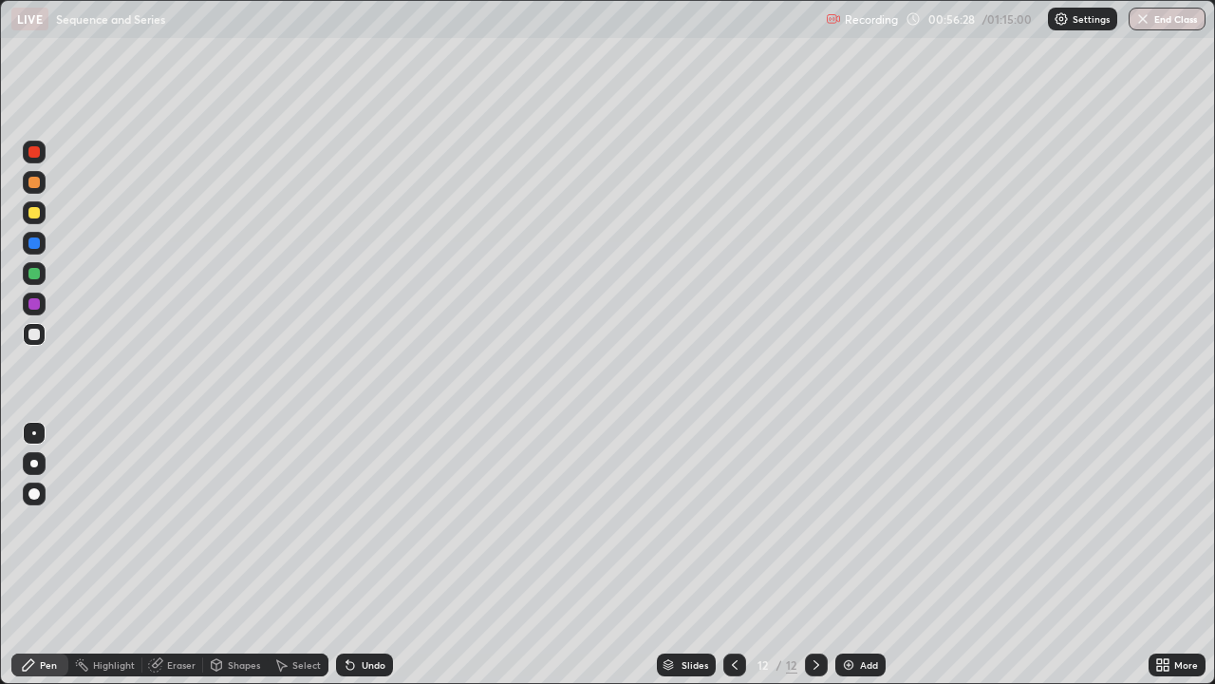
click at [34, 301] on div at bounding box center [33, 303] width 11 height 11
click at [39, 268] on div at bounding box center [34, 273] width 23 height 23
click at [36, 247] on div at bounding box center [33, 242] width 11 height 11
click at [41, 329] on div at bounding box center [34, 334] width 23 height 23
click at [39, 331] on div at bounding box center [33, 334] width 11 height 11
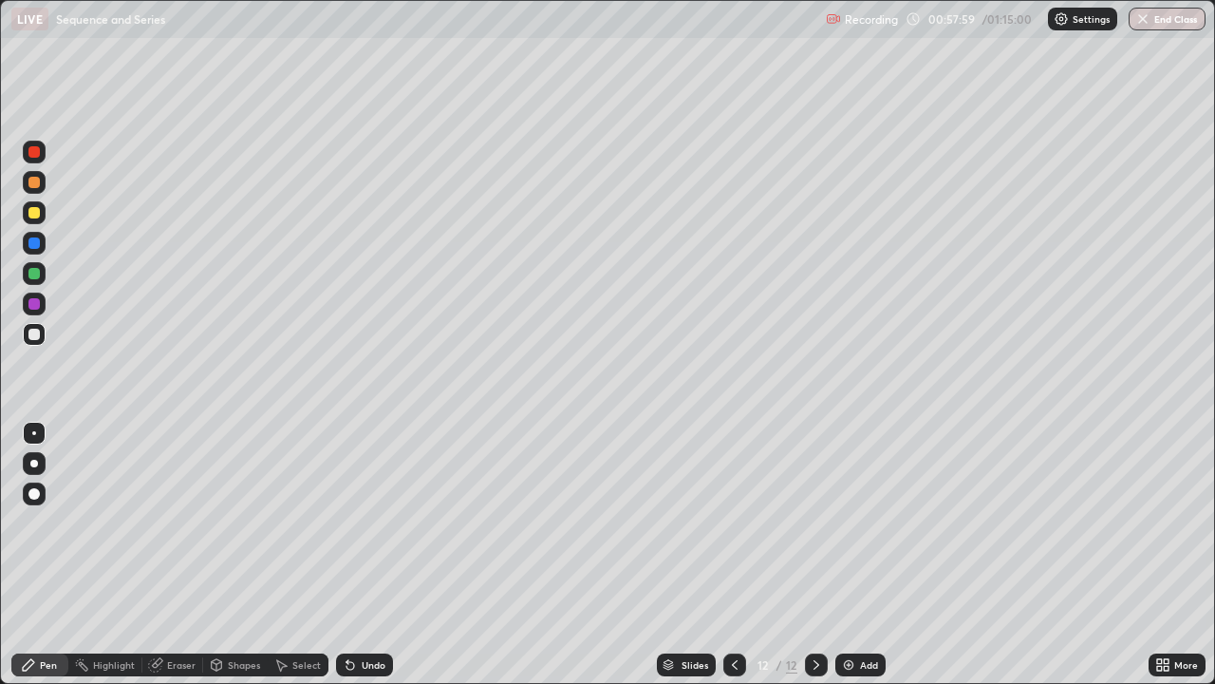
click at [37, 244] on div at bounding box center [33, 242] width 11 height 11
click at [36, 274] on div at bounding box center [33, 273] width 11 height 11
click at [33, 302] on div at bounding box center [33, 303] width 11 height 11
click at [35, 334] on div at bounding box center [33, 334] width 11 height 11
click at [42, 337] on div at bounding box center [34, 334] width 23 height 23
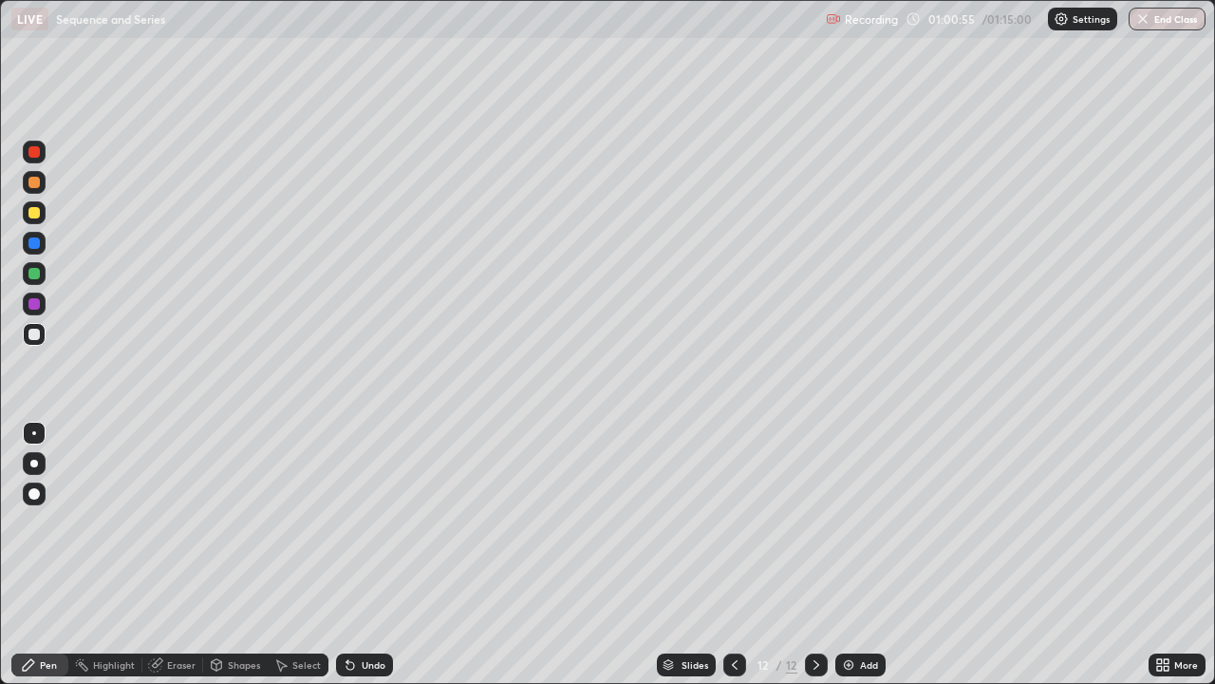
click at [864, 554] on div "Add" at bounding box center [861, 664] width 50 height 23
click at [35, 334] on div at bounding box center [33, 334] width 11 height 11
click at [39, 336] on div at bounding box center [33, 334] width 11 height 11
click at [32, 212] on div at bounding box center [33, 212] width 11 height 11
click at [179, 554] on div "Eraser" at bounding box center [172, 664] width 61 height 23
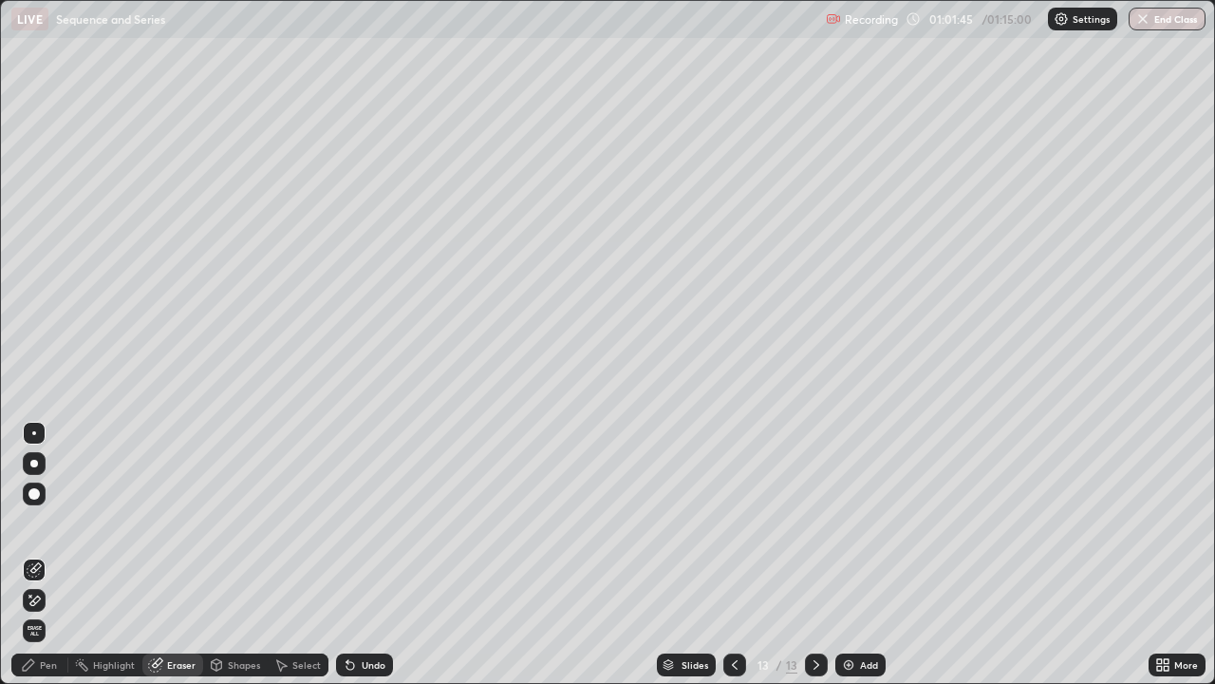
click at [62, 554] on div "Pen" at bounding box center [39, 664] width 57 height 23
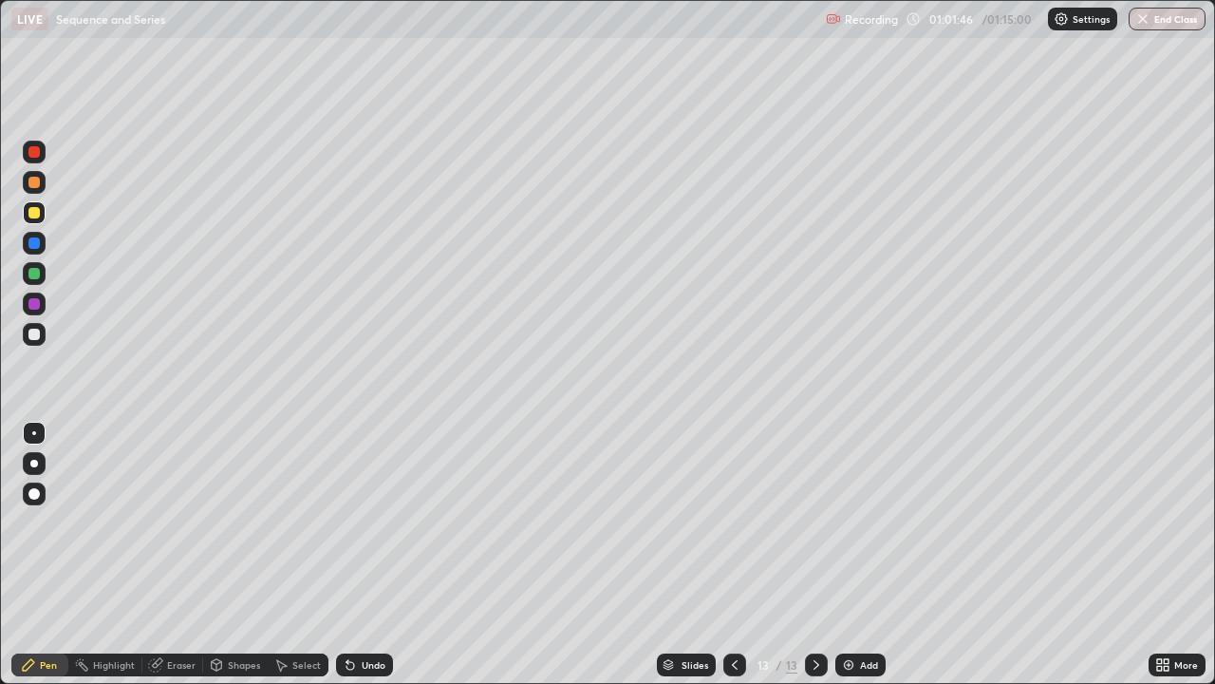
click at [41, 273] on div at bounding box center [34, 273] width 23 height 23
click at [32, 335] on div at bounding box center [33, 334] width 11 height 11
click at [185, 554] on div "Eraser" at bounding box center [181, 664] width 28 height 9
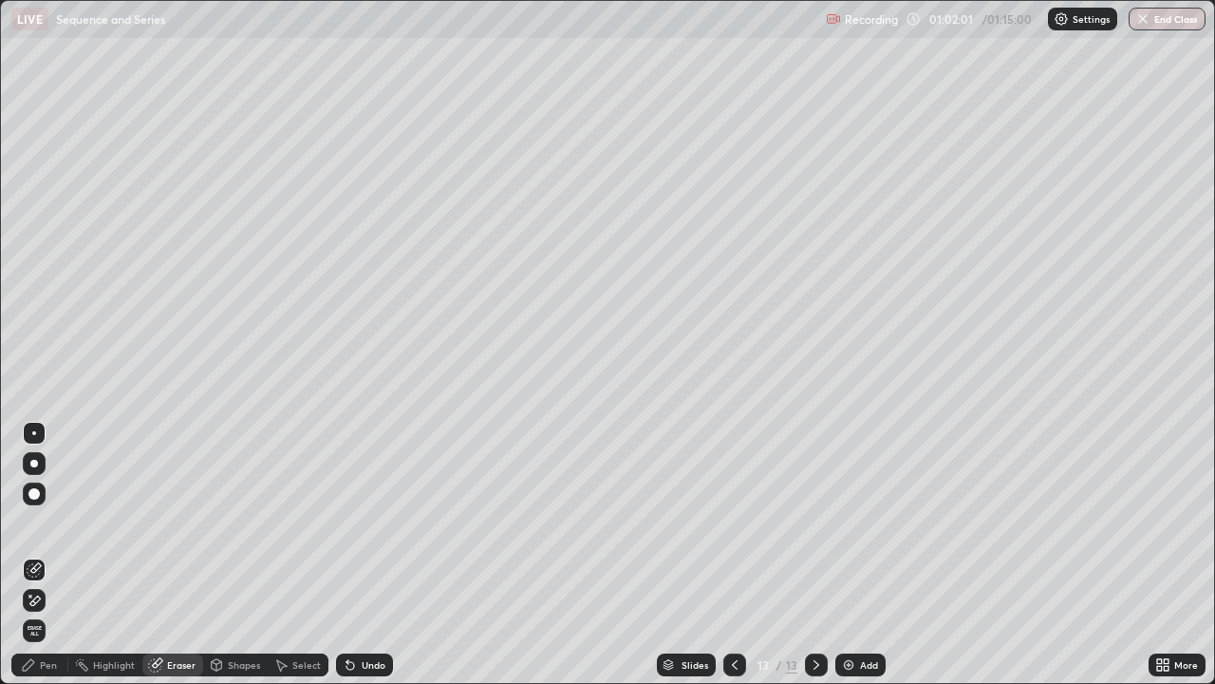
click at [58, 554] on div "Pen" at bounding box center [39, 664] width 57 height 23
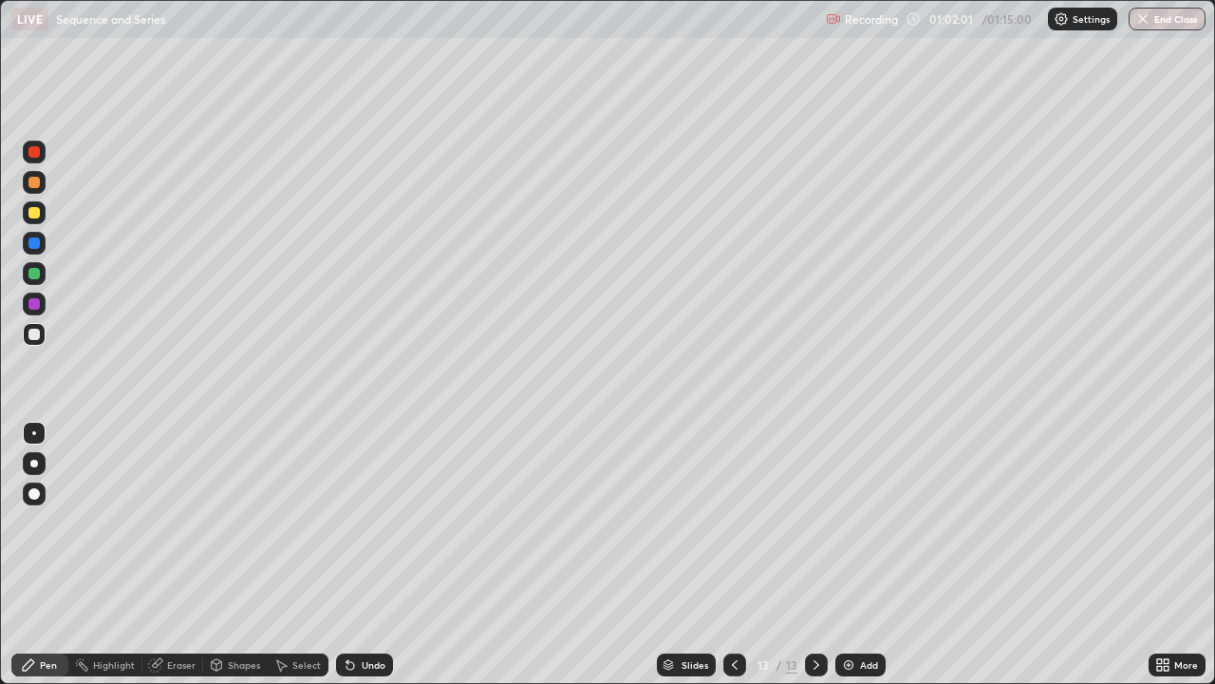
click at [39, 343] on div at bounding box center [34, 334] width 23 height 23
click at [179, 554] on div "Eraser" at bounding box center [181, 664] width 28 height 9
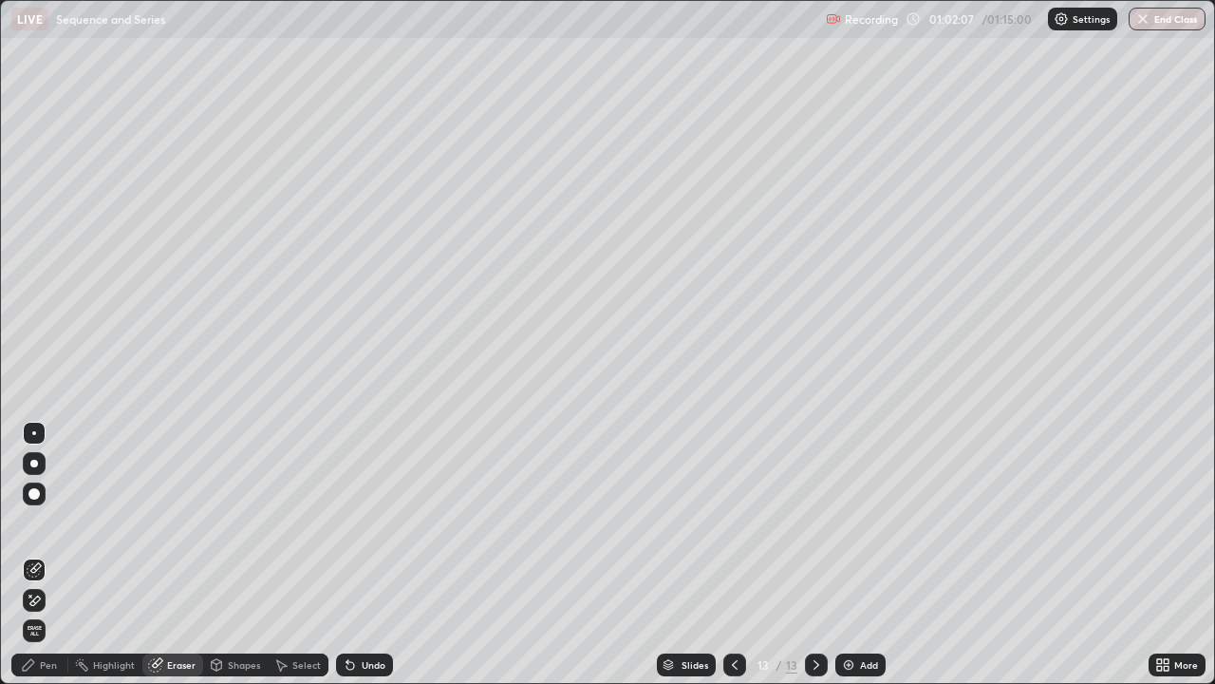
click at [55, 554] on div "Pen" at bounding box center [48, 664] width 17 height 9
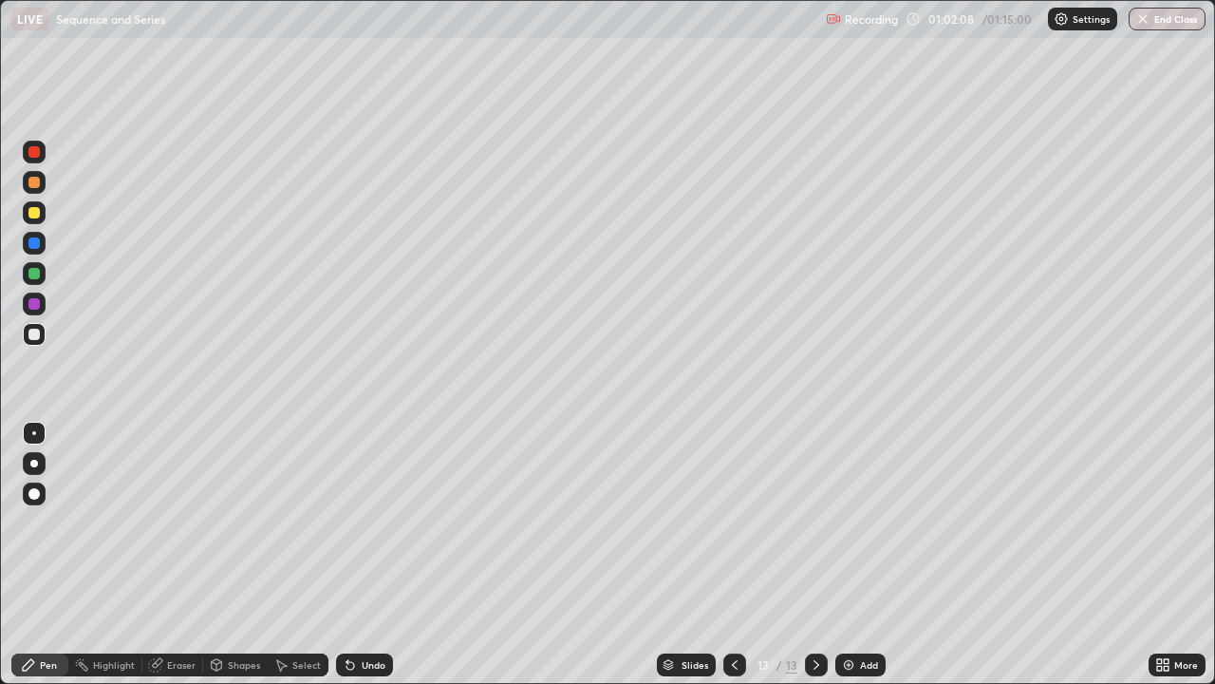
click at [35, 335] on div at bounding box center [33, 334] width 11 height 11
click at [41, 216] on div at bounding box center [34, 212] width 23 height 23
click at [41, 305] on div at bounding box center [34, 303] width 23 height 23
click at [43, 341] on div at bounding box center [34, 334] width 23 height 23
click at [30, 240] on div at bounding box center [33, 242] width 11 height 11
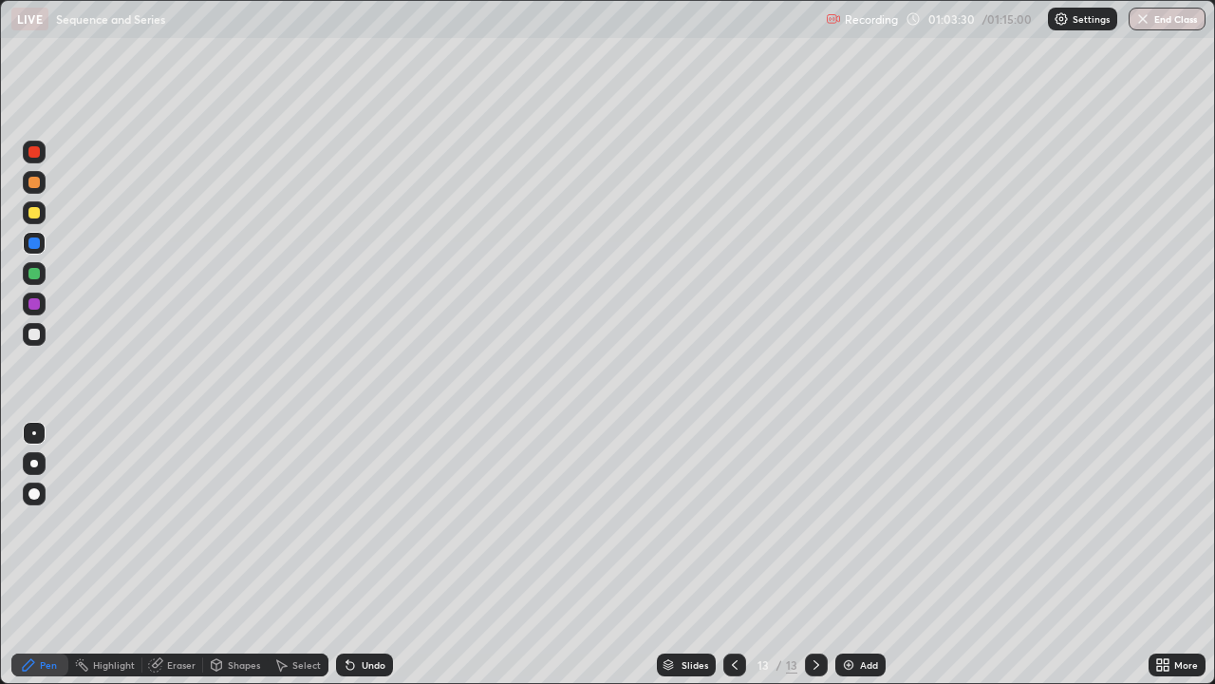
click at [39, 331] on div at bounding box center [33, 334] width 11 height 11
click at [1153, 19] on button "End Class" at bounding box center [1167, 19] width 77 height 23
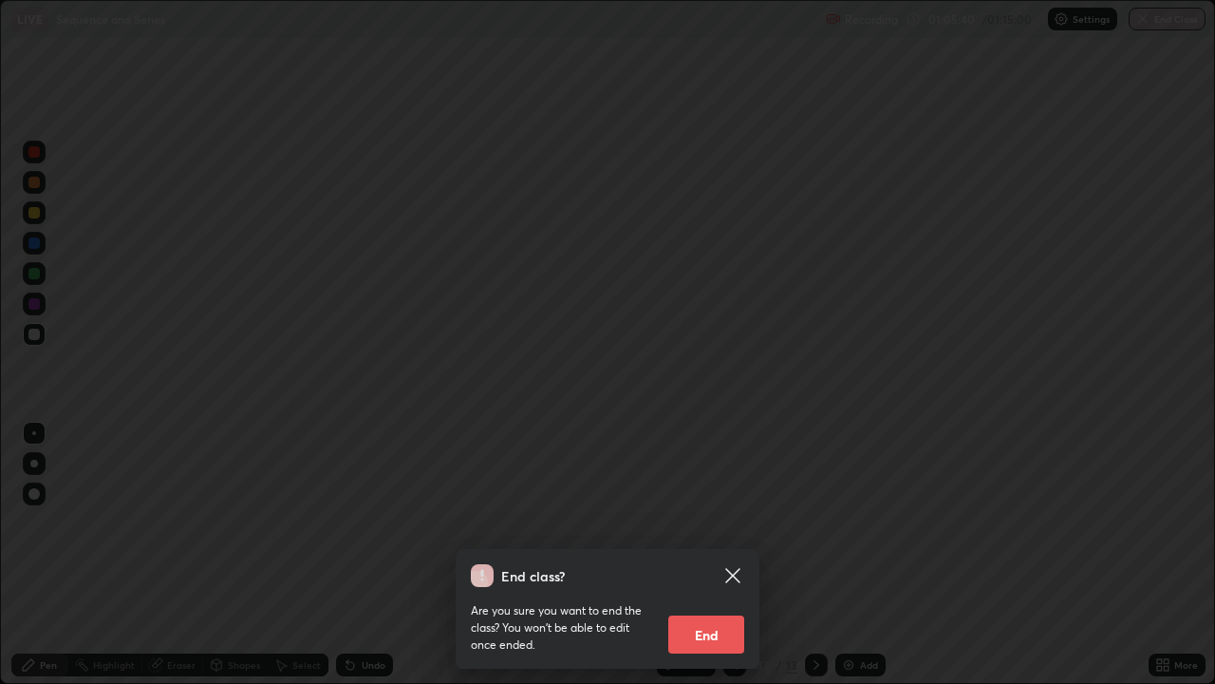
click at [716, 554] on button "End" at bounding box center [706, 634] width 76 height 38
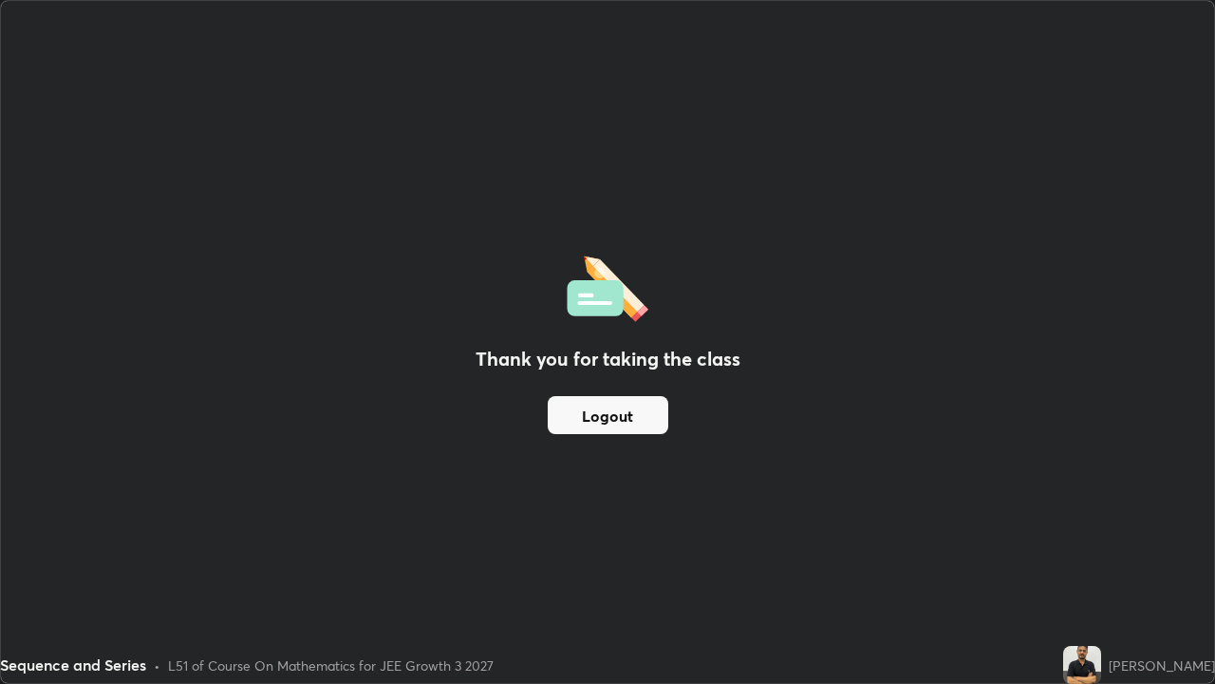
click at [596, 421] on button "Logout" at bounding box center [608, 415] width 121 height 38
click at [592, 420] on button "Logout" at bounding box center [608, 415] width 121 height 38
click at [601, 429] on button "Logout" at bounding box center [608, 415] width 121 height 38
click at [605, 429] on button "Logout" at bounding box center [608, 415] width 121 height 38
